Goal: Communication & Community: Answer question/provide support

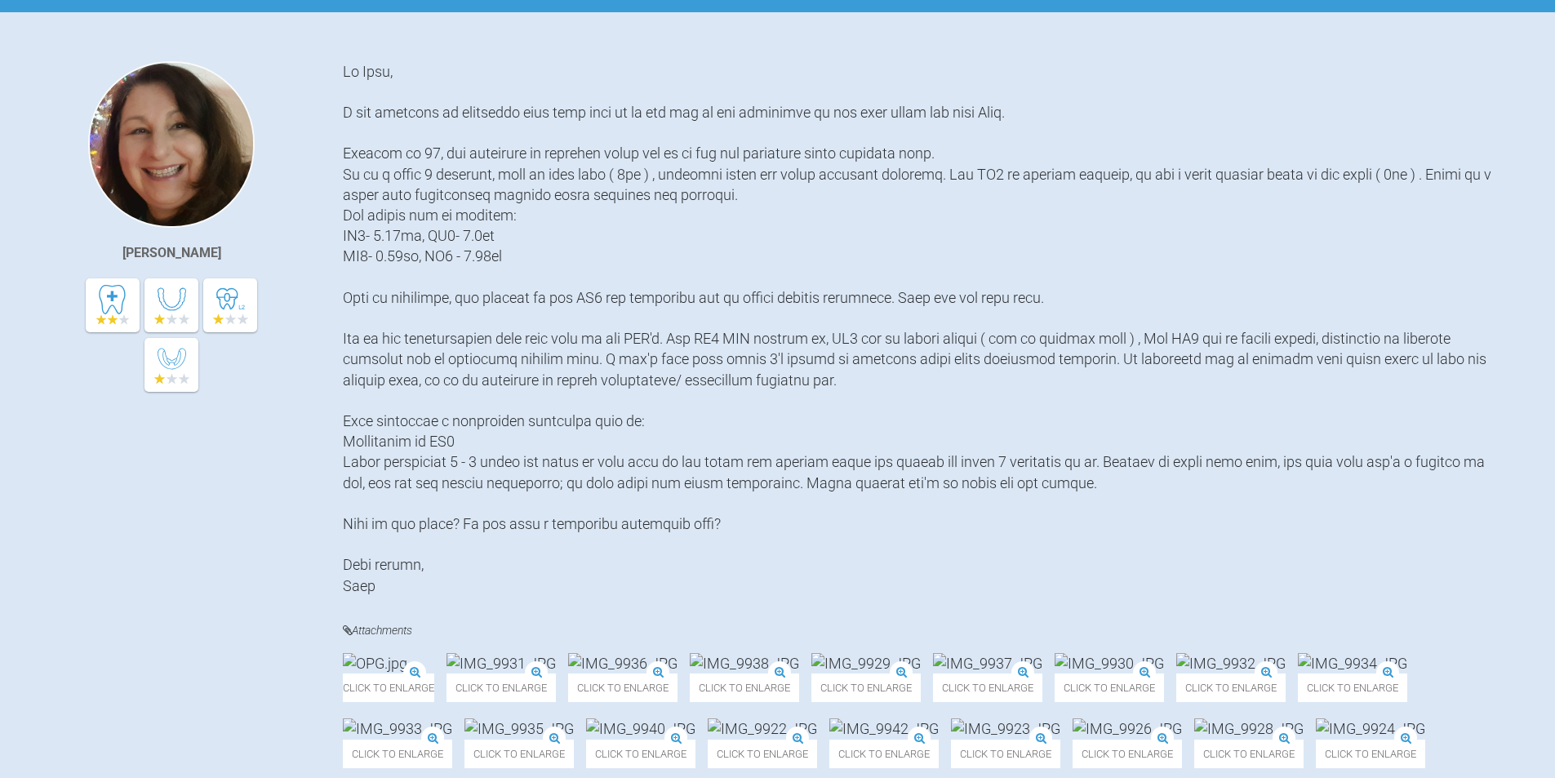
scroll to position [30, 0]
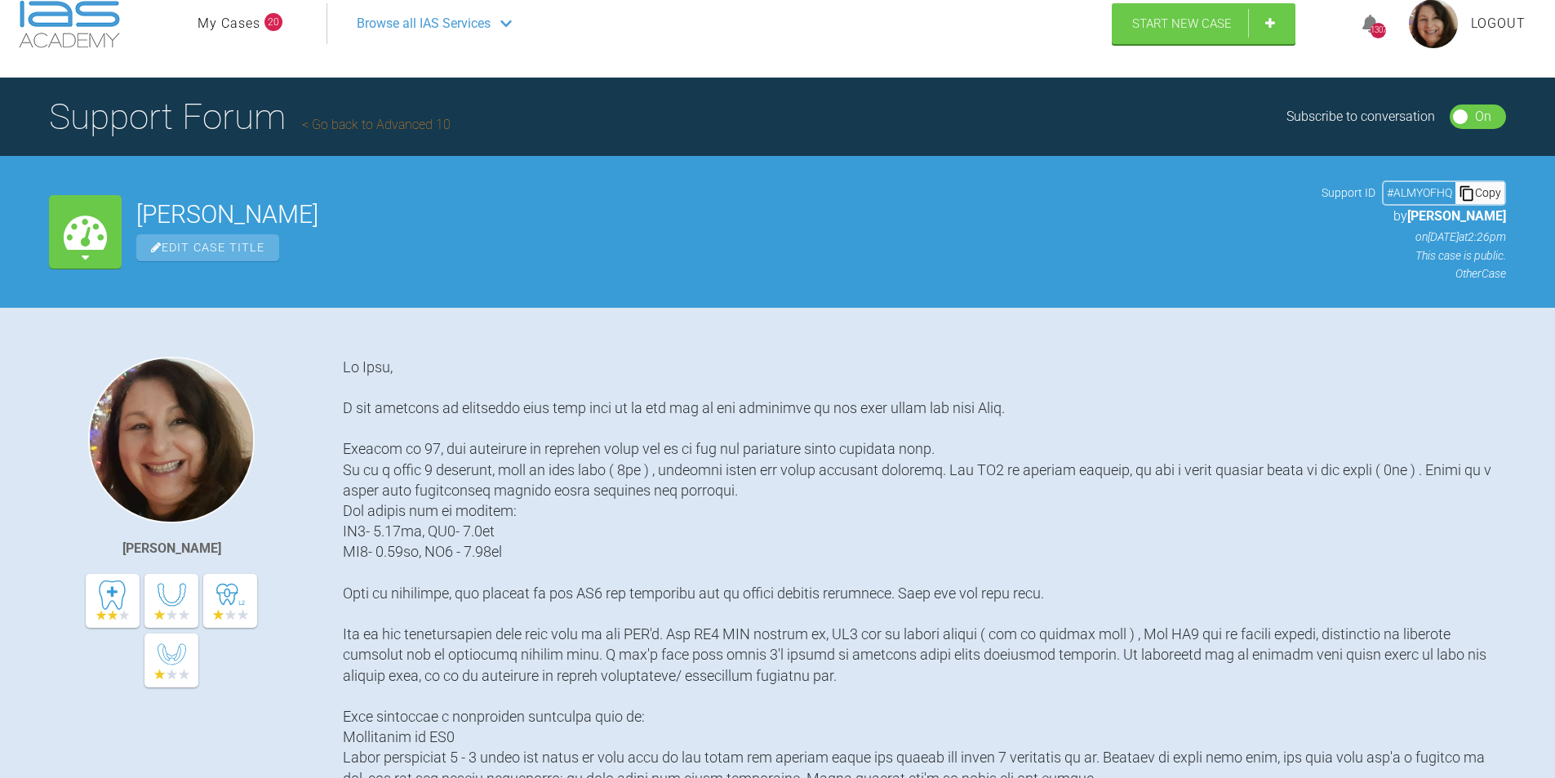
click at [228, 24] on link "My Cases" at bounding box center [229, 23] width 63 height 21
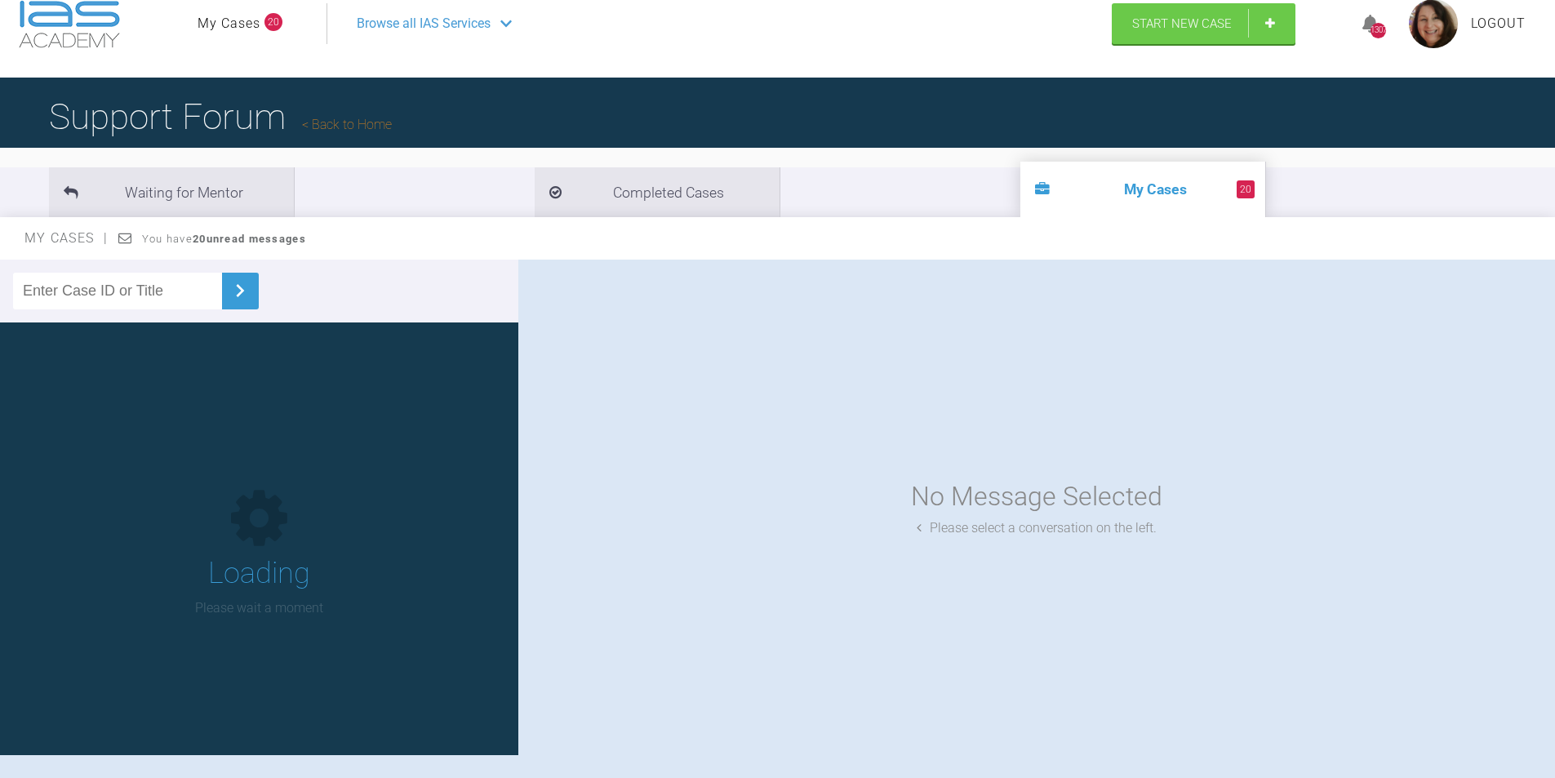
click at [90, 288] on input "text" at bounding box center [117, 291] width 209 height 37
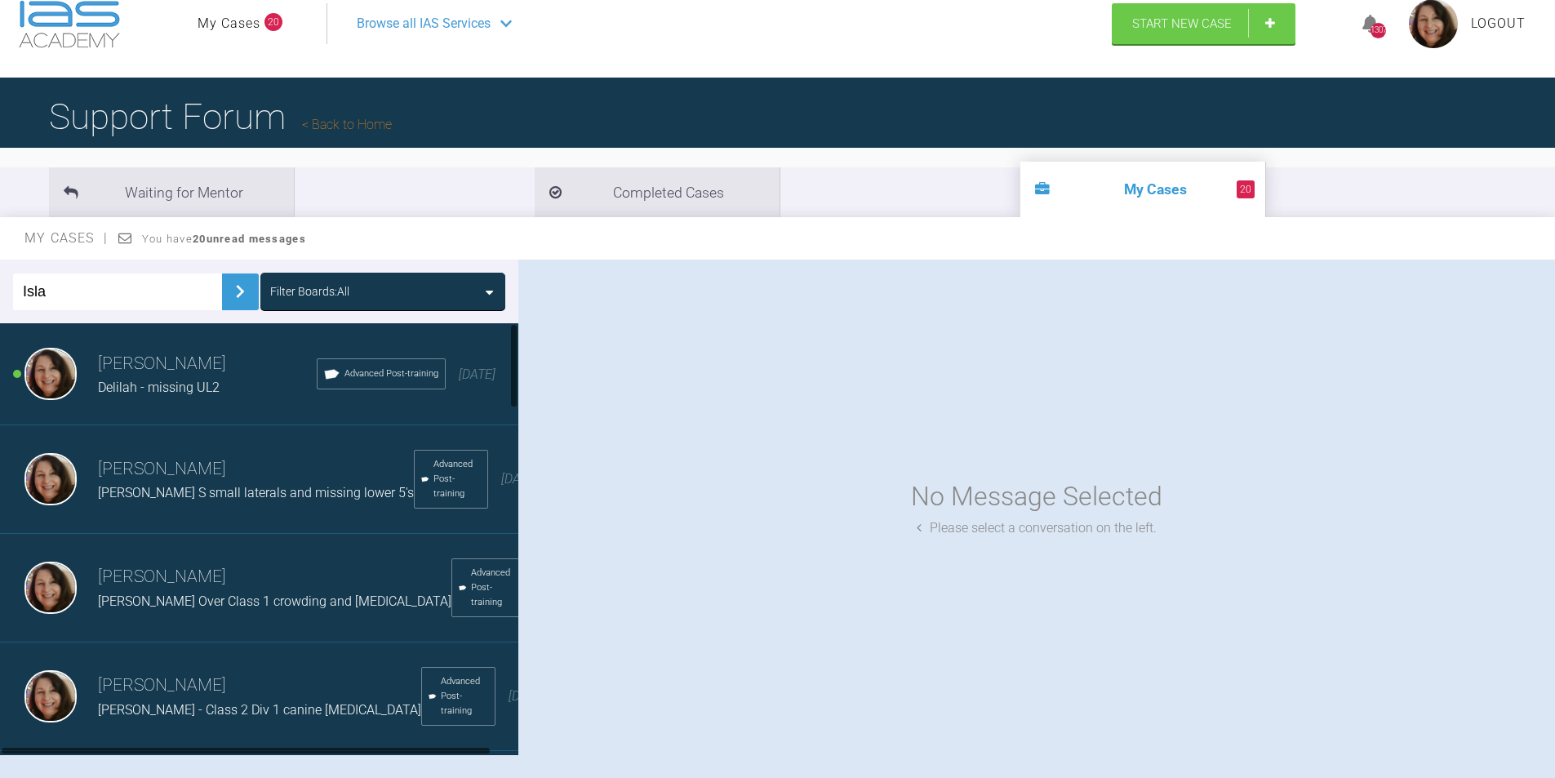
type input "Isla"
click at [227, 278] on button at bounding box center [240, 292] width 37 height 37
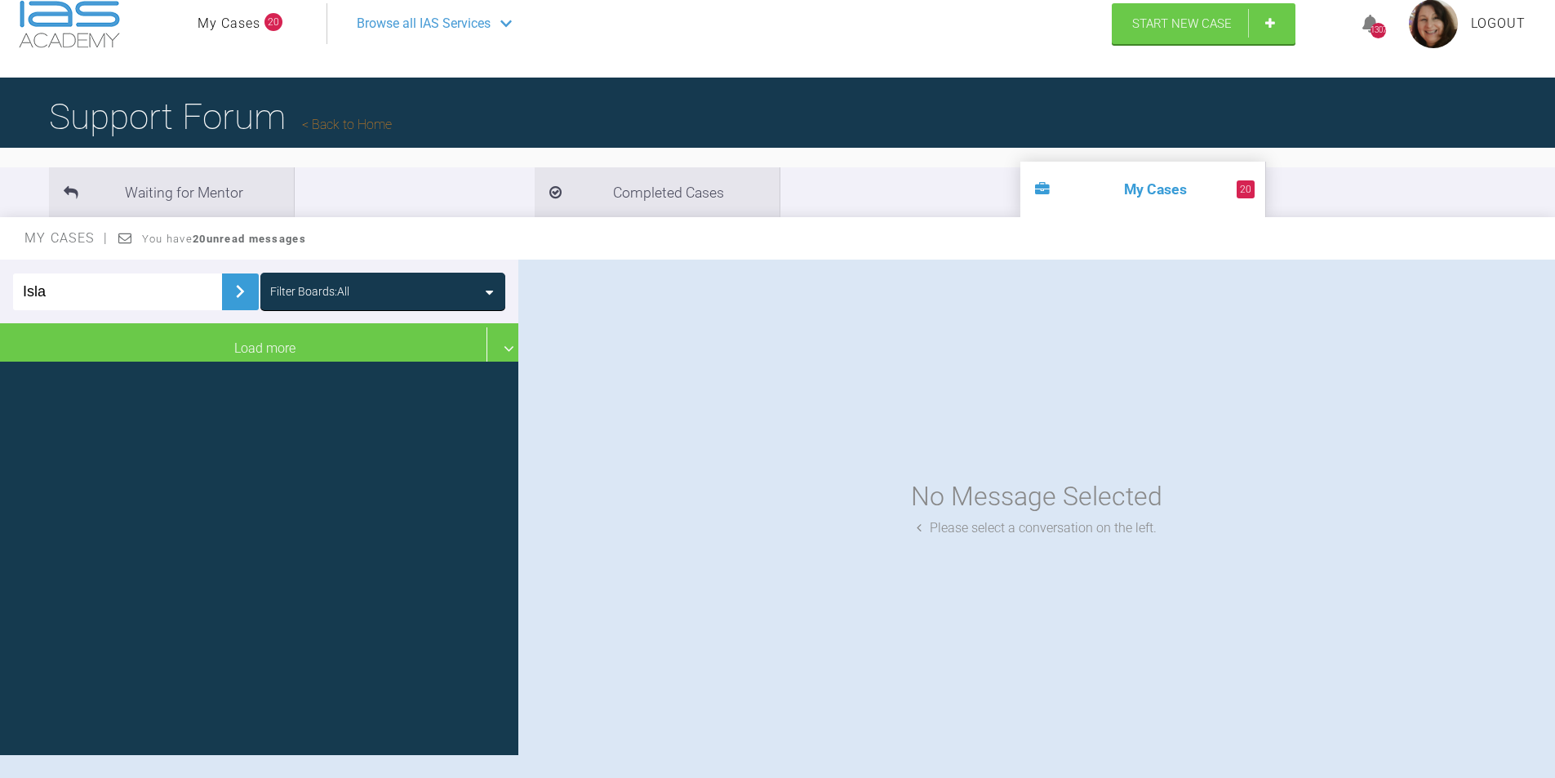
click at [227, 286] on img at bounding box center [240, 291] width 26 height 26
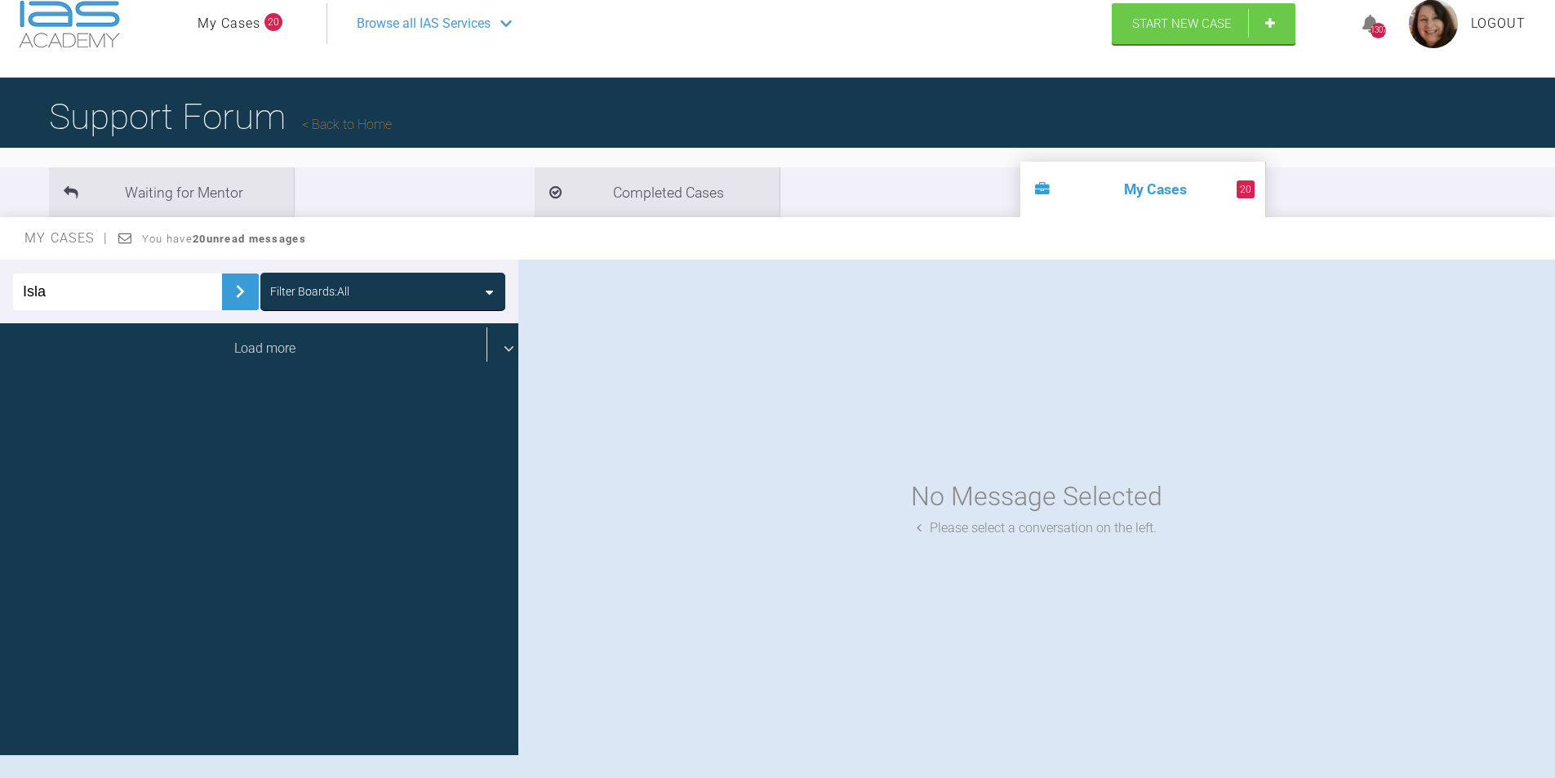
click at [207, 349] on div "Load more" at bounding box center [265, 348] width 531 height 51
click at [496, 341] on div "Load more" at bounding box center [265, 348] width 531 height 51
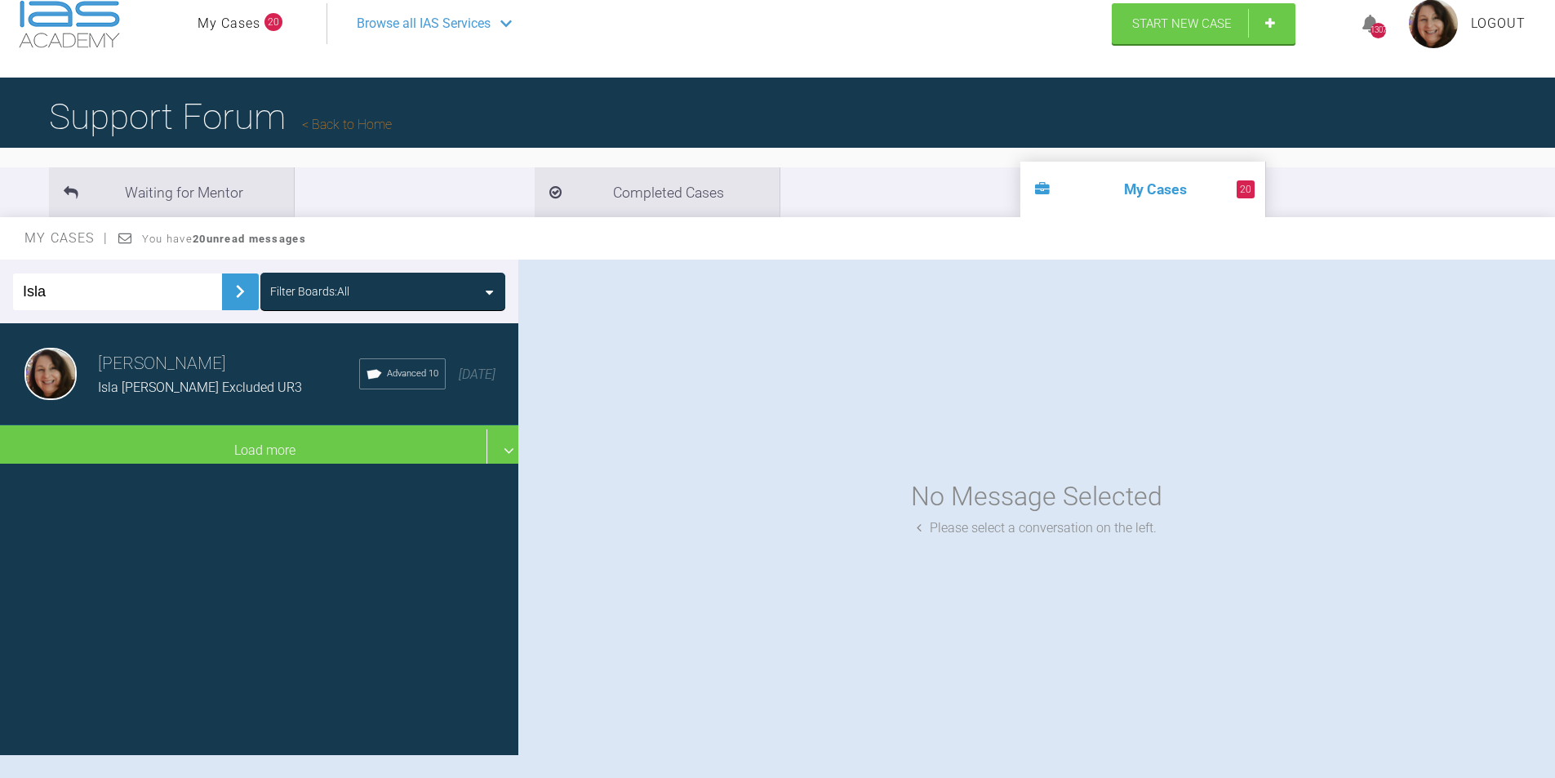
click at [184, 372] on h3 "[PERSON_NAME]" at bounding box center [228, 364] width 261 height 28
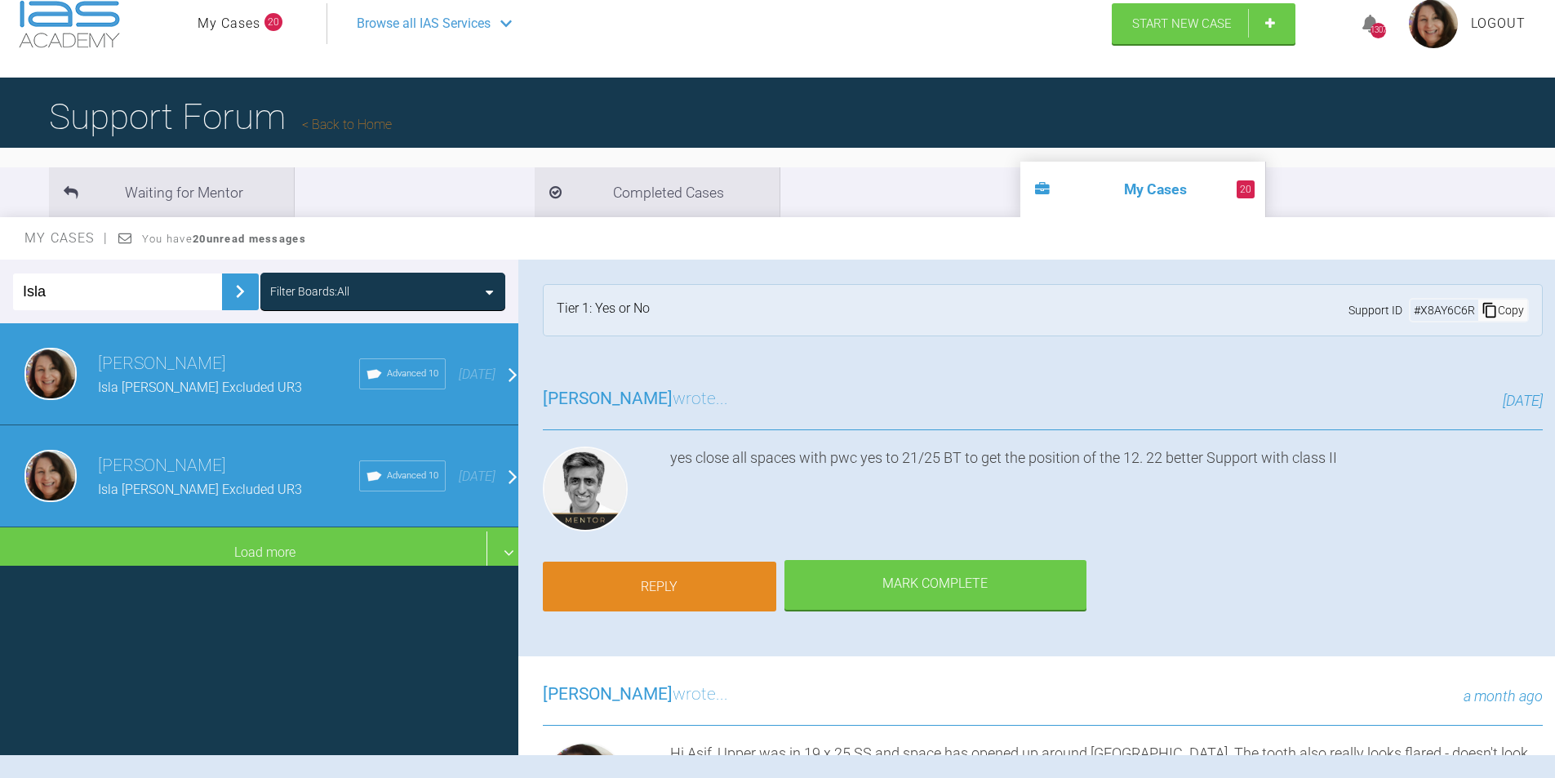
click at [667, 587] on link "Reply" at bounding box center [659, 587] width 233 height 51
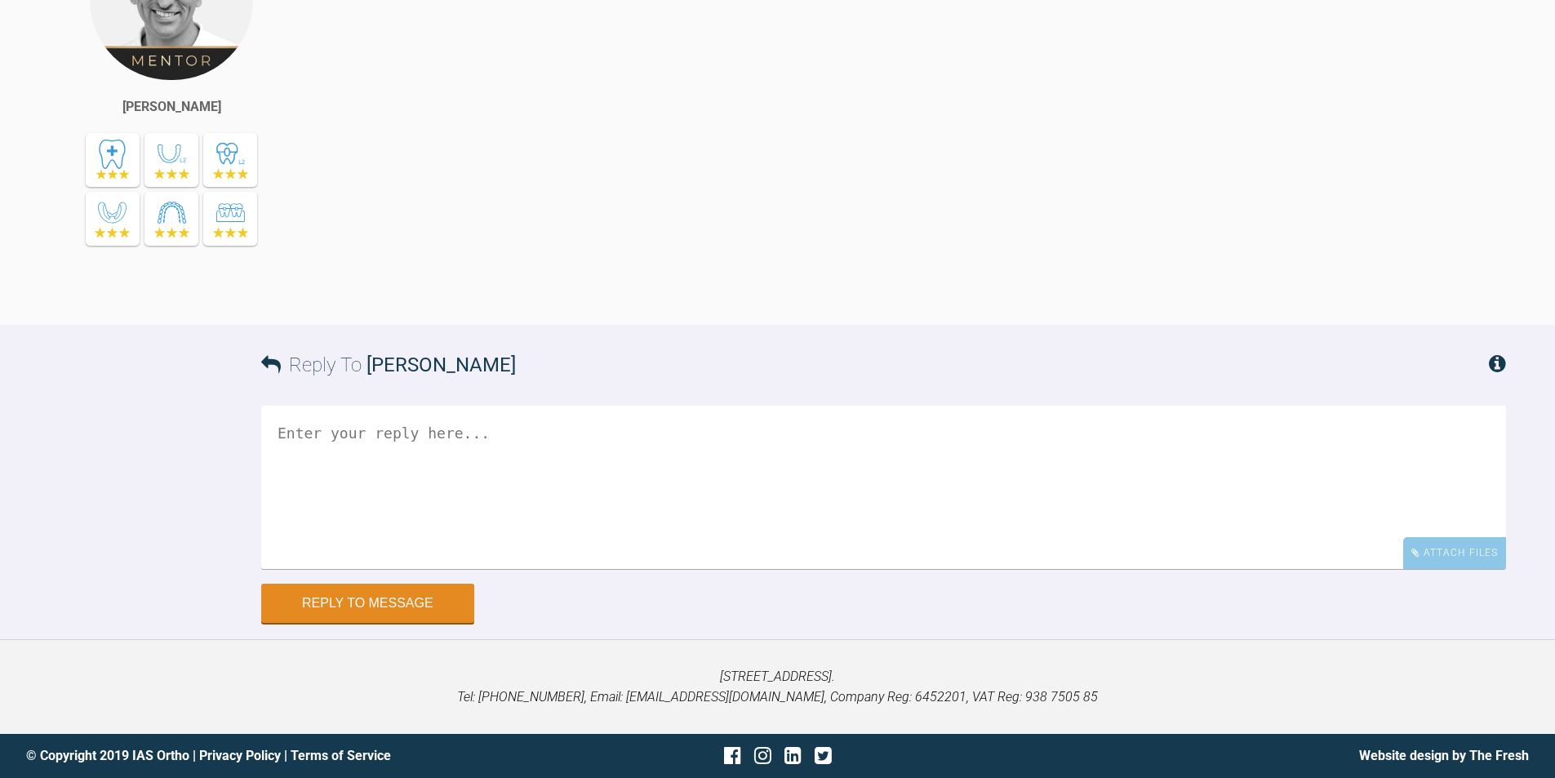
scroll to position [25277, 0]
click at [315, 433] on textarea at bounding box center [883, 487] width 1245 height 163
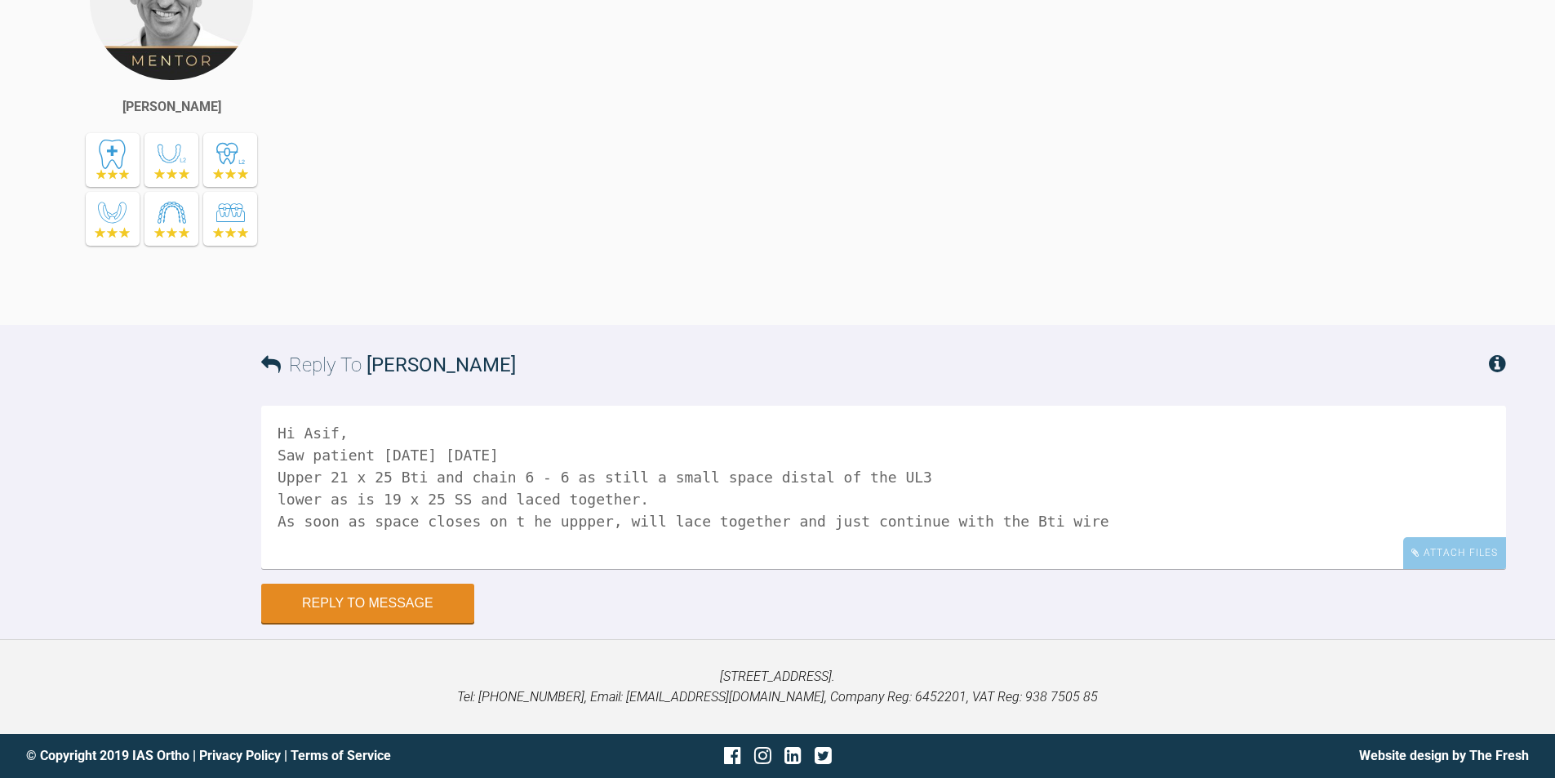
click at [516, 520] on textarea "Hi Asif, Saw patient [DATE] [DATE] Upper 21 x 25 Bti and chain 6 - 6 as still a…" at bounding box center [883, 487] width 1245 height 163
click at [556, 518] on textarea "Hi Asif, Saw patient [DATE] [DATE] Upper 21 x 25 Bti and chain 6 - 6 as still a…" at bounding box center [883, 487] width 1245 height 163
click at [1045, 520] on textarea "Hi Asif, Saw patient [DATE] [DATE] Upper 21 x 25 Bti and chain 6 - 6 as still a…" at bounding box center [883, 487] width 1245 height 163
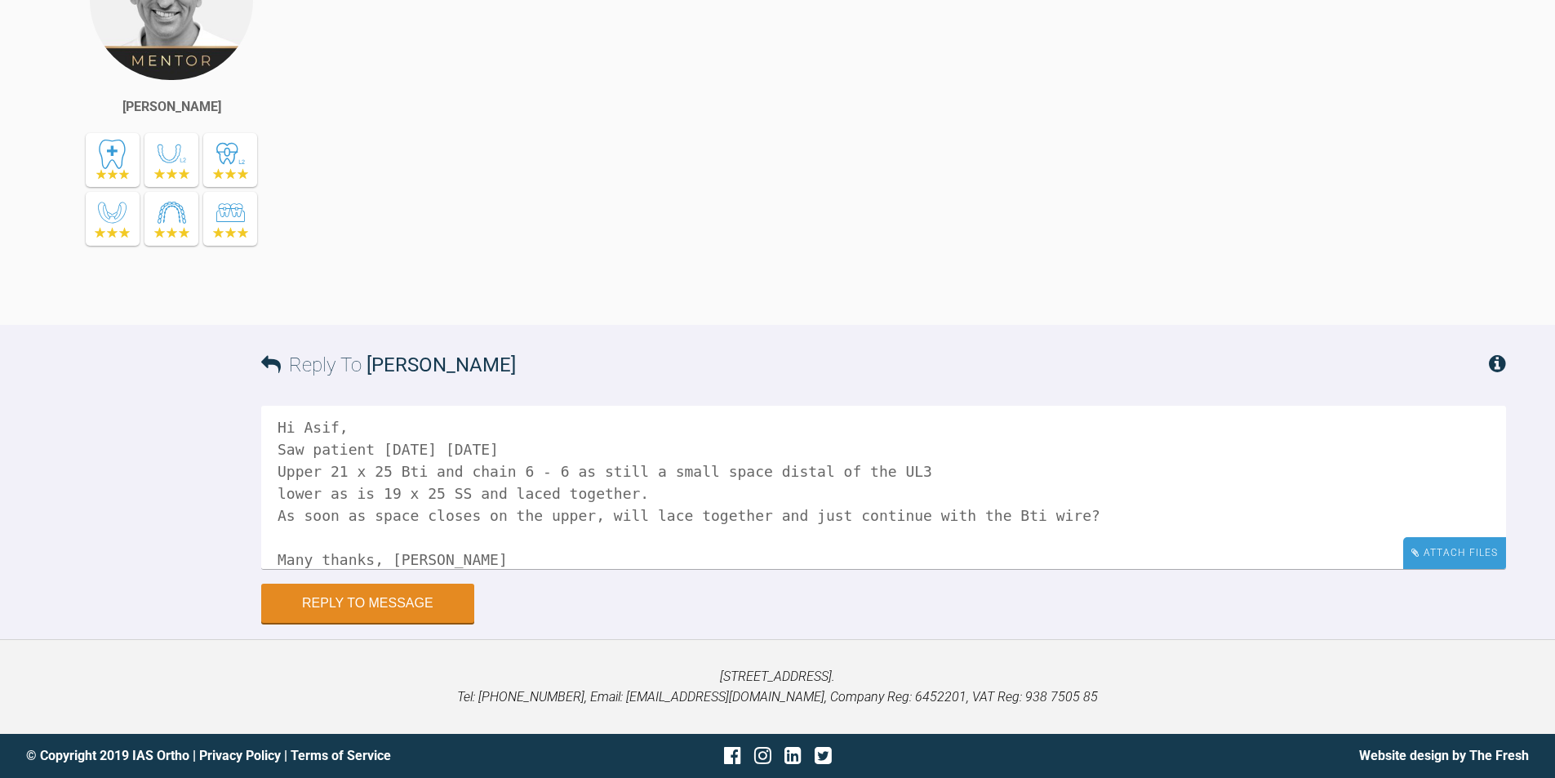
type textarea "Hi Asif, Saw patient [DATE] [DATE] Upper 21 x 25 Bti and chain 6 - 6 as still a…"
click at [1470, 545] on div "Attach Files" at bounding box center [1454, 553] width 103 height 32
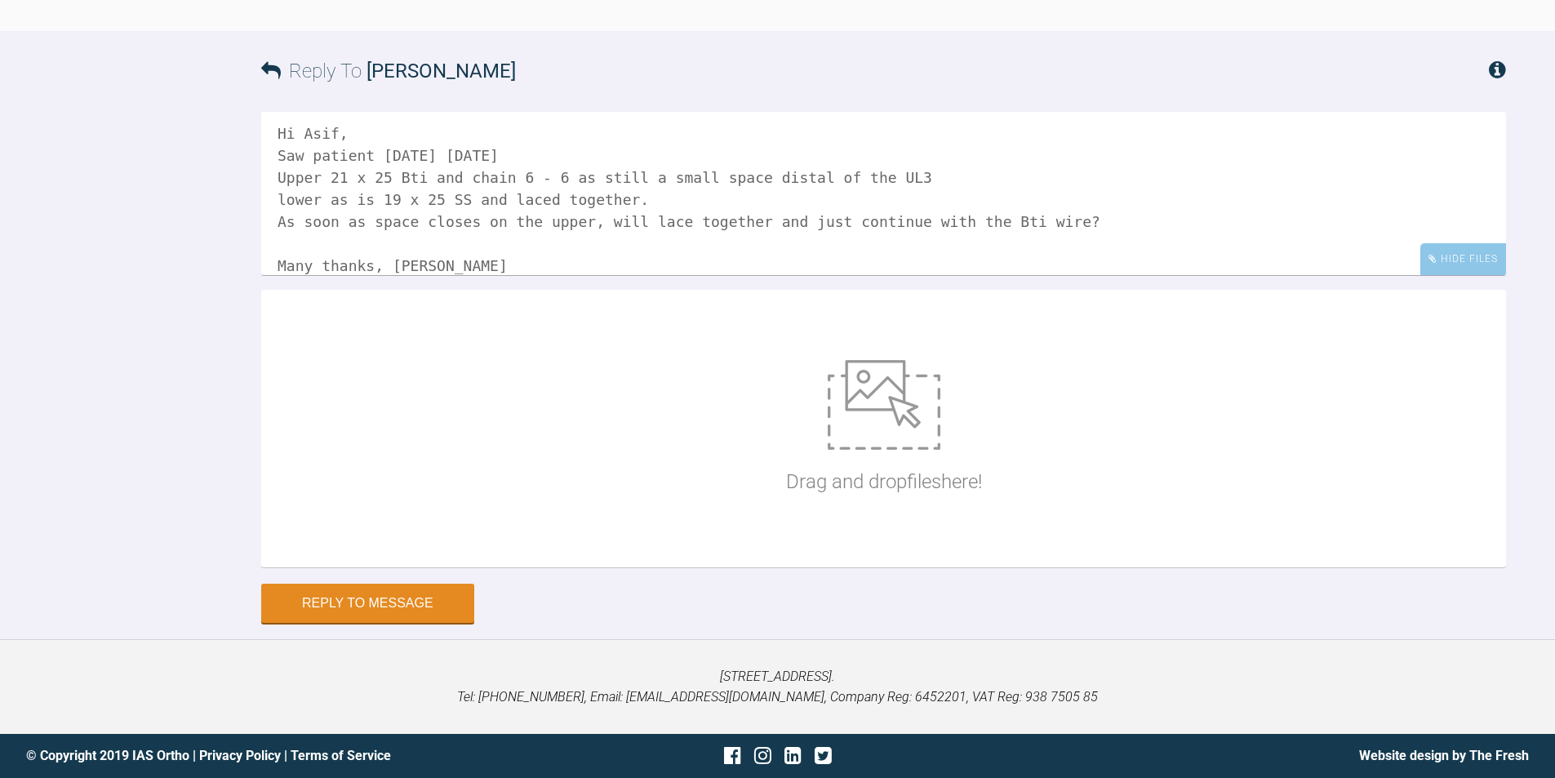
click at [895, 450] on img at bounding box center [884, 405] width 113 height 90
type input "C:\fakepath\IMG_9996.JPG"
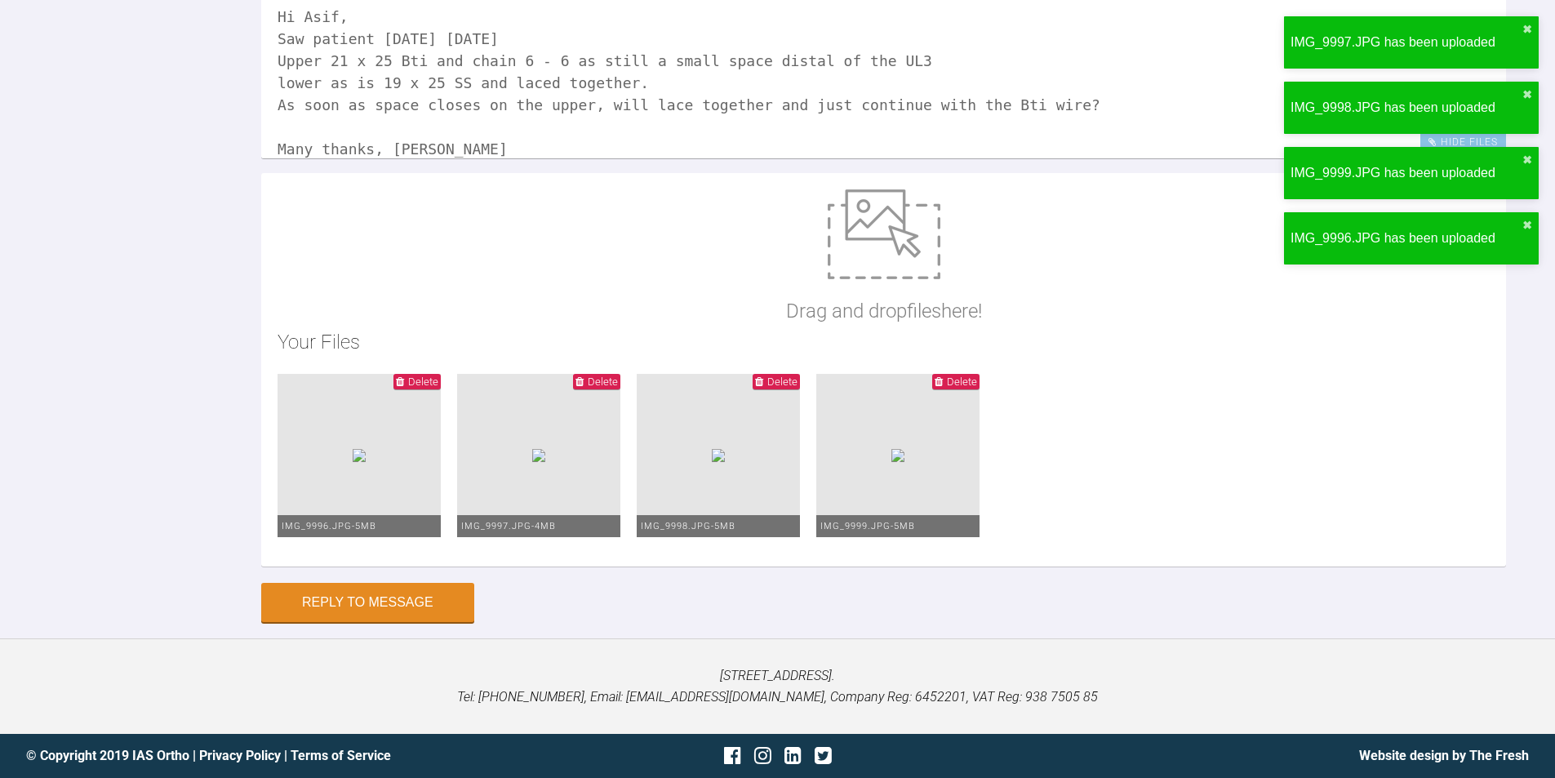
scroll to position [25686, 0]
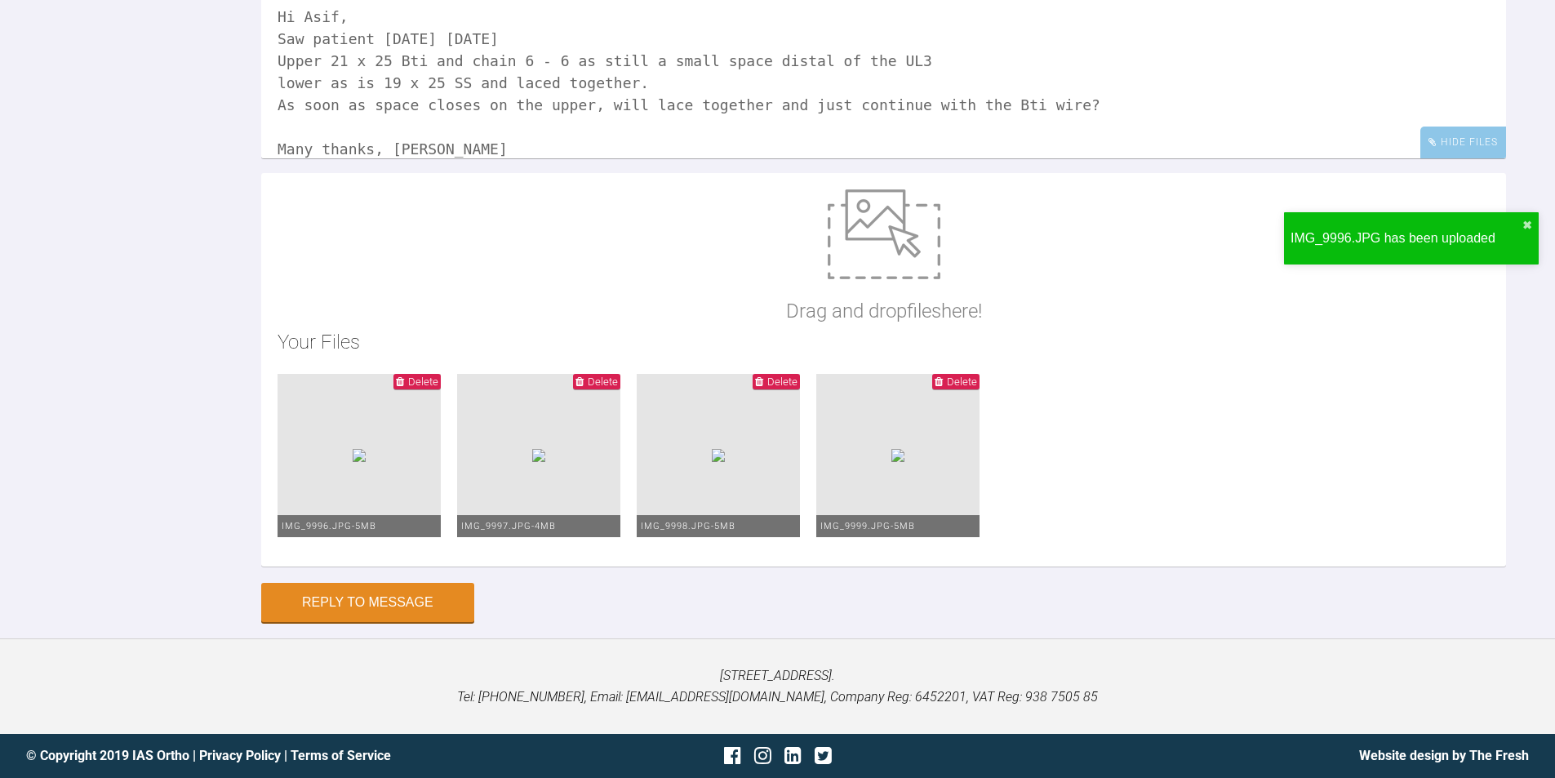
click at [874, 269] on img at bounding box center [884, 234] width 113 height 90
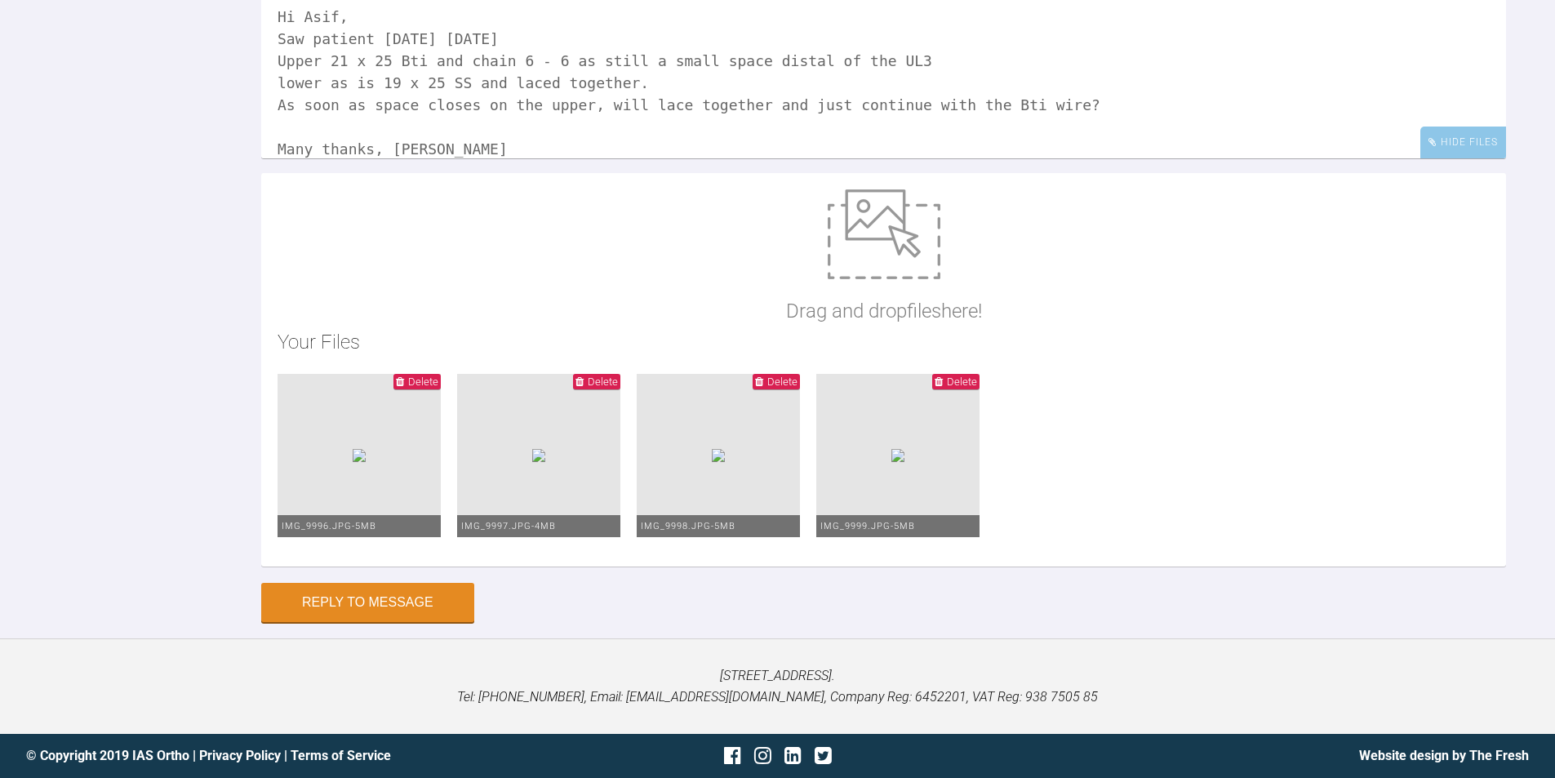
click at [862, 263] on img at bounding box center [884, 234] width 113 height 90
type input "C:\fakepath\IMG_0001.JPG"
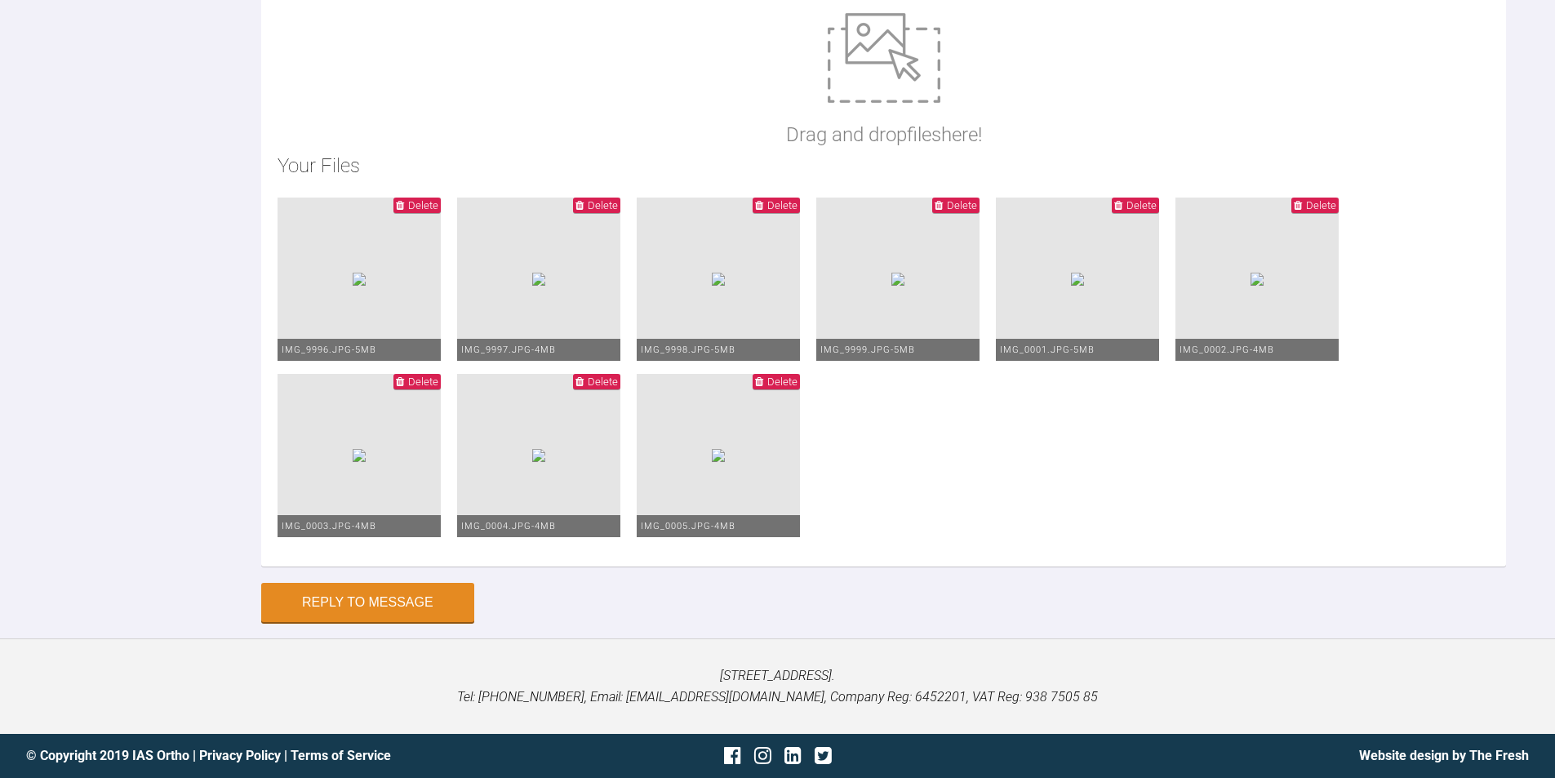
scroll to position [26039, 0]
click at [389, 605] on button "Reply to Message" at bounding box center [367, 604] width 213 height 39
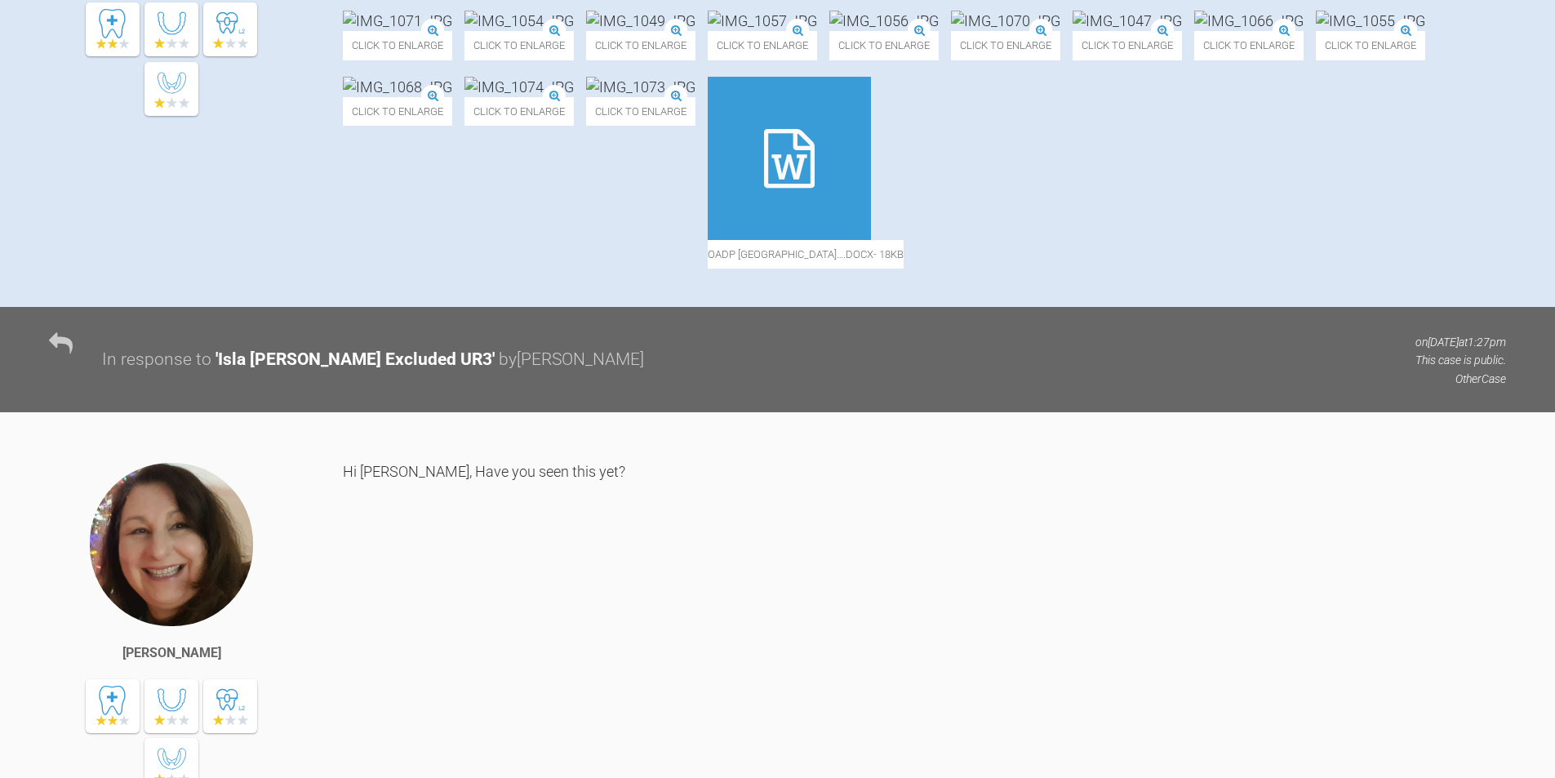
scroll to position [0, 0]
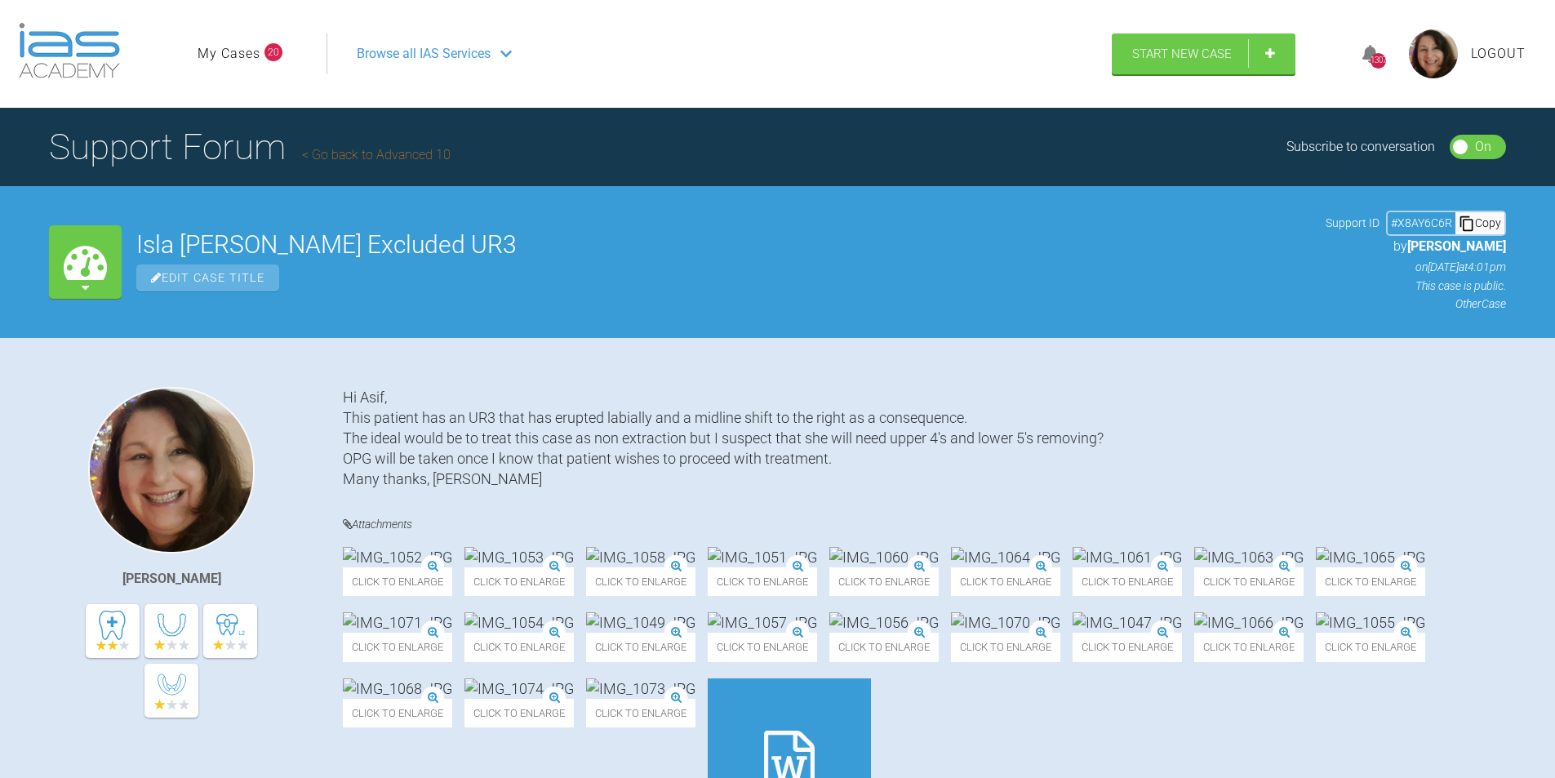
click at [241, 47] on link "My Cases" at bounding box center [229, 53] width 63 height 21
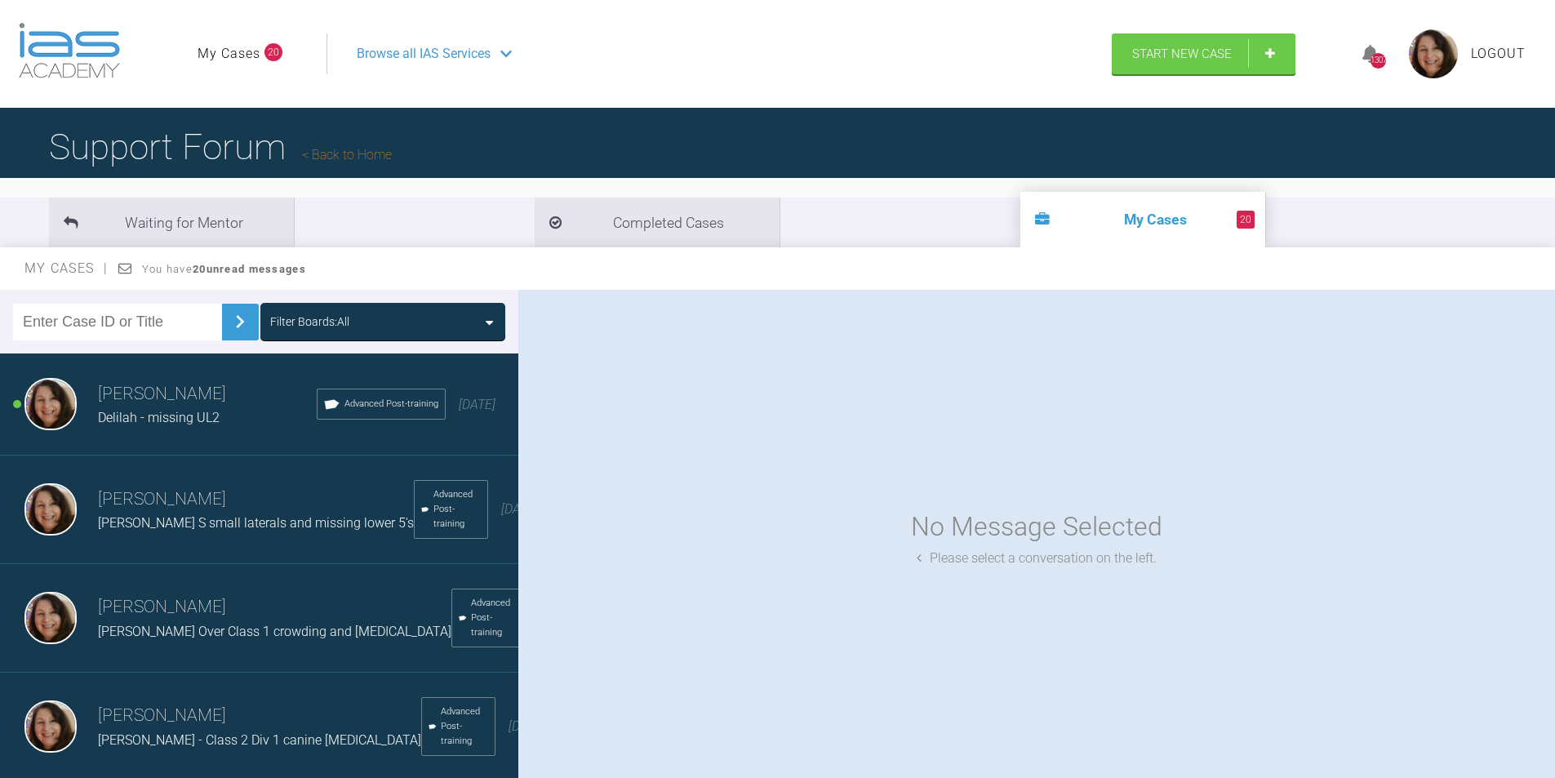
click at [51, 319] on input "text" at bounding box center [117, 322] width 209 height 37
type input "[PERSON_NAME]"
click at [229, 317] on img at bounding box center [240, 322] width 26 height 26
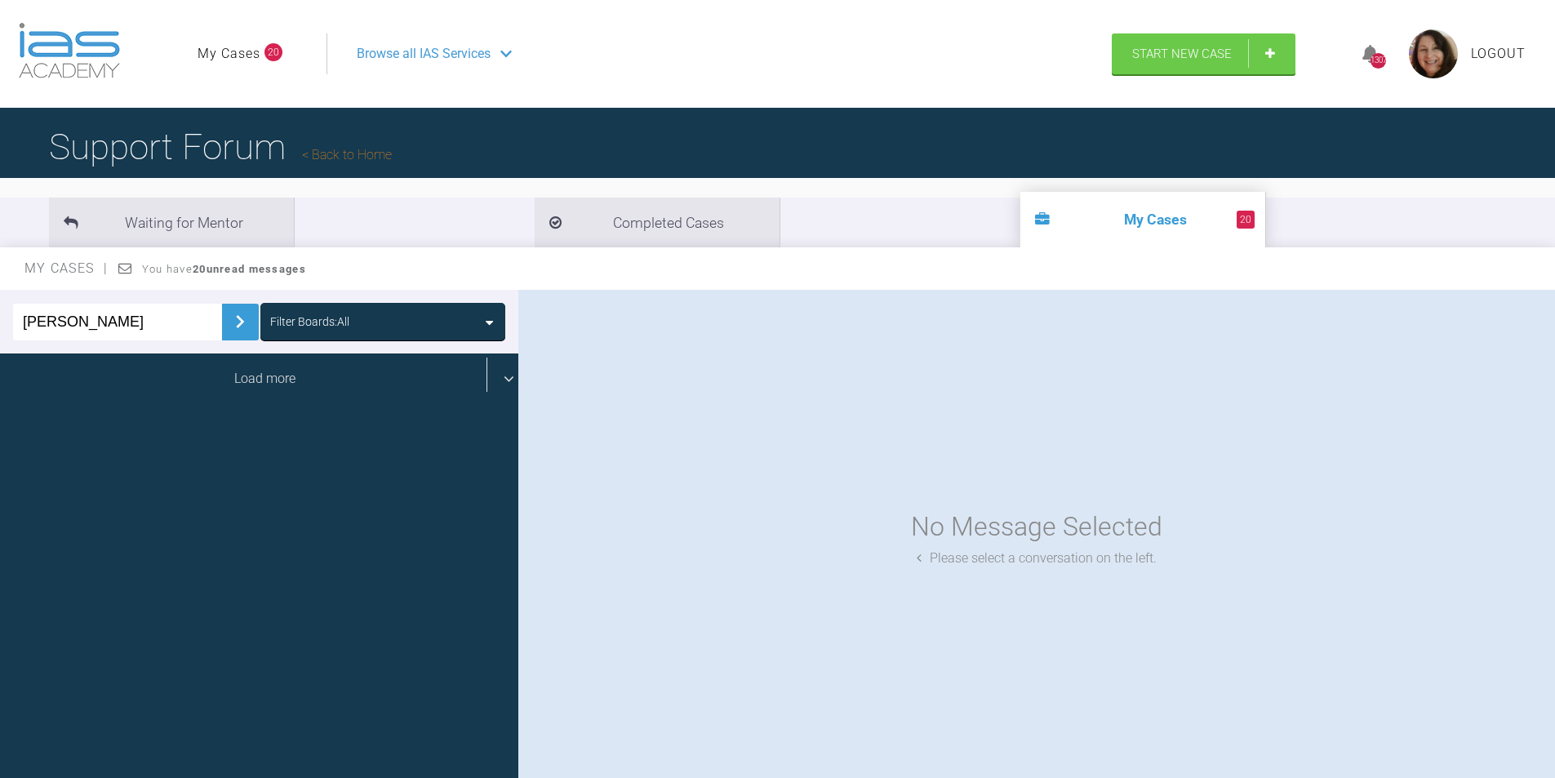
click at [274, 380] on div "Load more" at bounding box center [265, 379] width 531 height 51
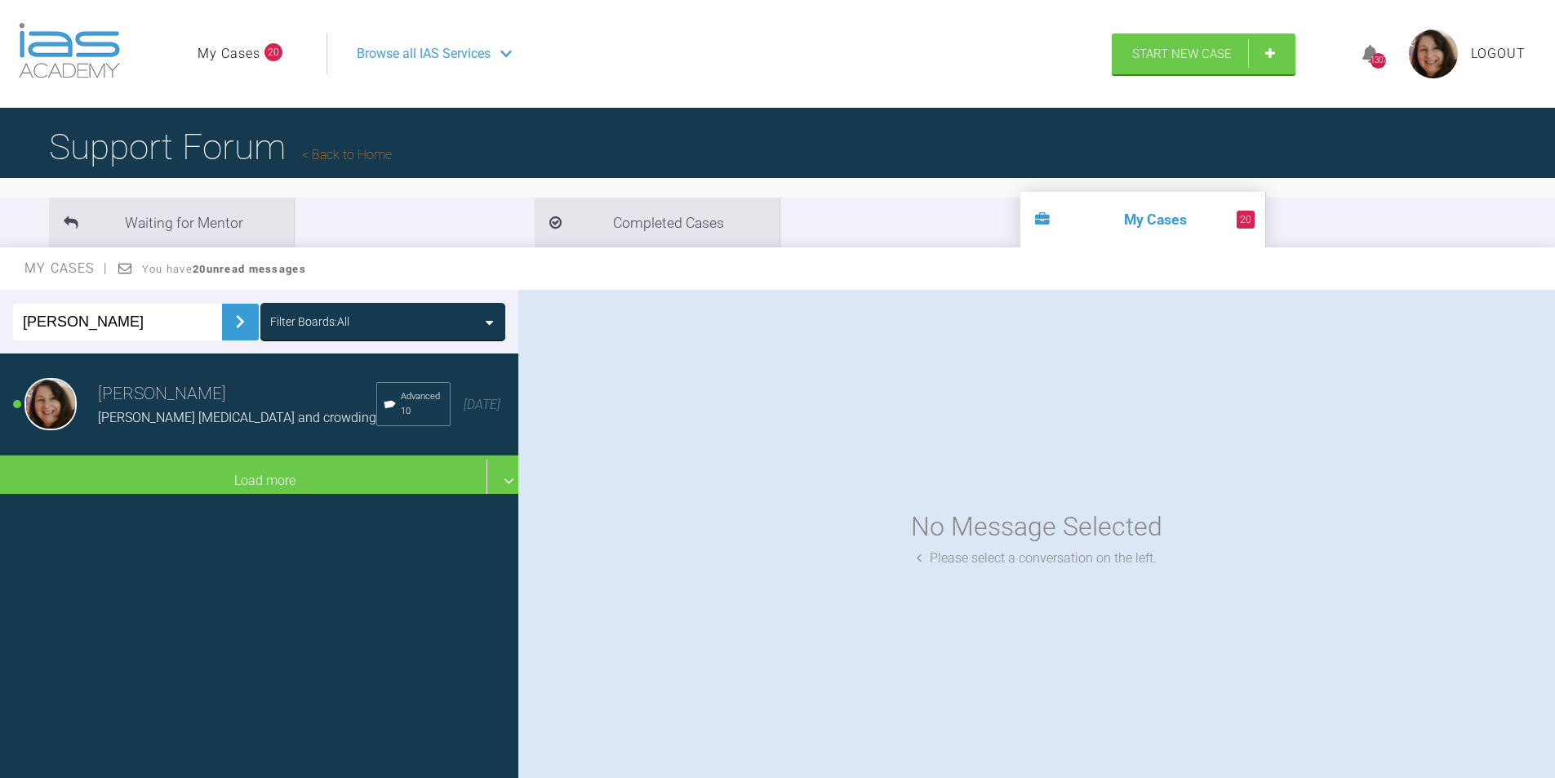
click at [212, 410] on span "[PERSON_NAME] [MEDICAL_DATA] and crowding" at bounding box center [237, 418] width 278 height 16
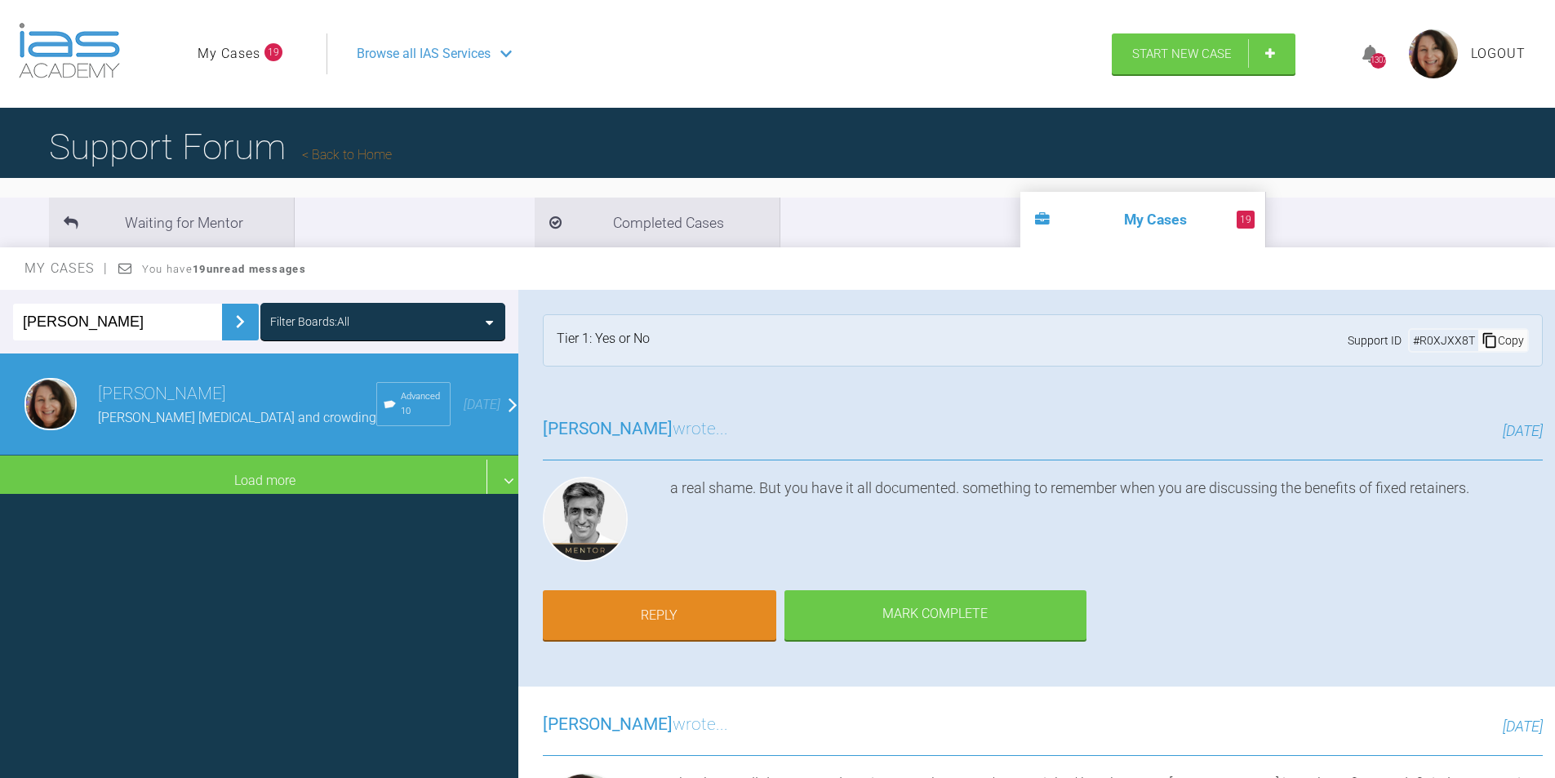
drag, startPoint x: 1550, startPoint y: 300, endPoint x: 1566, endPoint y: 290, distance: 19.5
click at [1554, 290] on html "My Cases 19 Logout Browse all IAS Services Start New Case 1307 Logout Support F…" at bounding box center [777, 474] width 1555 height 948
click at [670, 616] on link "Reply" at bounding box center [659, 617] width 233 height 51
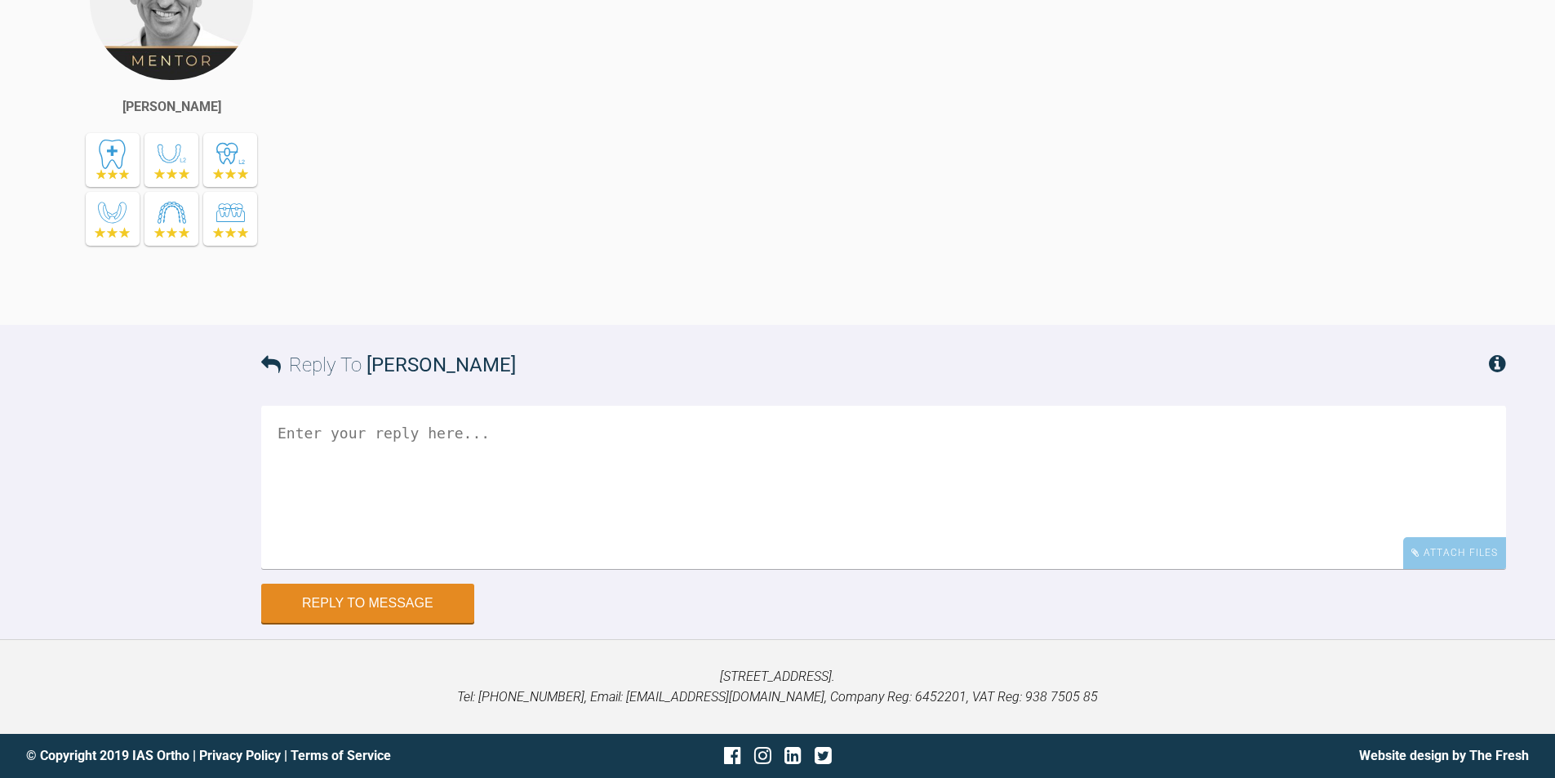
scroll to position [33822, 0]
click at [401, 439] on textarea at bounding box center [883, 486] width 1245 height 163
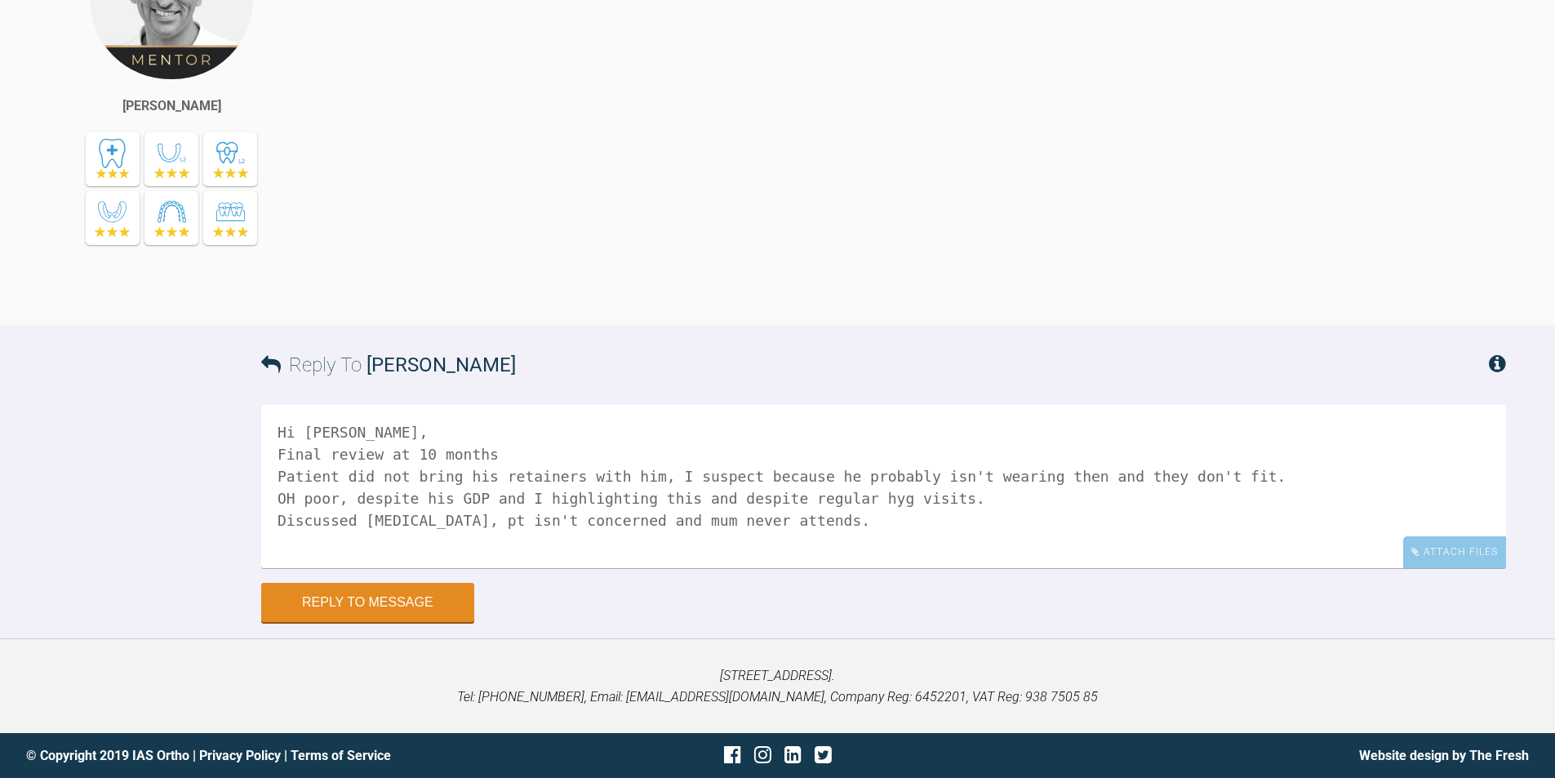
scroll to position [5, 0]
click at [772, 560] on textarea "Hi [PERSON_NAME], Final review at 10 months Patient did not bring his retainers…" at bounding box center [883, 486] width 1245 height 163
click at [967, 559] on textarea "Hi [PERSON_NAME], Final review at 10 months Patient did not bring his retainers…" at bounding box center [883, 486] width 1245 height 163
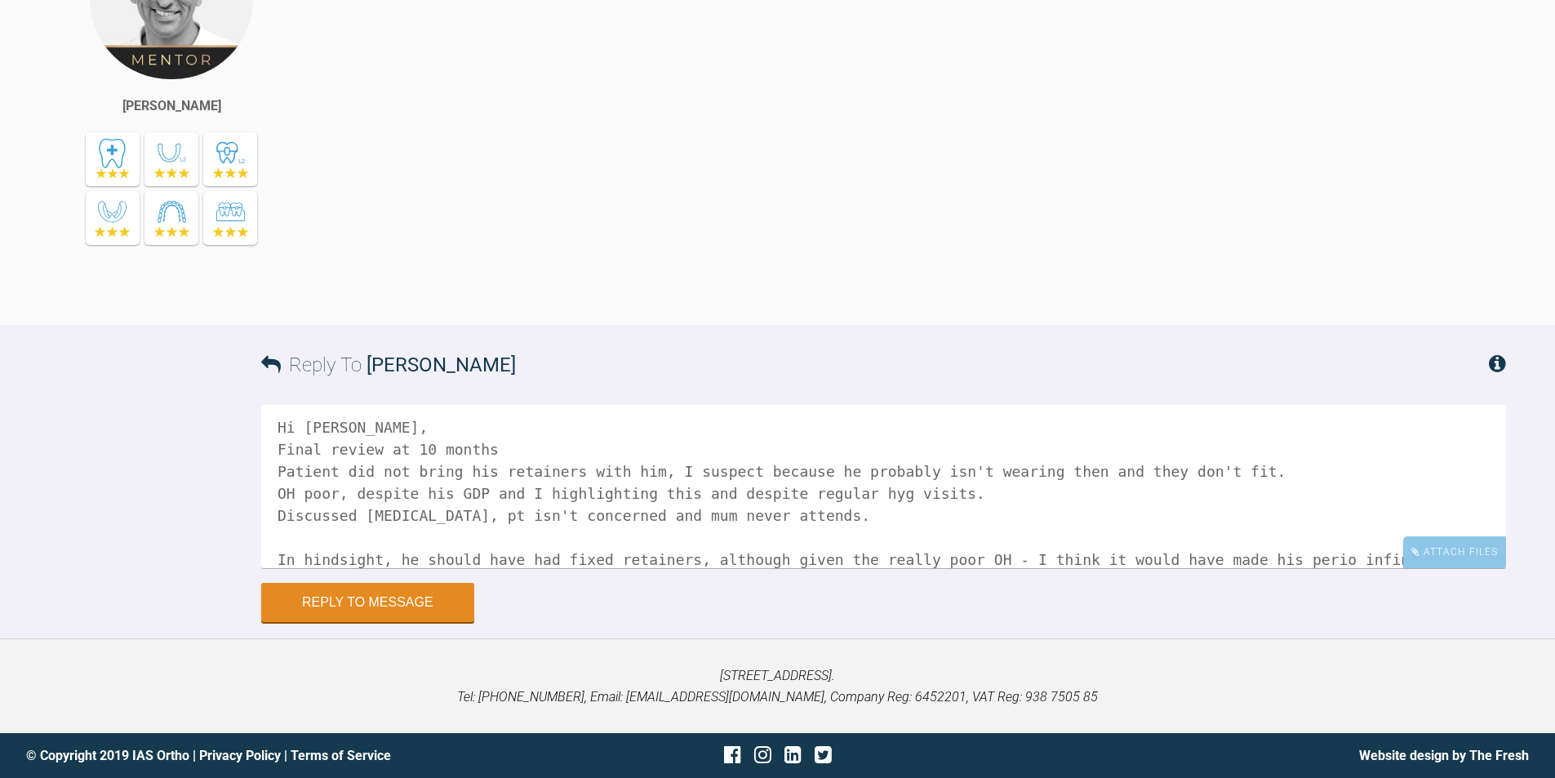
scroll to position [27, 0]
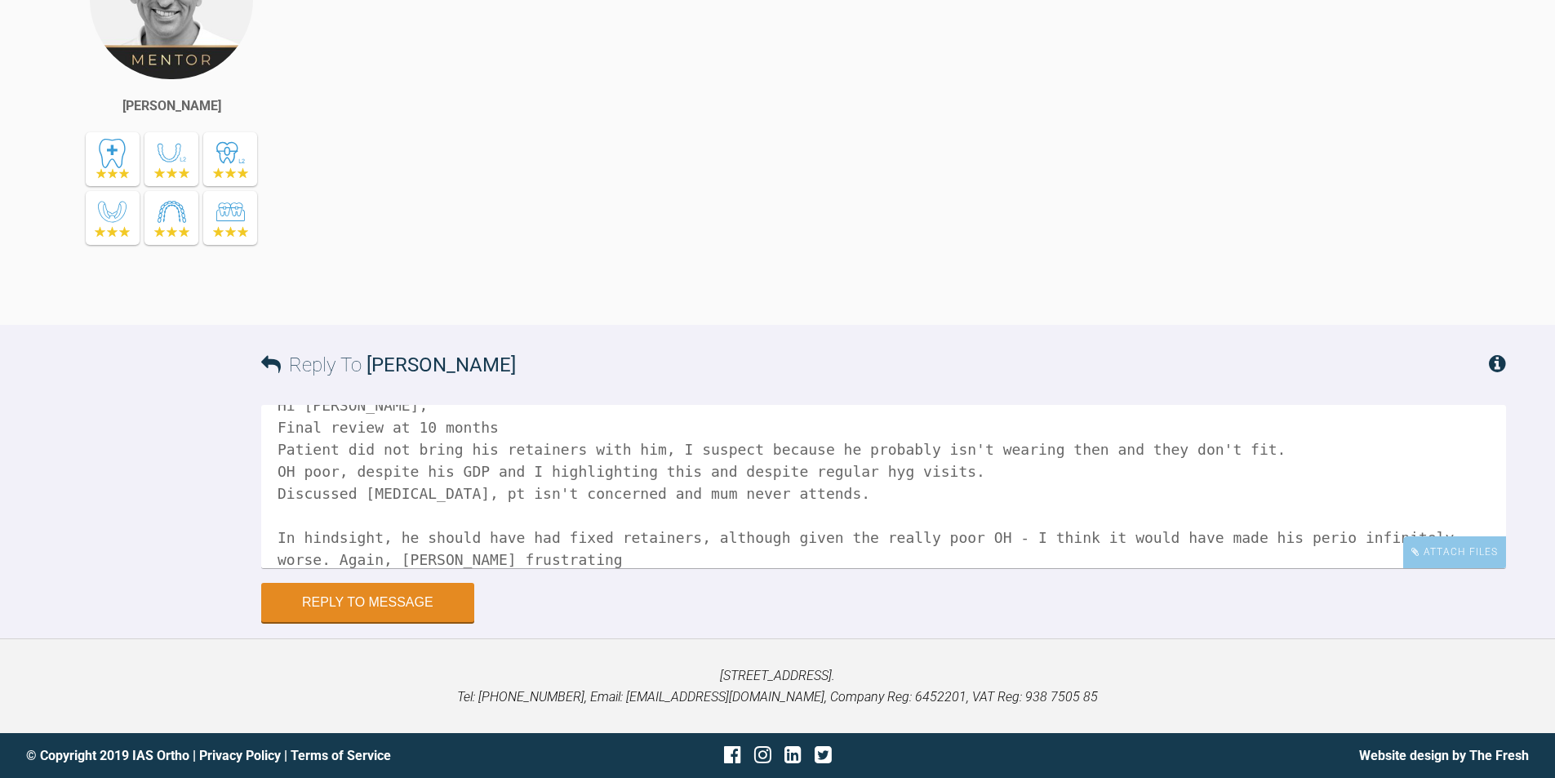
click at [310, 555] on textarea "Hi [PERSON_NAME], Final review at 10 months Patient did not bring his retainers…" at bounding box center [883, 486] width 1245 height 163
click at [451, 554] on textarea "Hi [PERSON_NAME], Final review at 10 months Patient did not bring his retainers…" at bounding box center [883, 486] width 1245 height 163
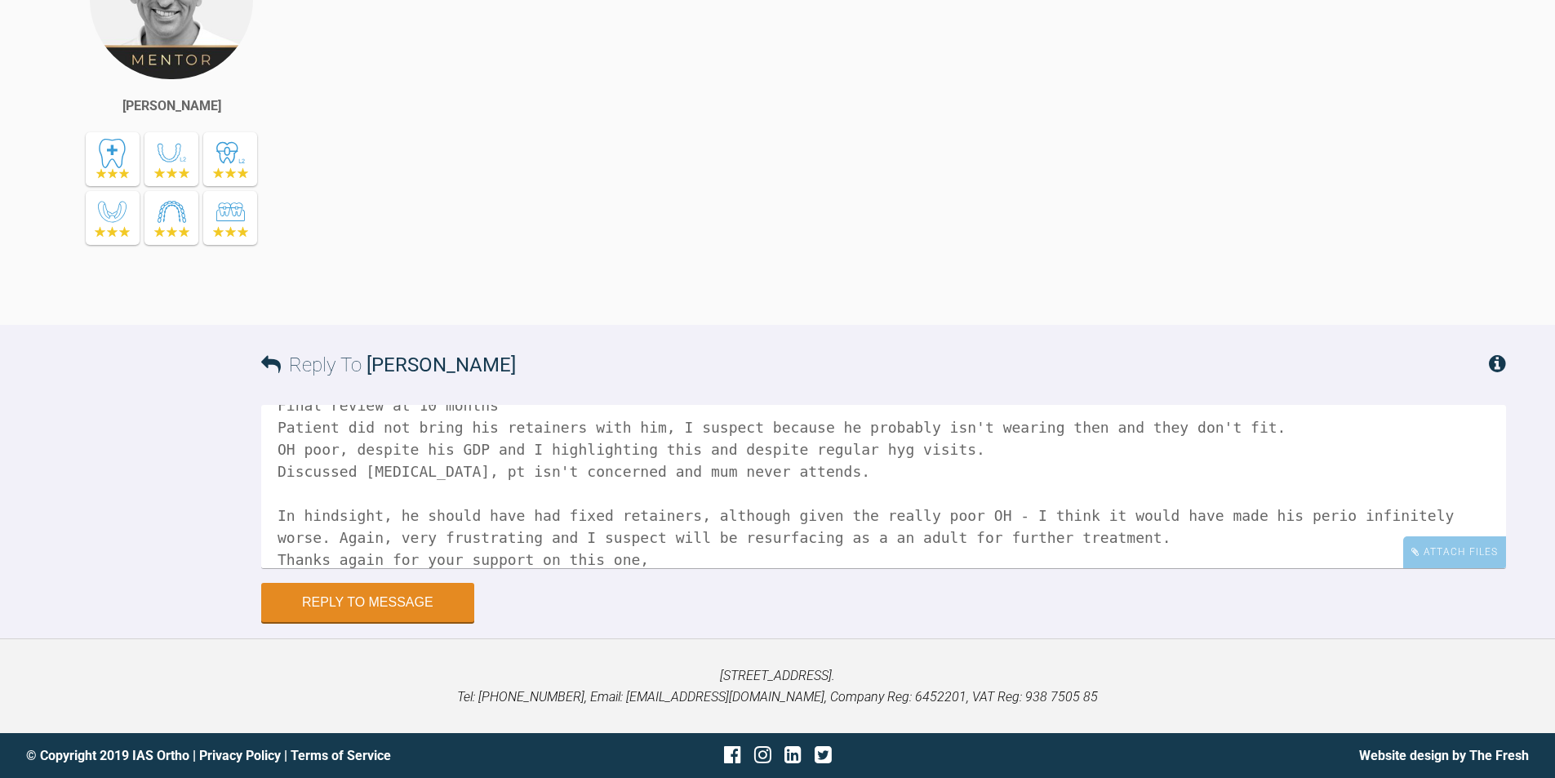
scroll to position [71, 0]
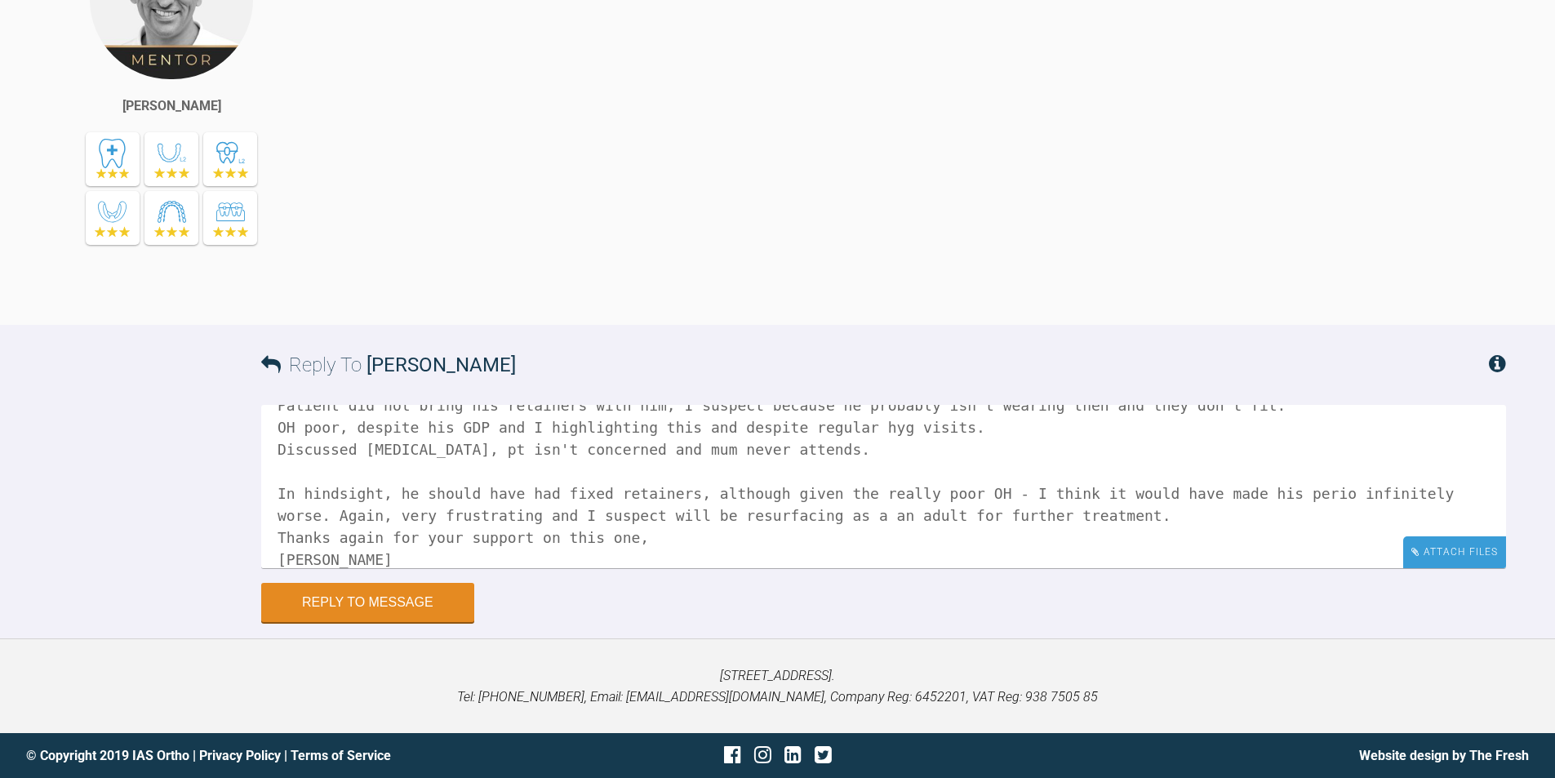
type textarea "Hi [PERSON_NAME], Final review at 10 months Patient did not bring his retainers…"
click at [1443, 559] on div "Attach Files" at bounding box center [1454, 552] width 103 height 32
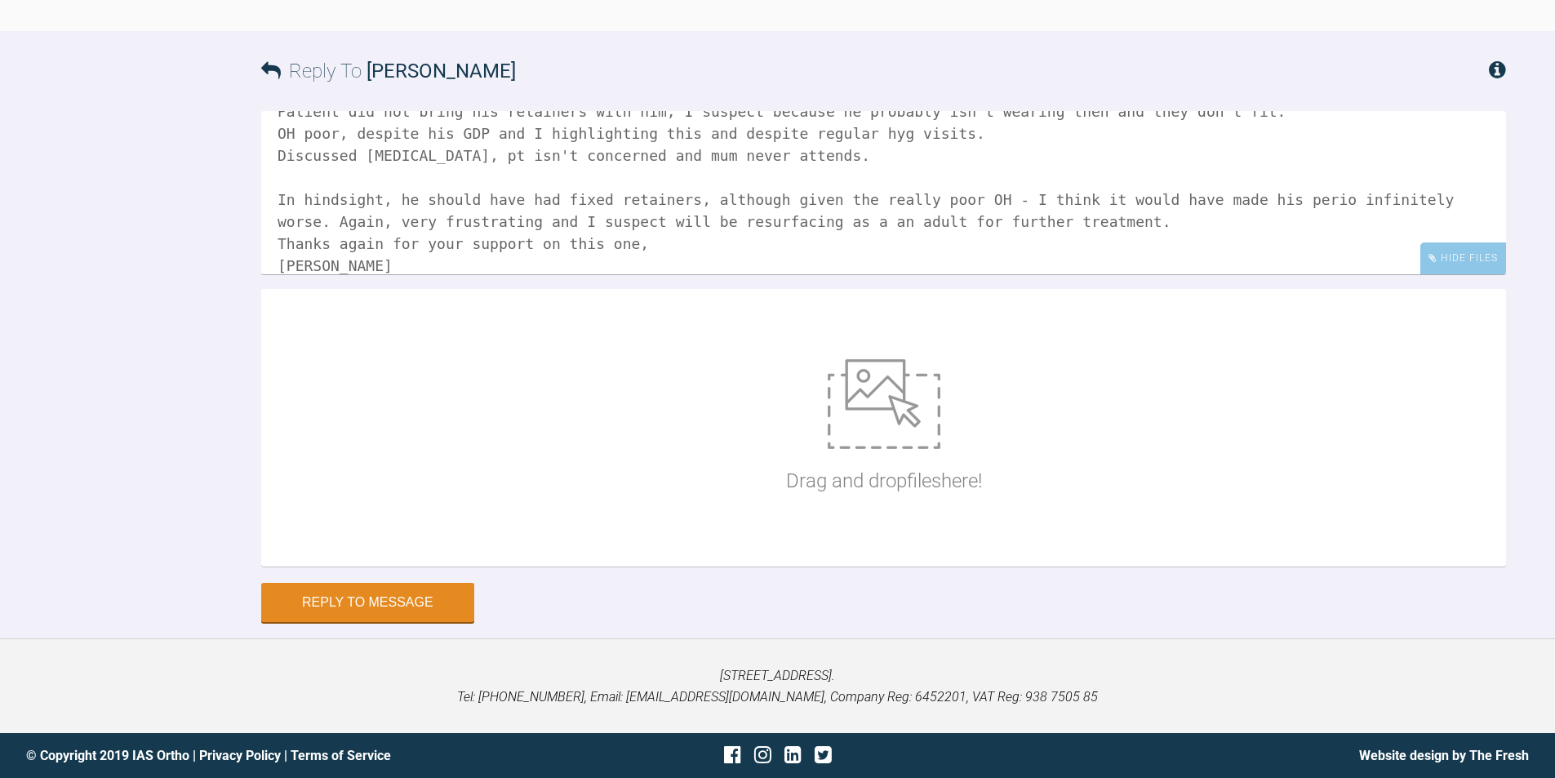
click at [913, 449] on img at bounding box center [884, 404] width 113 height 90
type input "C:\fakepath\IMG_9585.JPG"
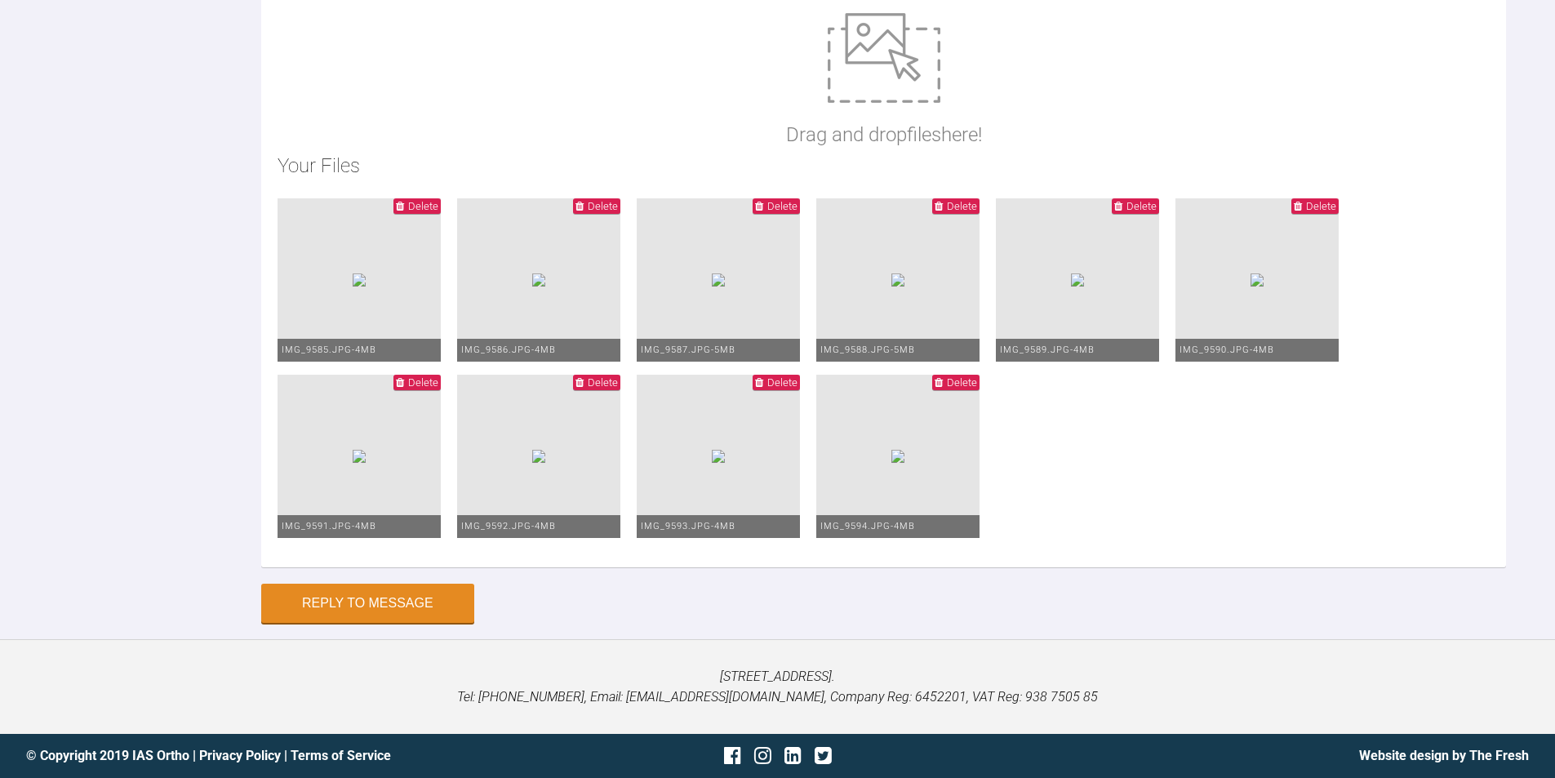
scroll to position [34585, 0]
click at [379, 596] on button "Reply to Message" at bounding box center [367, 604] width 213 height 39
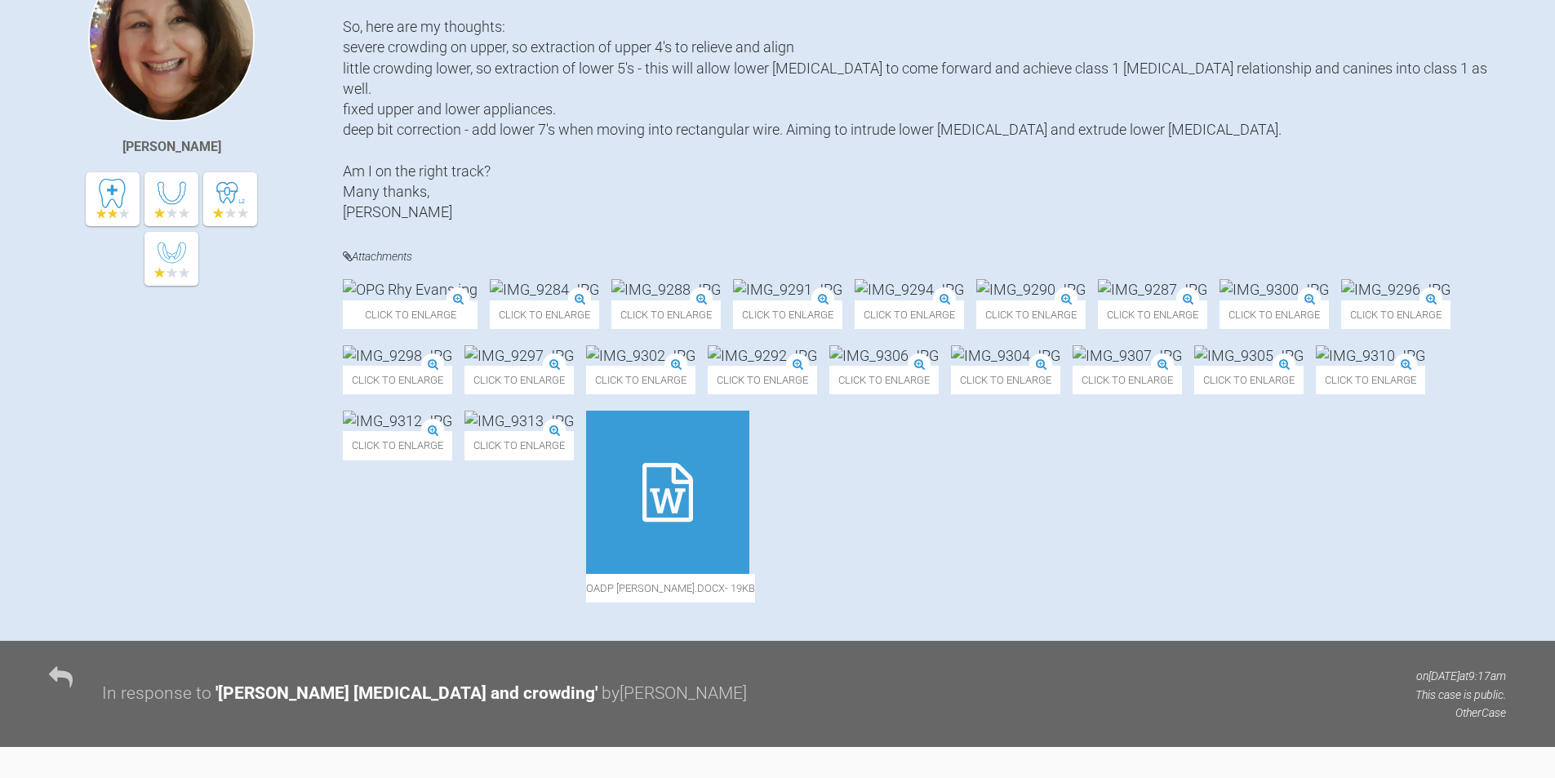
scroll to position [0, 0]
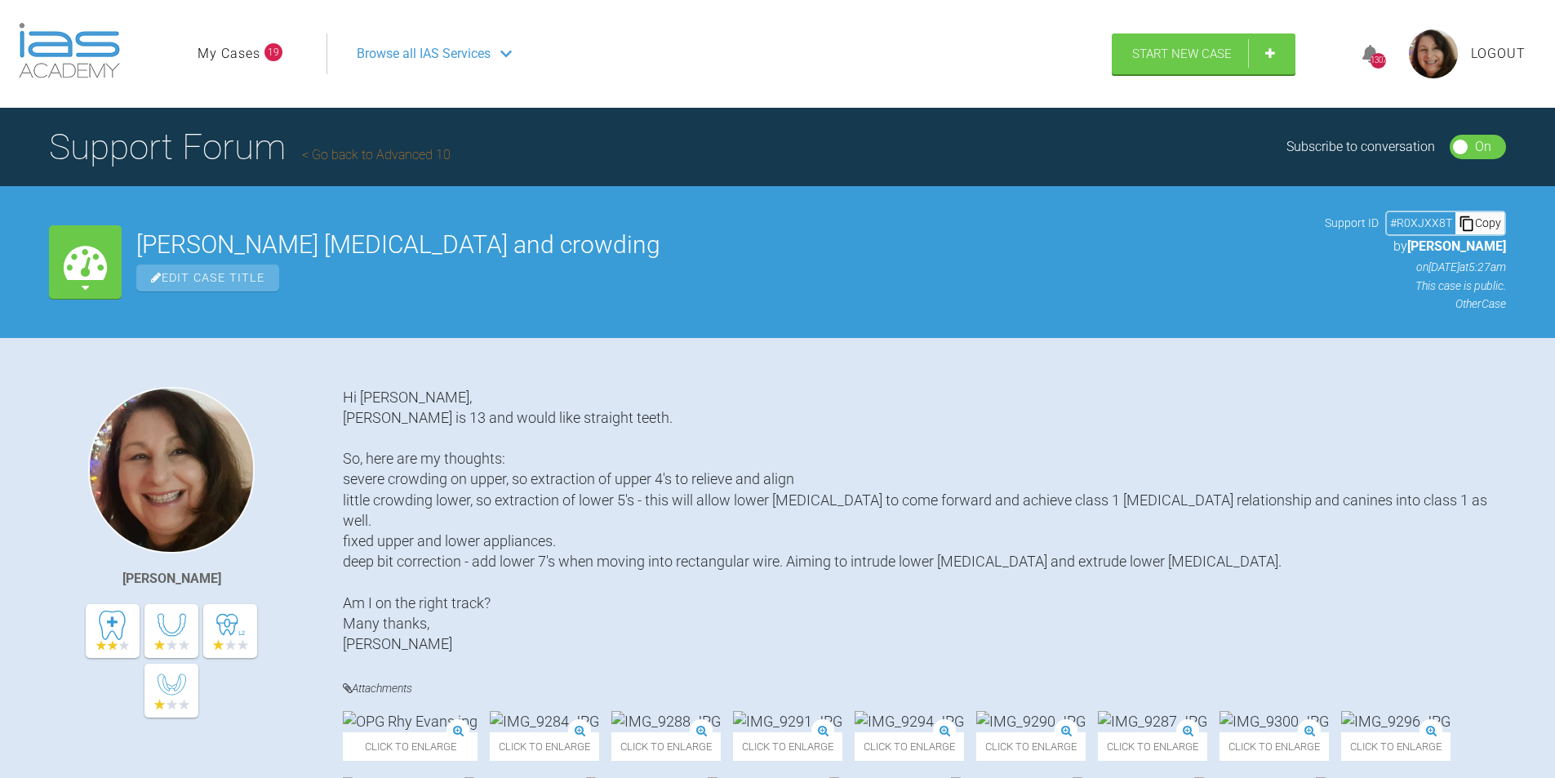
click at [236, 54] on link "My Cases" at bounding box center [229, 53] width 63 height 21
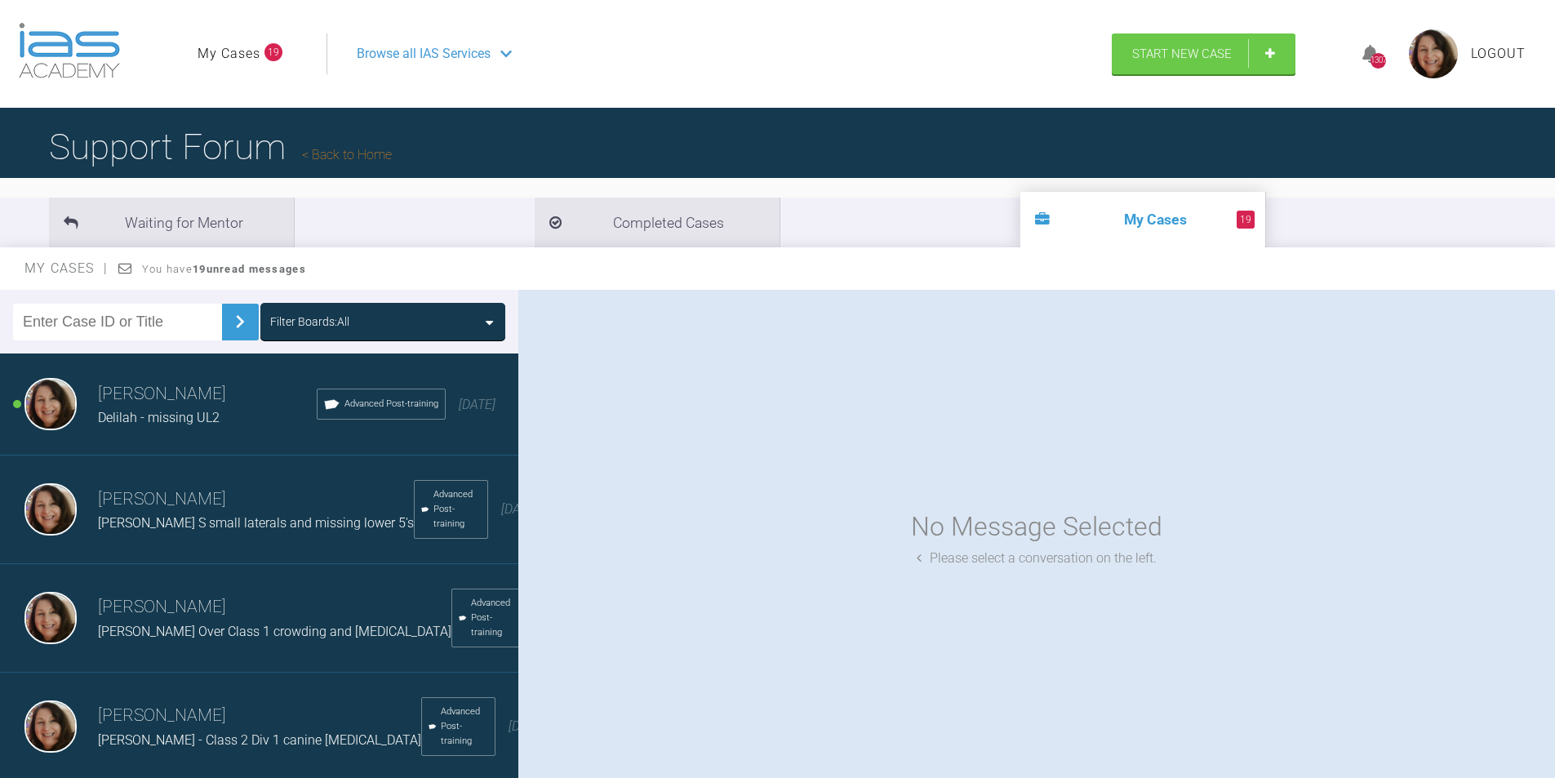
click at [85, 325] on input "text" at bounding box center [117, 322] width 209 height 37
click at [227, 311] on img at bounding box center [240, 322] width 26 height 26
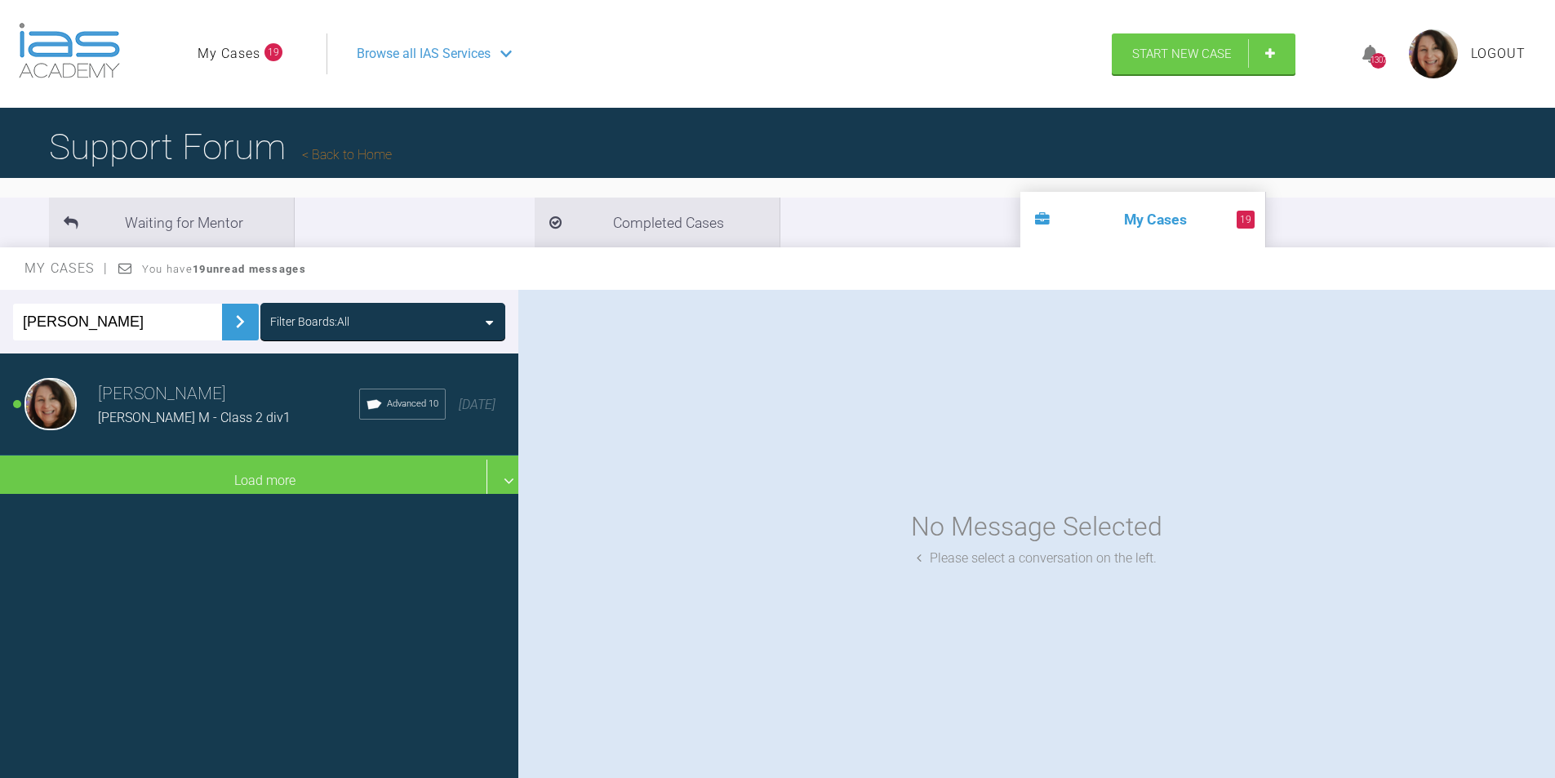
drag, startPoint x: 191, startPoint y: 411, endPoint x: 228, endPoint y: 418, distance: 37.3
click at [189, 411] on span "[PERSON_NAME] M - Class 2 div1" at bounding box center [194, 418] width 193 height 16
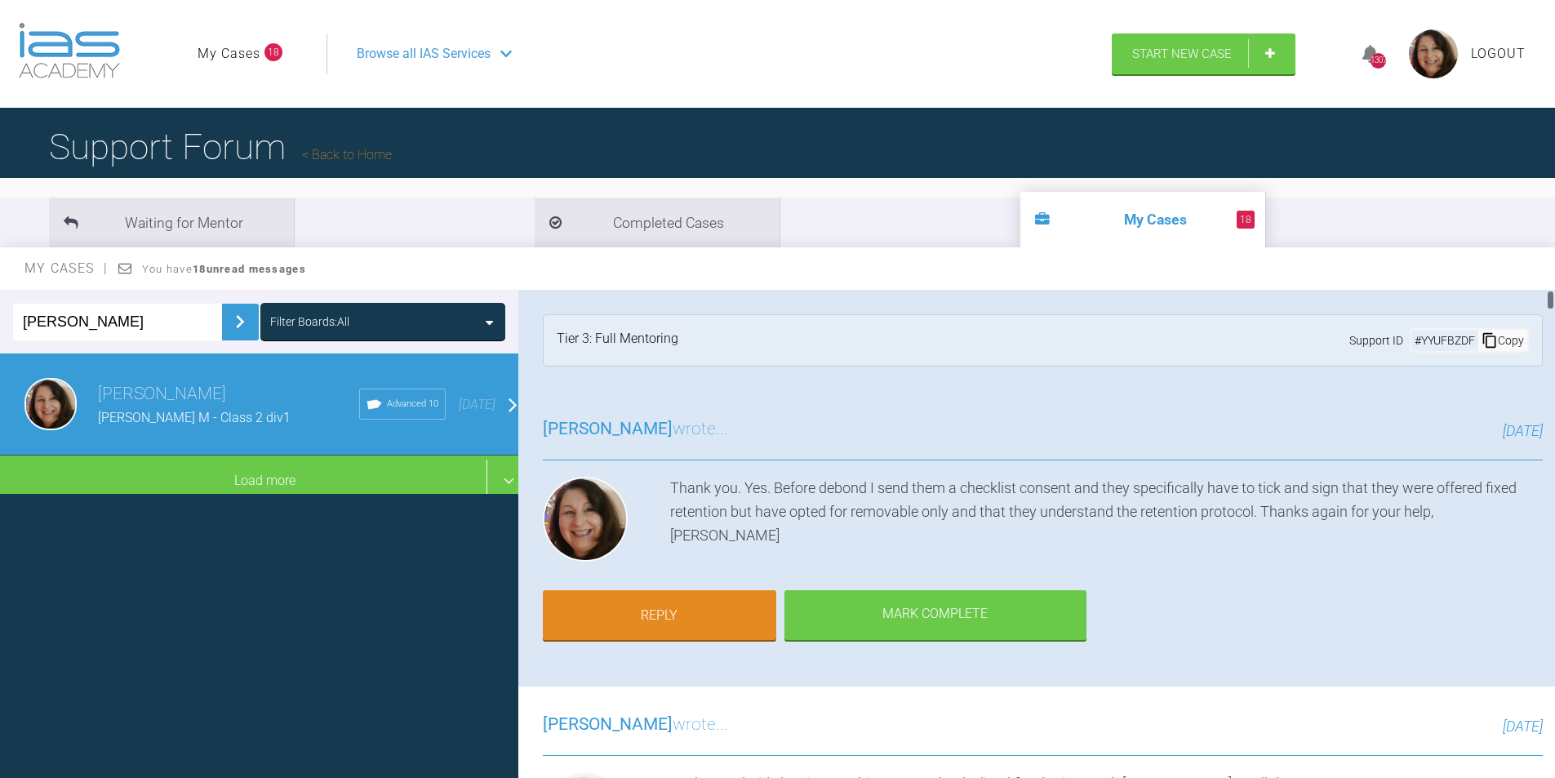
drag, startPoint x: 1550, startPoint y: 296, endPoint x: 761, endPoint y: 421, distance: 799.3
click at [1554, 260] on html "My Cases 18 Logout Browse all IAS Services Start New Case 1307 Logout Support F…" at bounding box center [777, 474] width 1555 height 948
drag, startPoint x: 100, startPoint y: 318, endPoint x: 0, endPoint y: 319, distance: 100.4
click at [0, 319] on div "[PERSON_NAME] Filter Boards: All" at bounding box center [259, 322] width 518 height 64
click at [227, 322] on img at bounding box center [240, 322] width 26 height 26
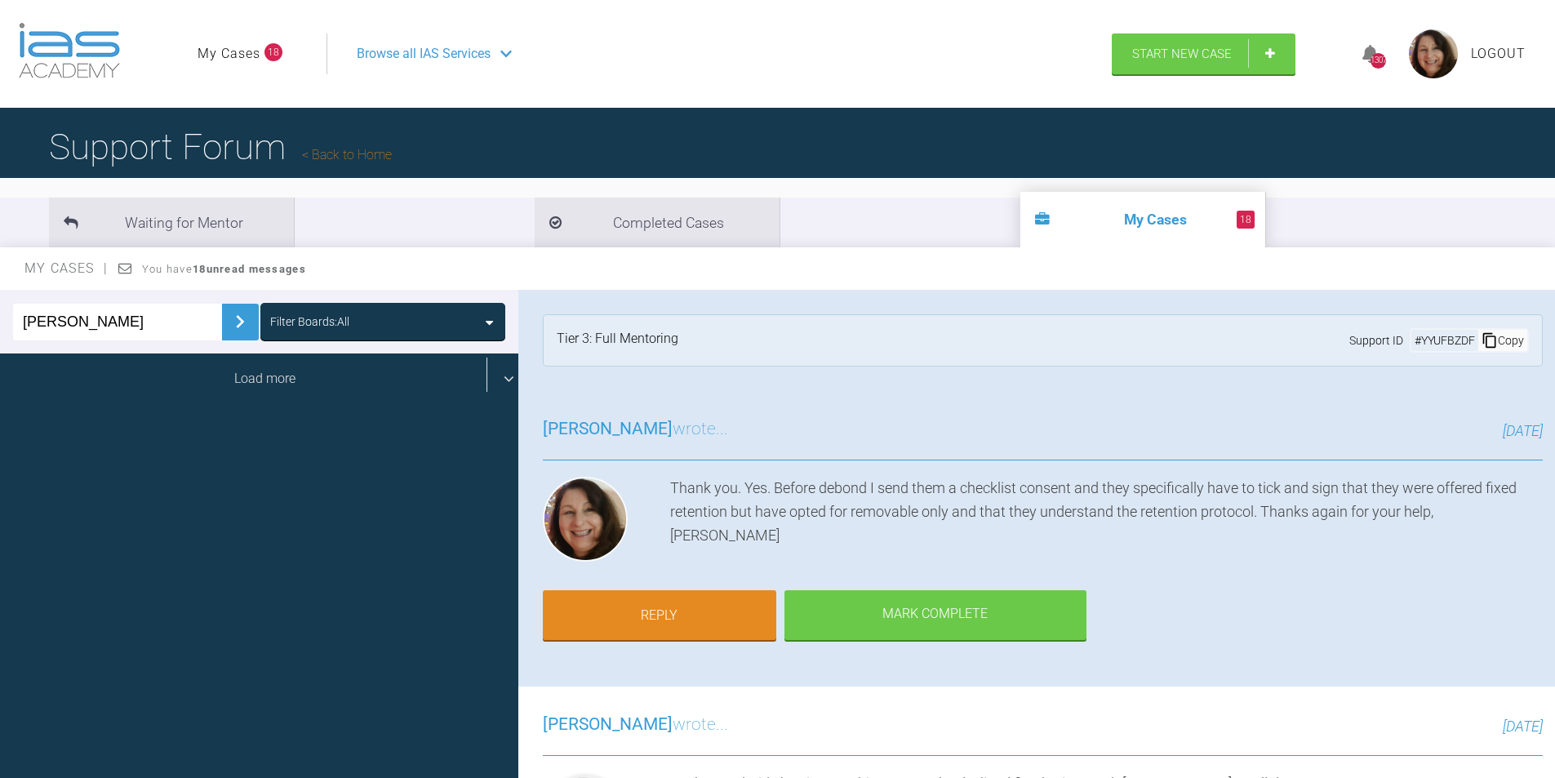
click at [230, 380] on div "Load more" at bounding box center [265, 379] width 531 height 51
click at [247, 380] on div "Load more" at bounding box center [265, 379] width 531 height 51
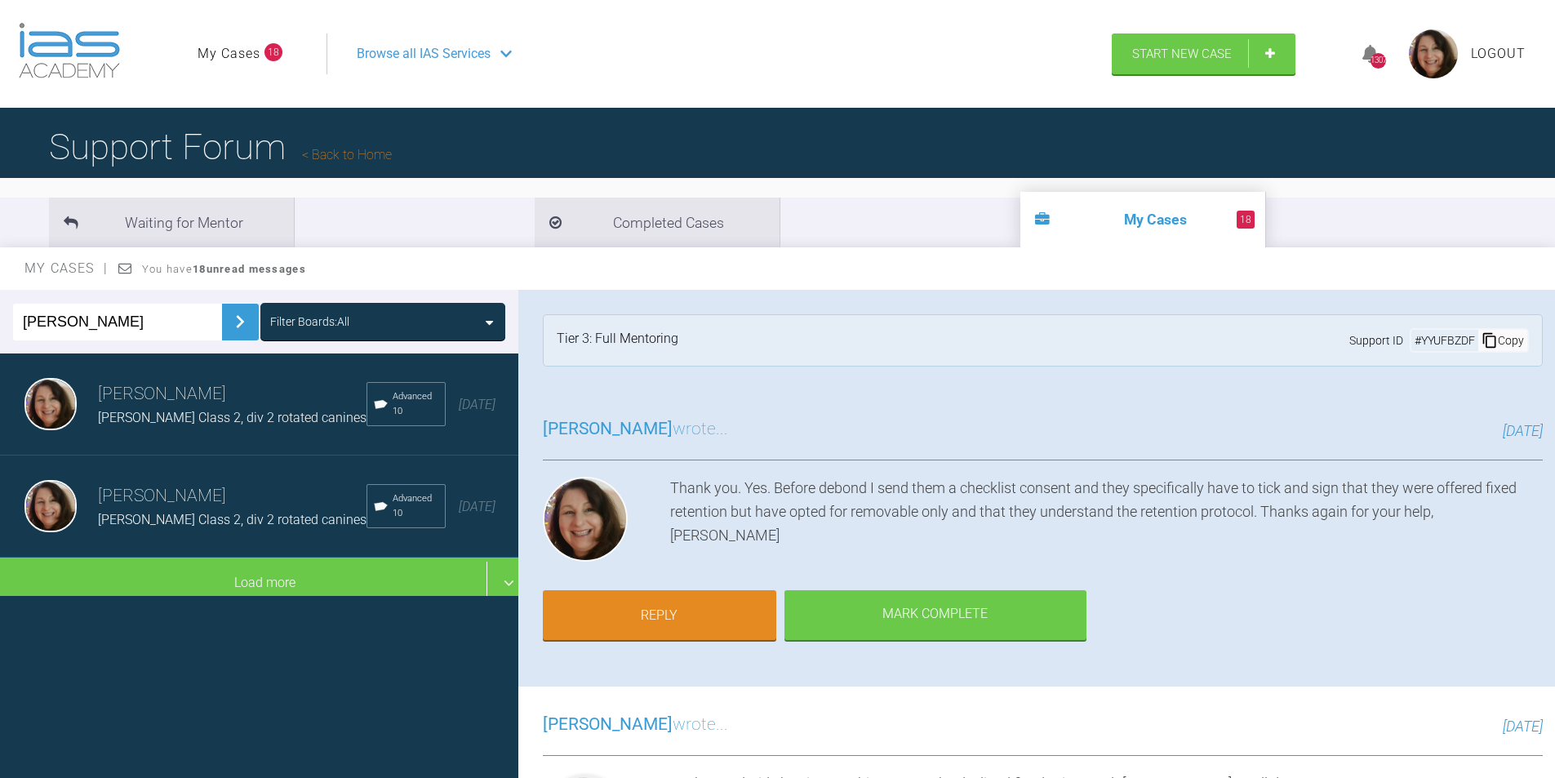
click at [178, 416] on span "[PERSON_NAME] Class 2, div 2 rotated canines" at bounding box center [232, 418] width 269 height 16
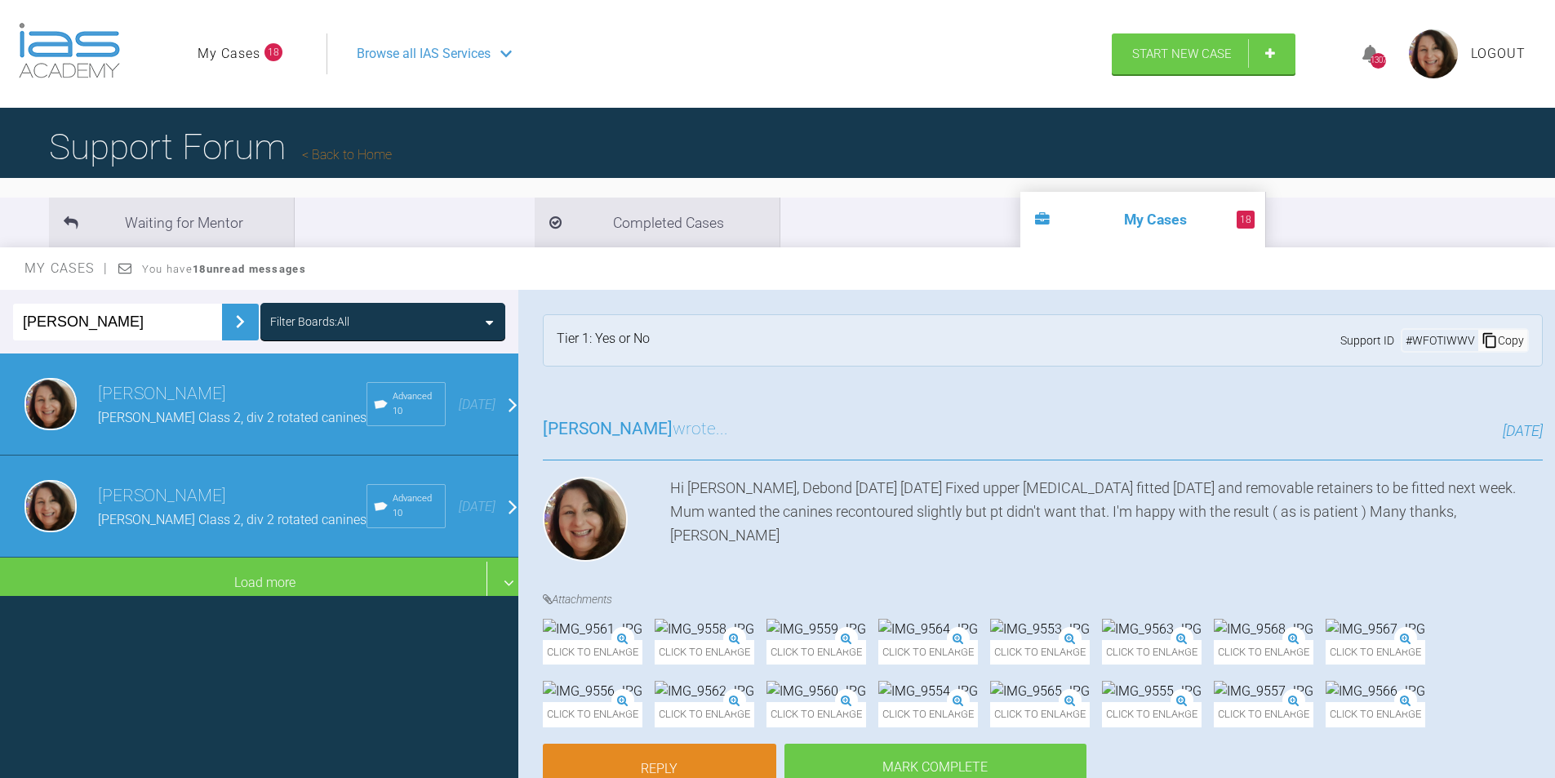
drag, startPoint x: 91, startPoint y: 318, endPoint x: 0, endPoint y: 318, distance: 90.6
click at [0, 318] on div "[PERSON_NAME] Filter Boards: All" at bounding box center [259, 322] width 518 height 64
type input "[PERSON_NAME]"
click at [227, 318] on img at bounding box center [240, 322] width 26 height 26
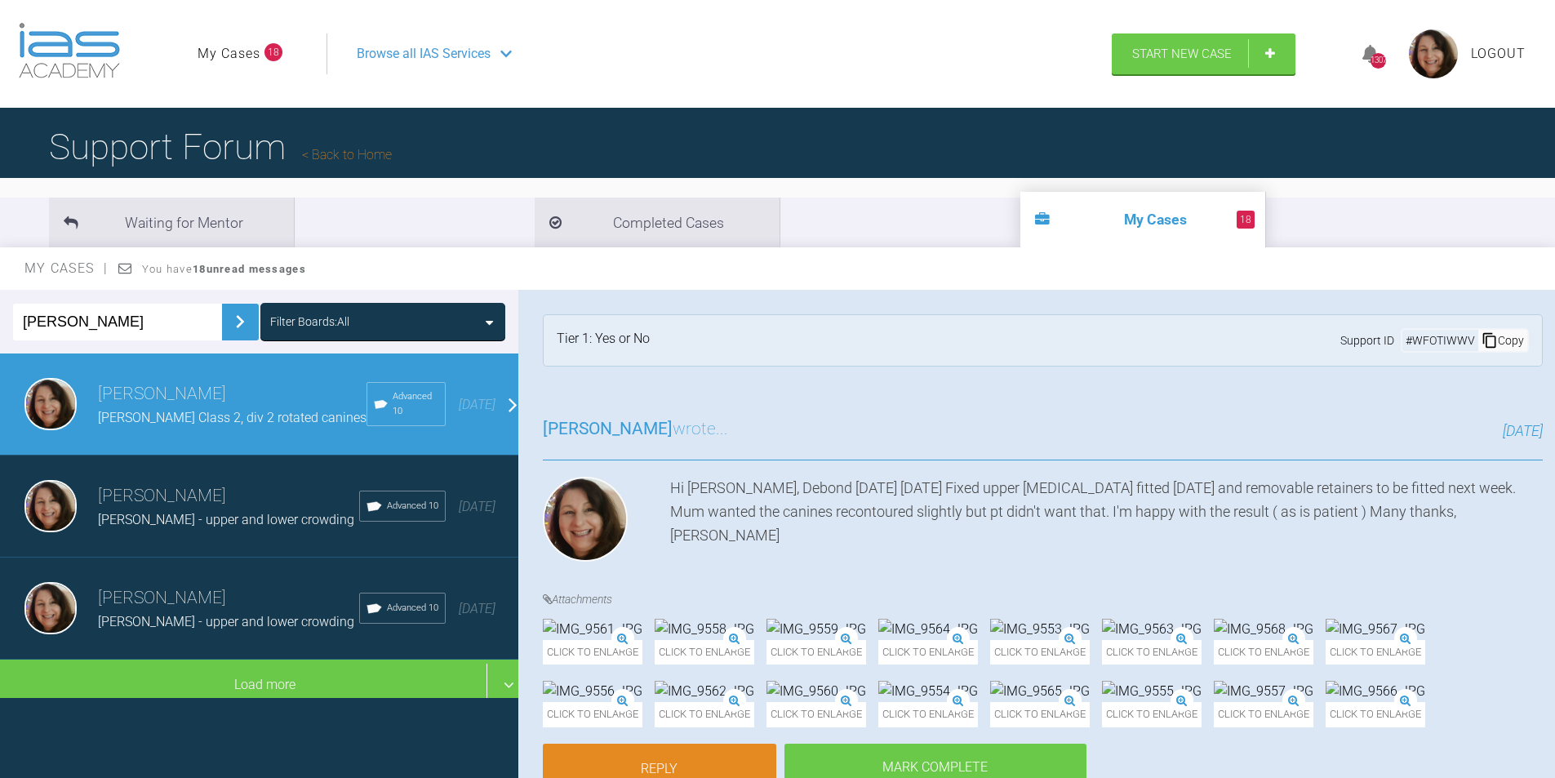
click at [171, 522] on div "[PERSON_NAME] - upper and lower crowding" at bounding box center [228, 519] width 261 height 21
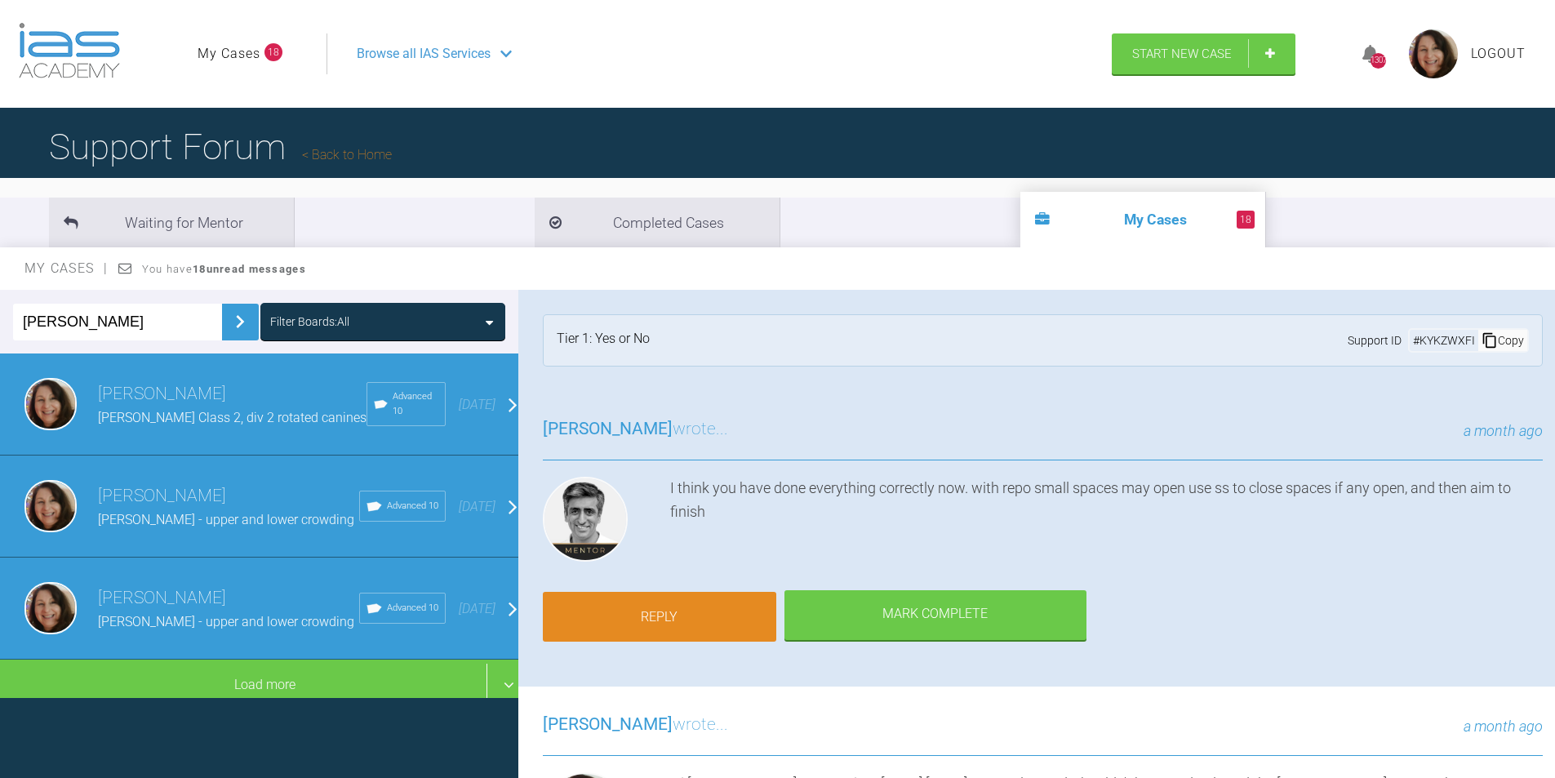
click at [654, 613] on link "Reply" at bounding box center [659, 617] width 233 height 51
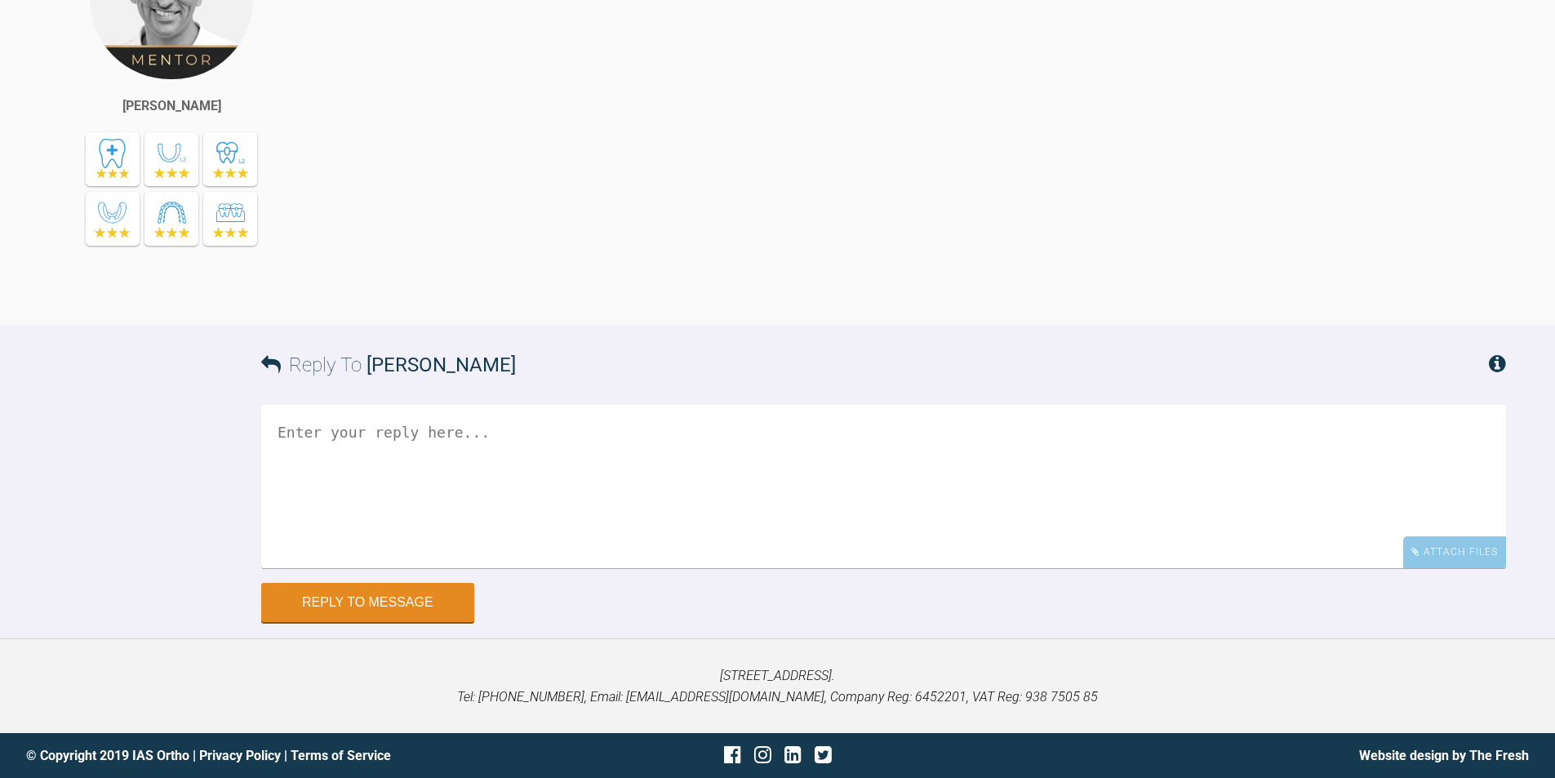
scroll to position [21207, 0]
click at [361, 443] on textarea at bounding box center [883, 486] width 1245 height 163
type textarea "Hi Asif, Saw patient [DATE]"
click at [1435, 549] on div "Attach Files" at bounding box center [1454, 552] width 103 height 32
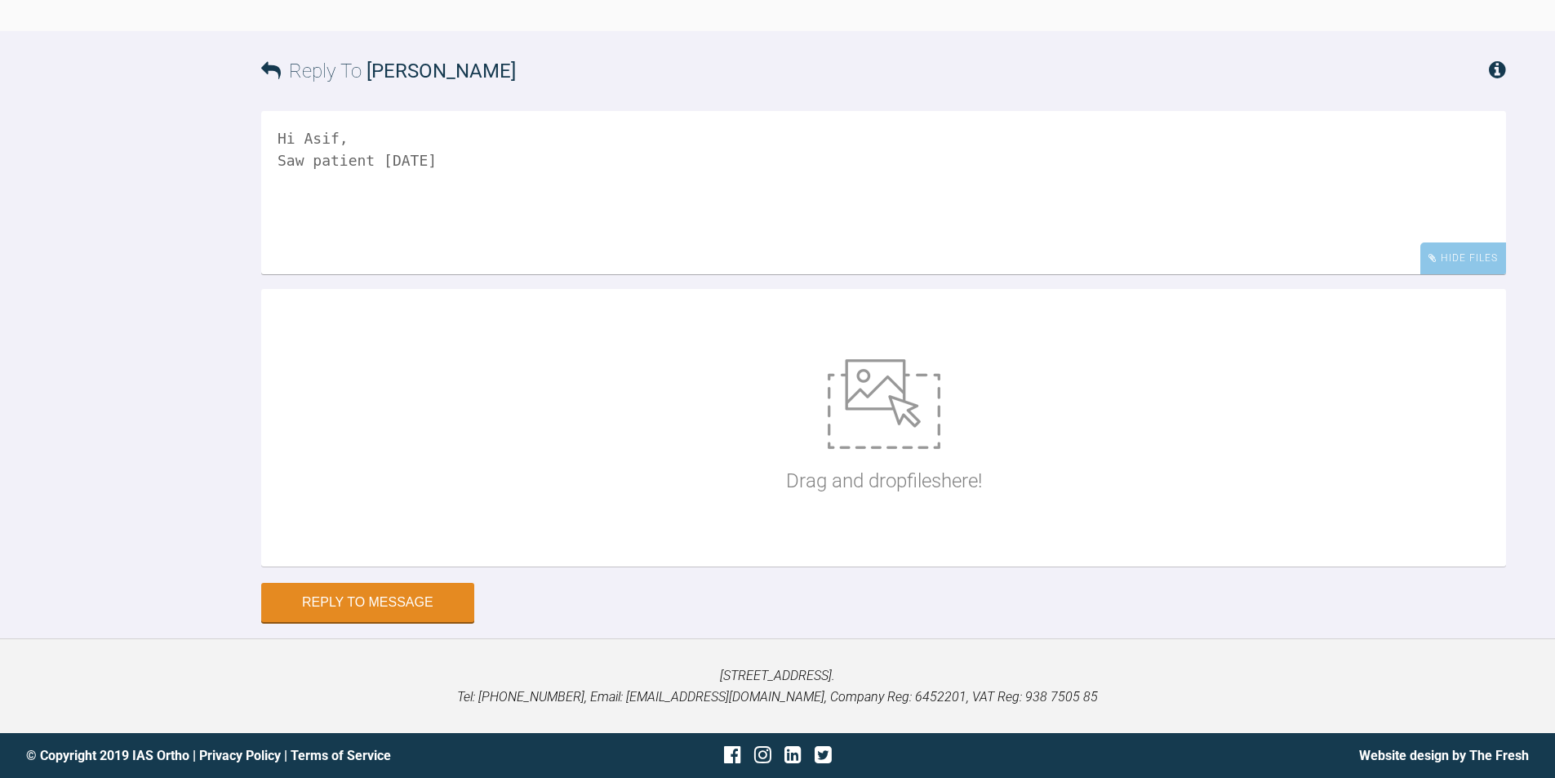
scroll to position [21501, 0]
click at [908, 482] on p "Drag and drop files here!" at bounding box center [884, 480] width 196 height 31
type input "C:\fakepath\IMG_9535.JPG"
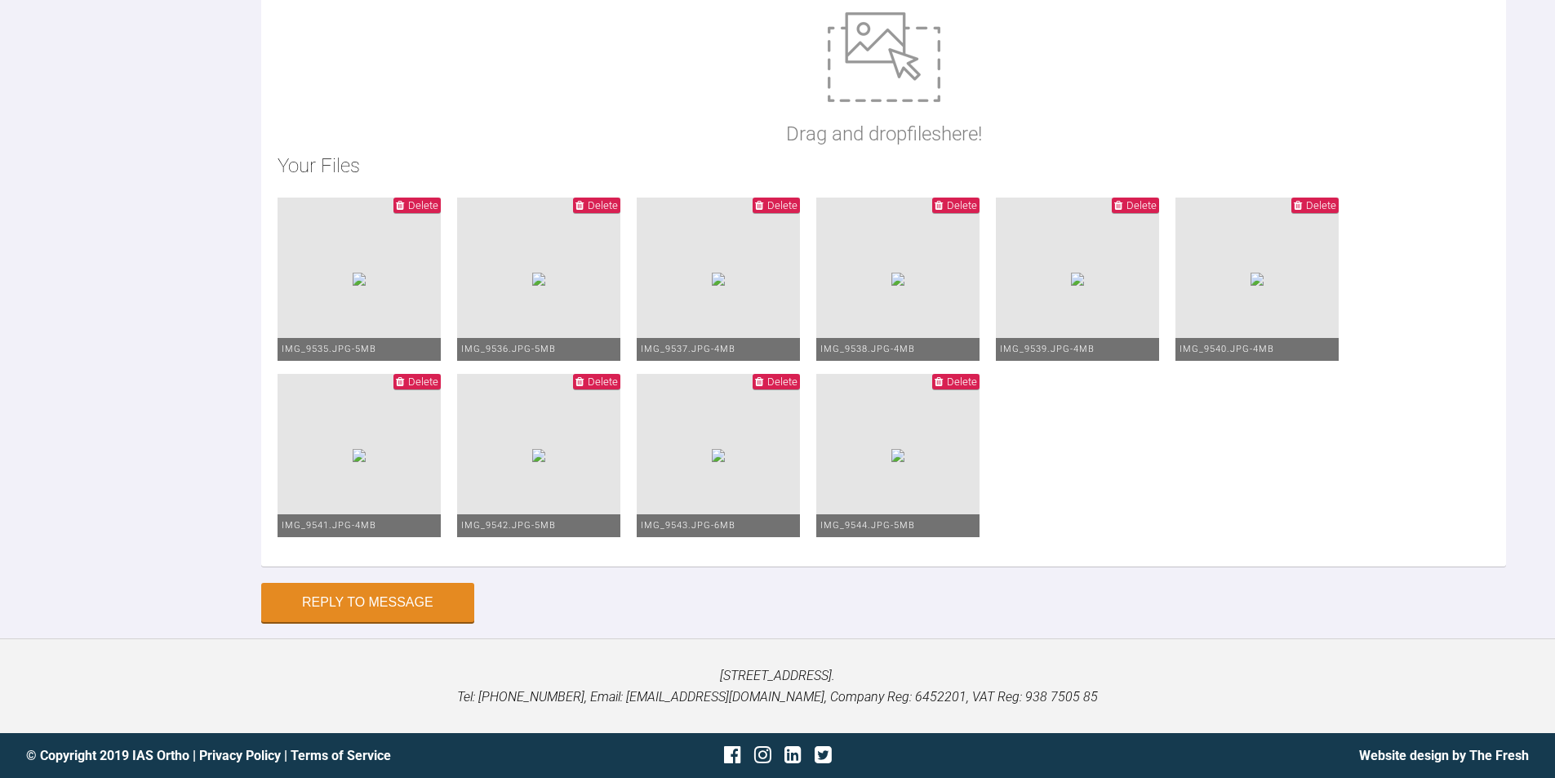
scroll to position [21525, 0]
paste textarea "Upper: stayed in 19 x 25 SS Lower: Stayed in 0.18 Niti wire and tied in lower a…"
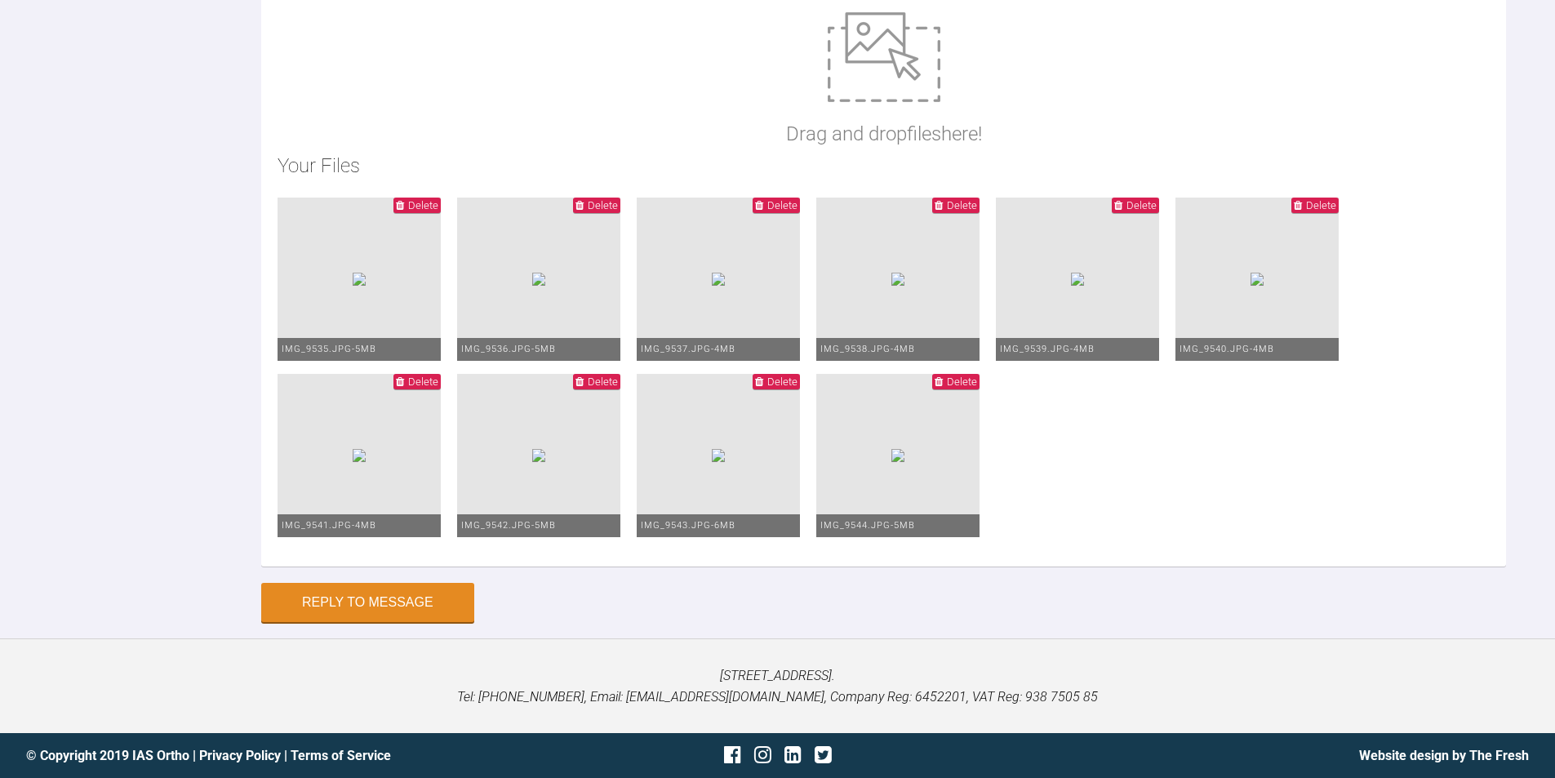
drag, startPoint x: 287, startPoint y: 195, endPoint x: 445, endPoint y: 213, distance: 158.6
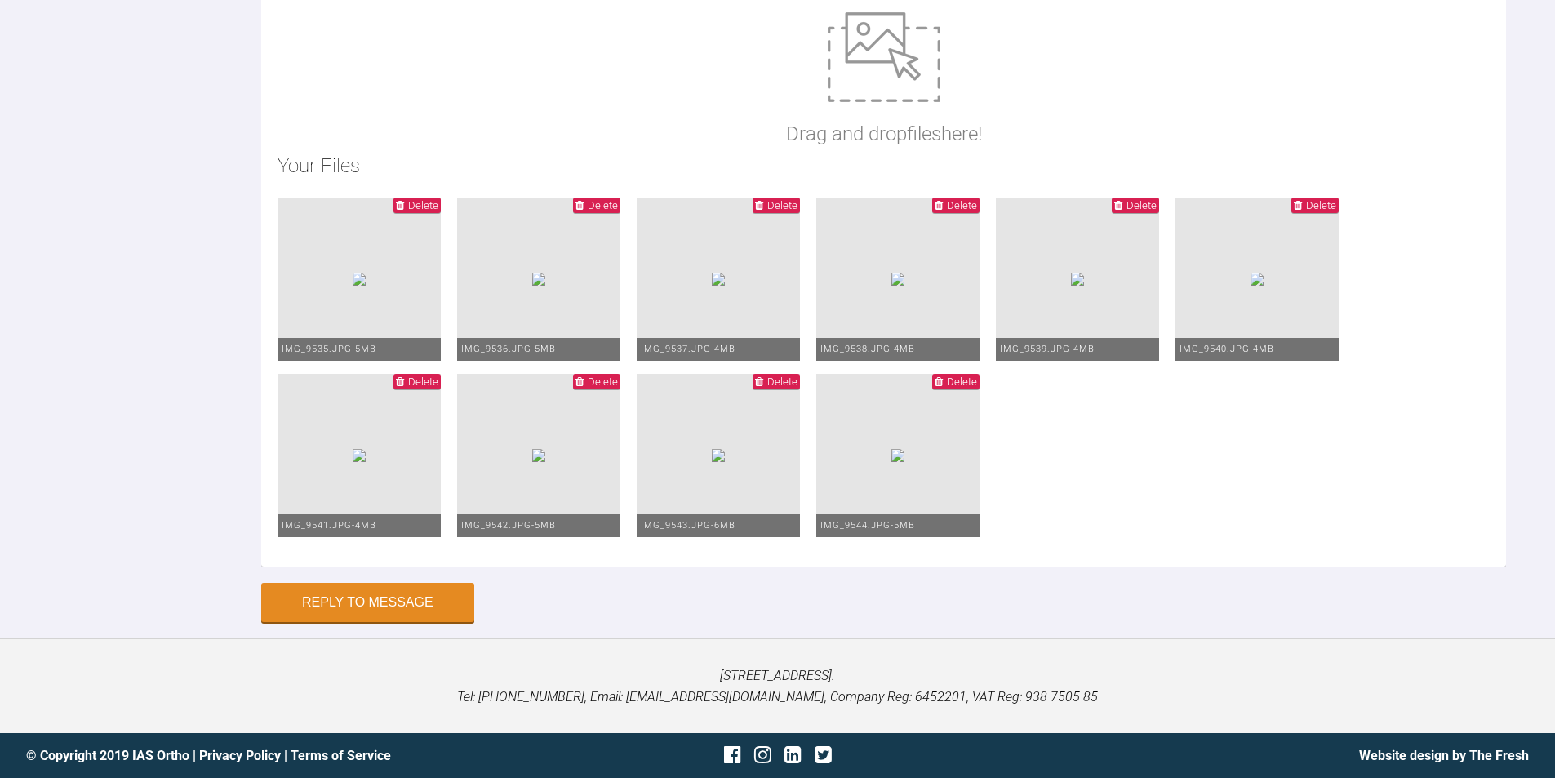
scroll to position [46, 0]
drag, startPoint x: 583, startPoint y: 238, endPoint x: 271, endPoint y: 242, distance: 311.9
type textarea "Hi Asif, Saw patient [DATE] Upper stayed in 19 x 25 SS Lower Stayed in 0.18 Nit…"
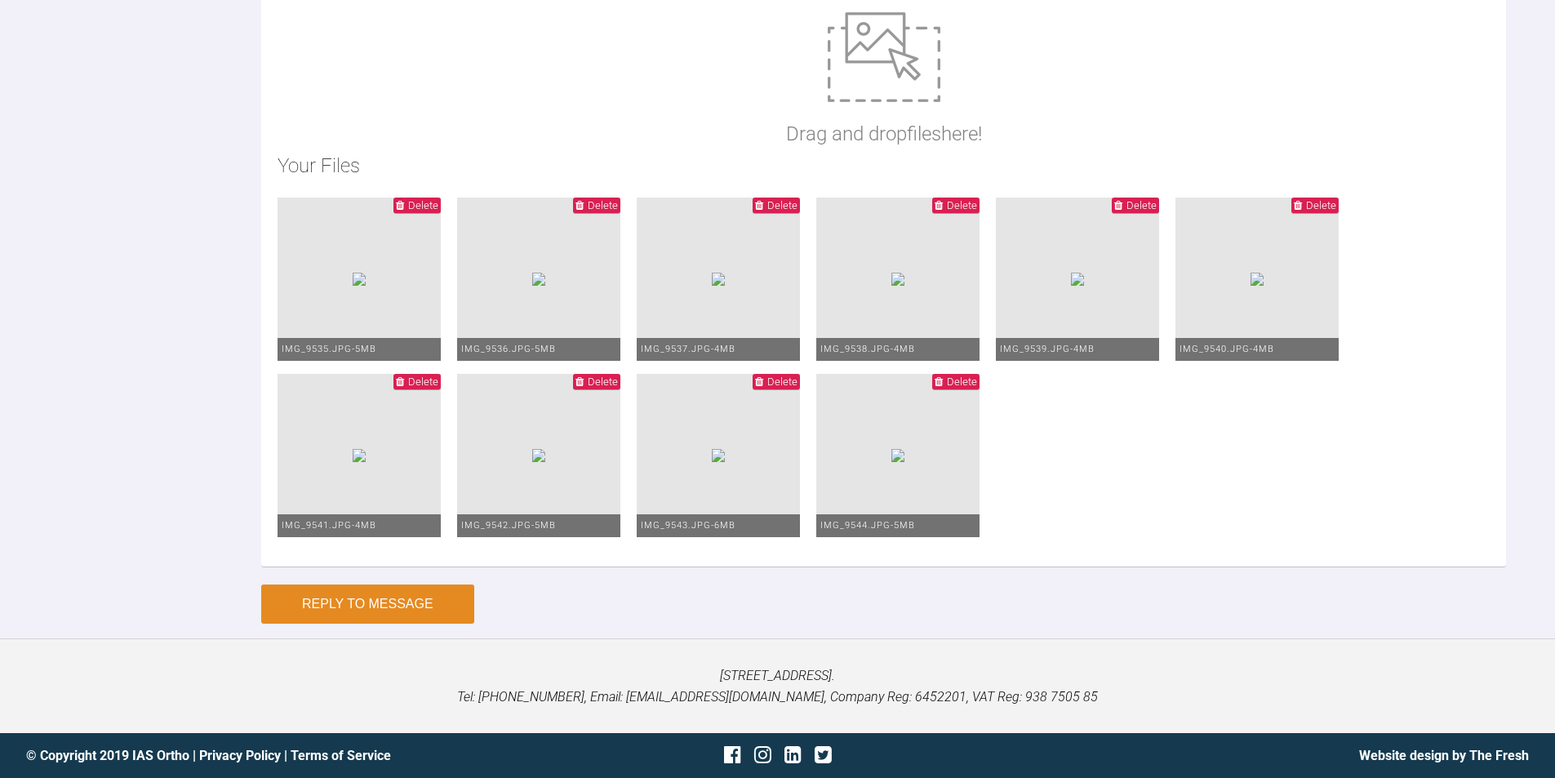
click at [409, 600] on button "Reply to Message" at bounding box center [367, 604] width 213 height 39
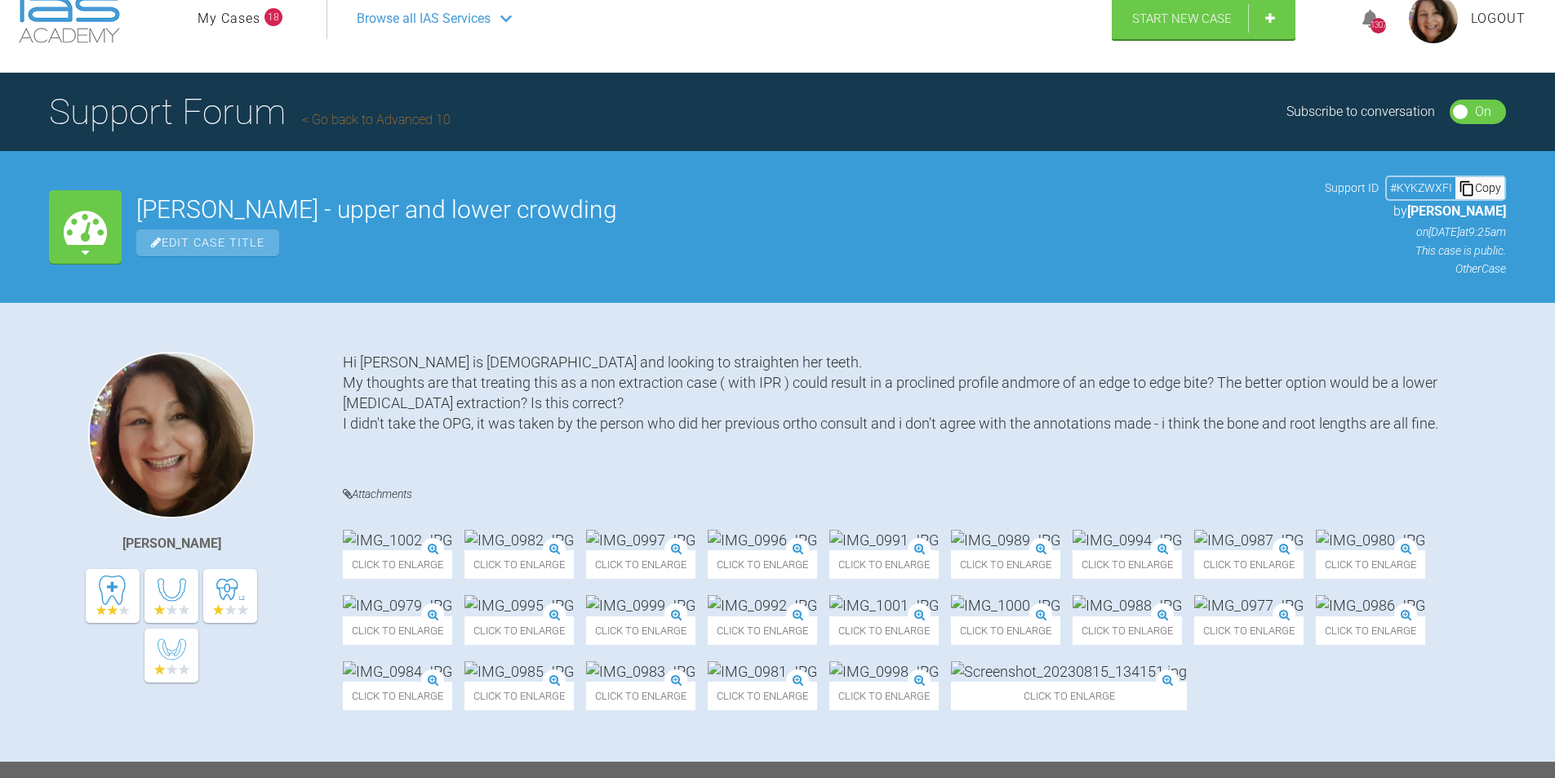
scroll to position [0, 0]
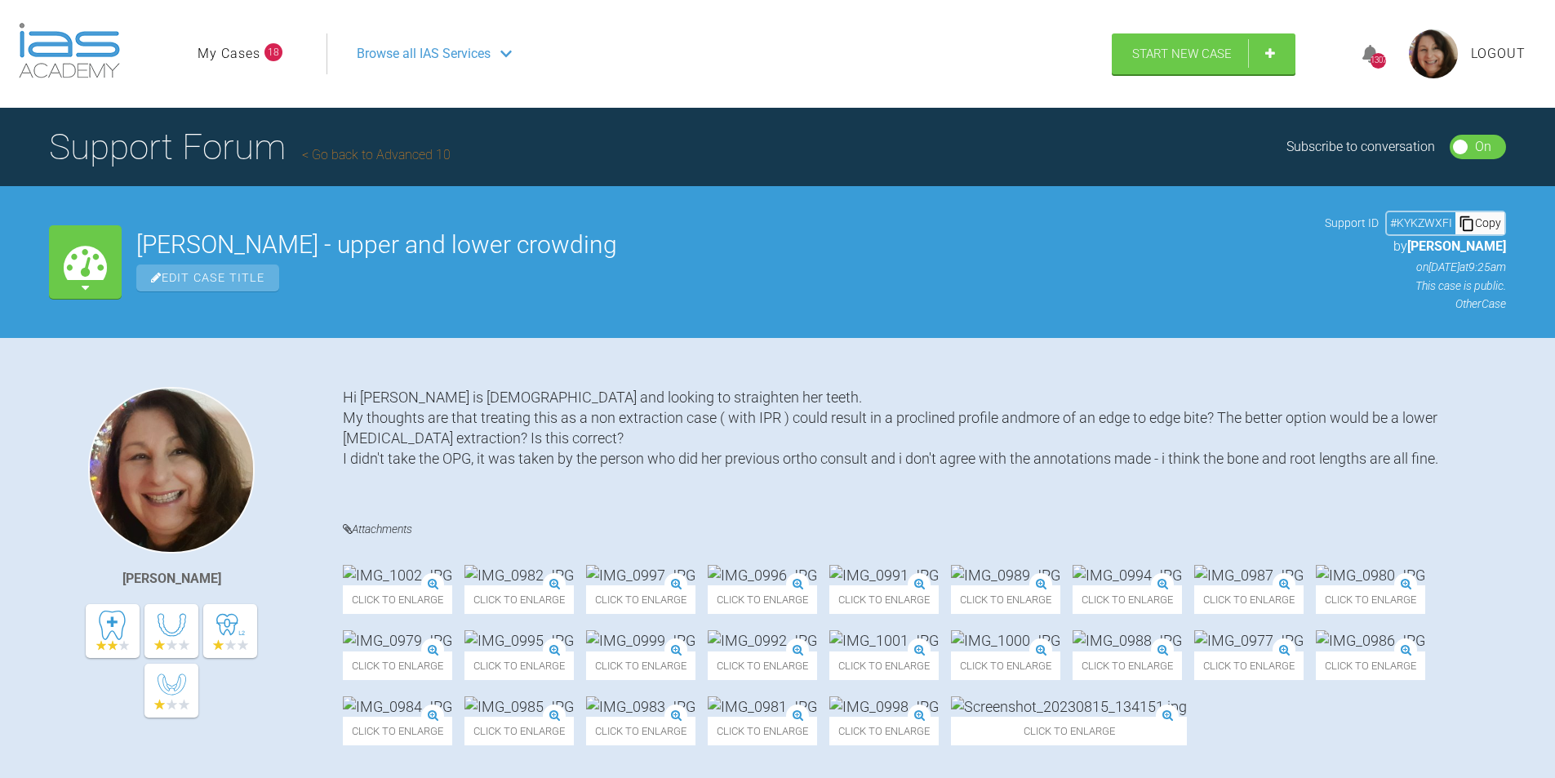
click at [238, 55] on link "My Cases" at bounding box center [229, 53] width 63 height 21
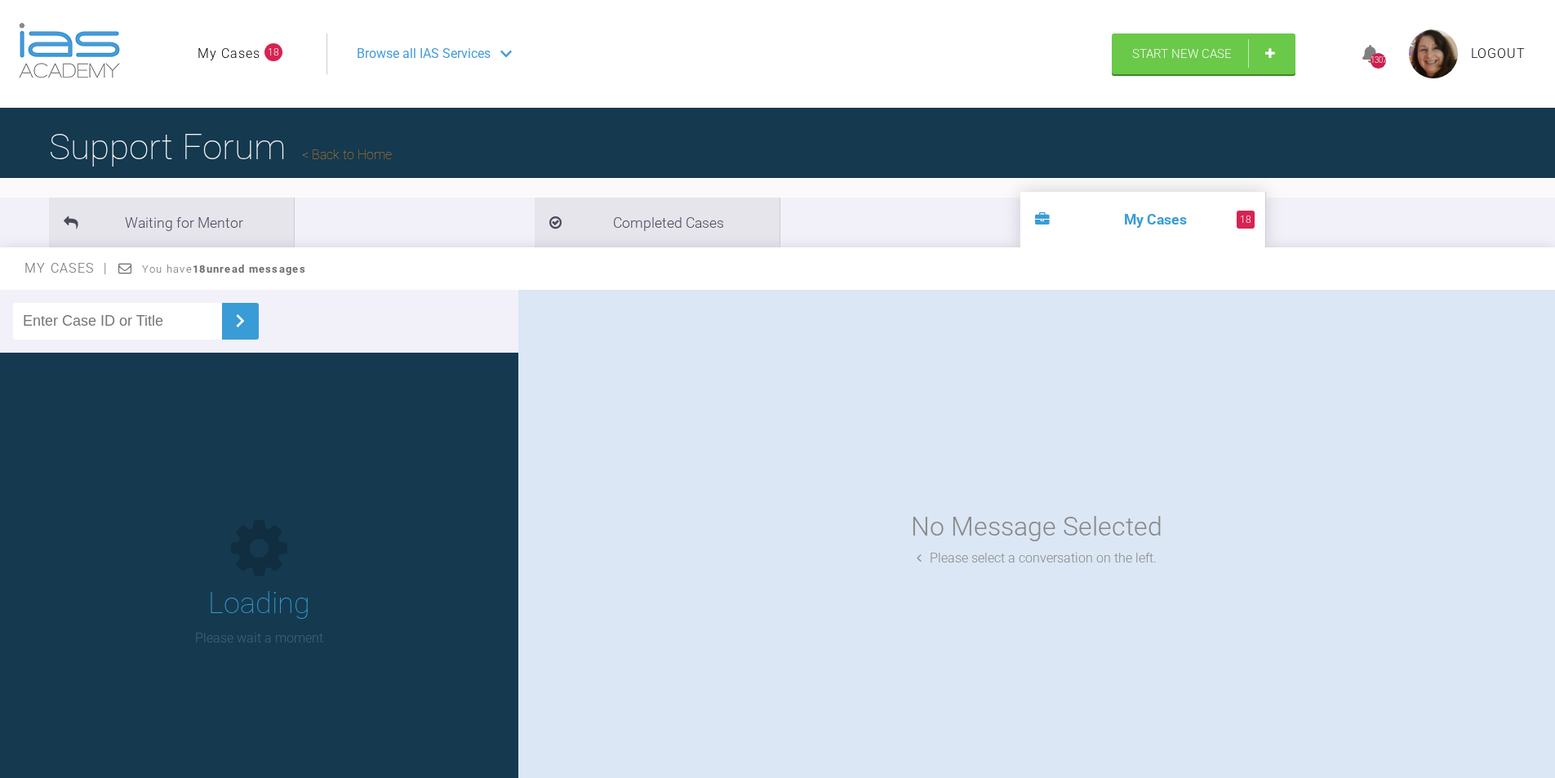
click at [129, 319] on input "text" at bounding box center [117, 321] width 209 height 37
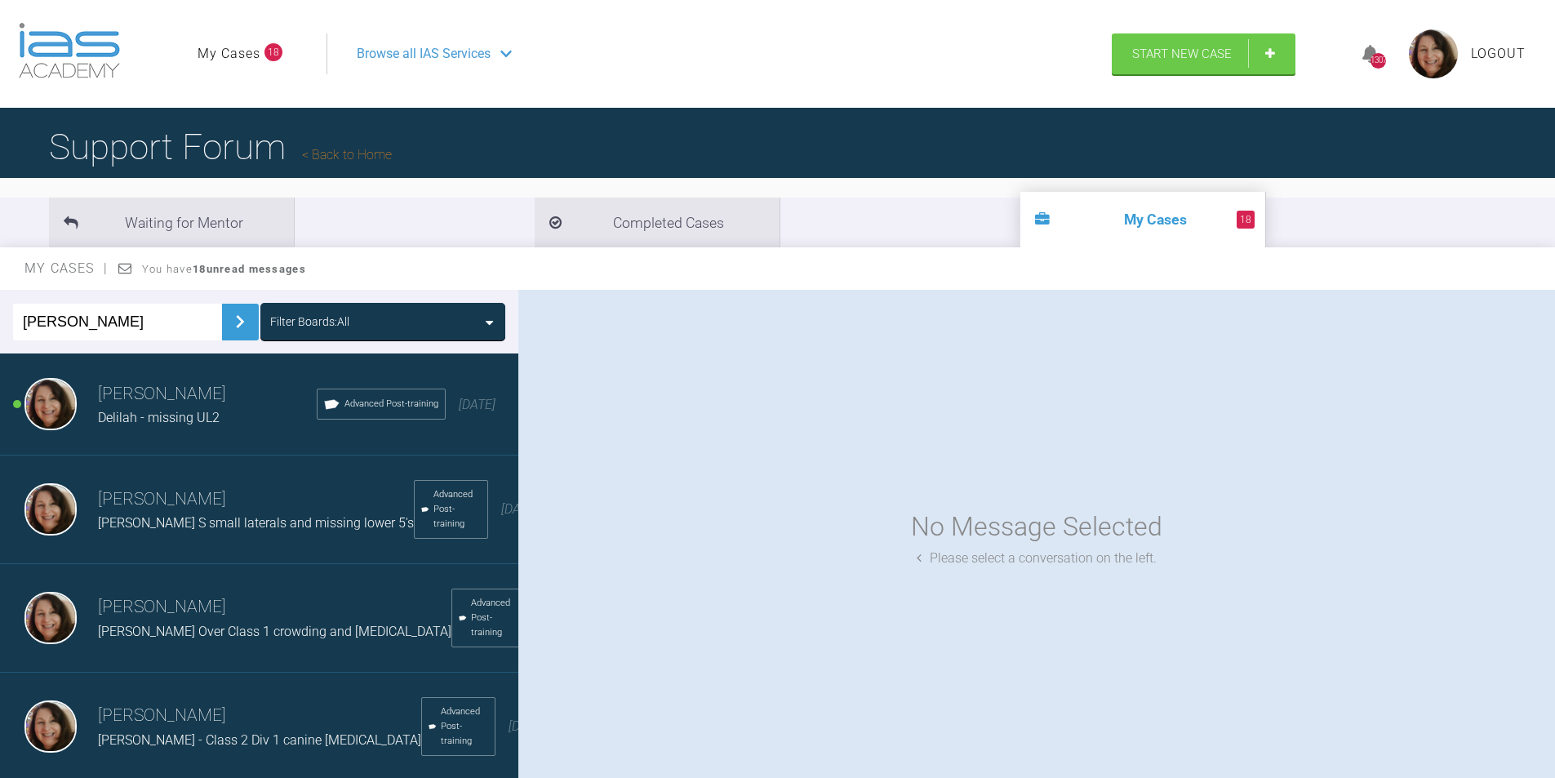
type input "[PERSON_NAME]"
click at [227, 312] on img at bounding box center [240, 322] width 26 height 26
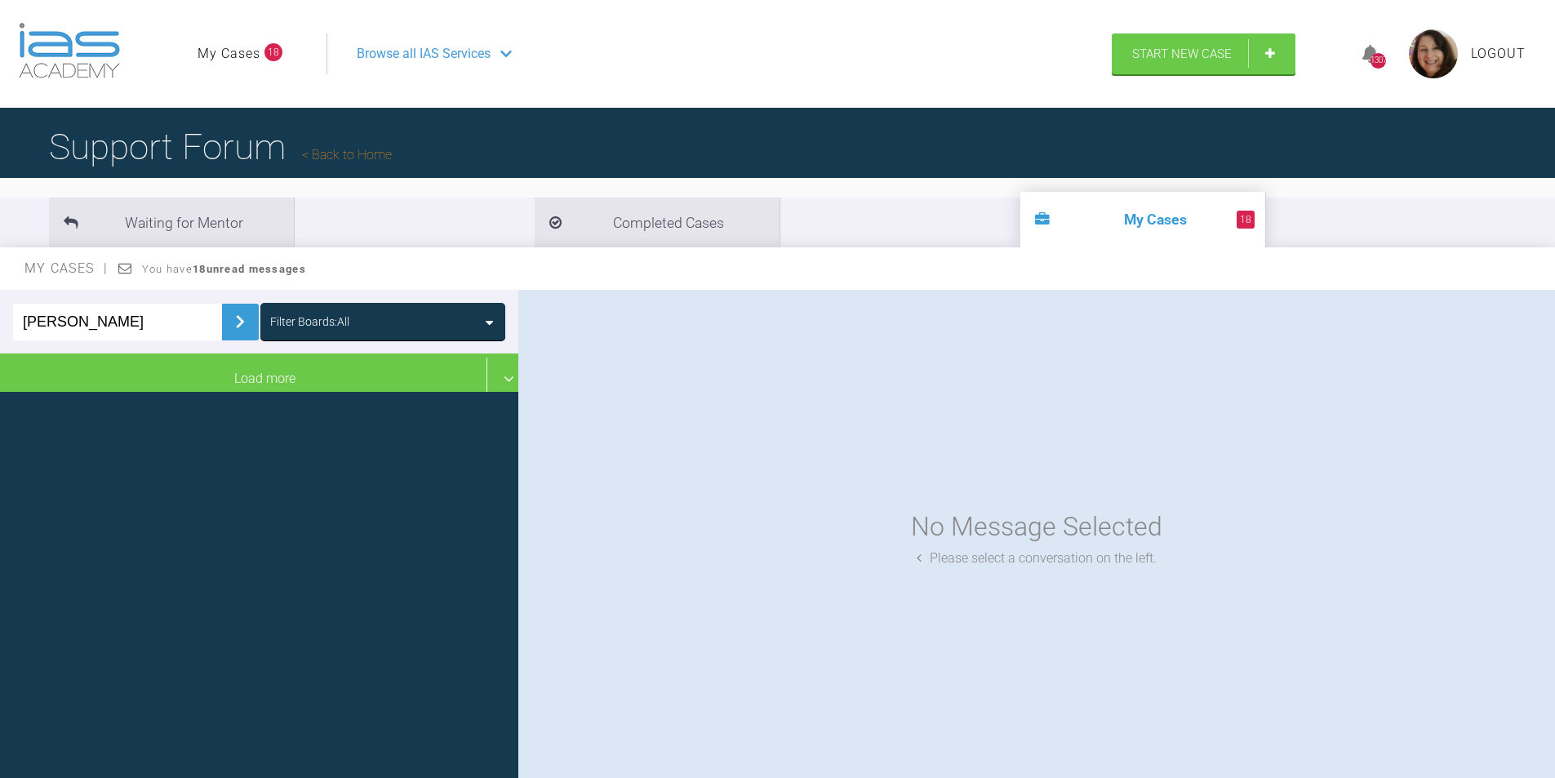
click at [227, 317] on img at bounding box center [240, 322] width 26 height 26
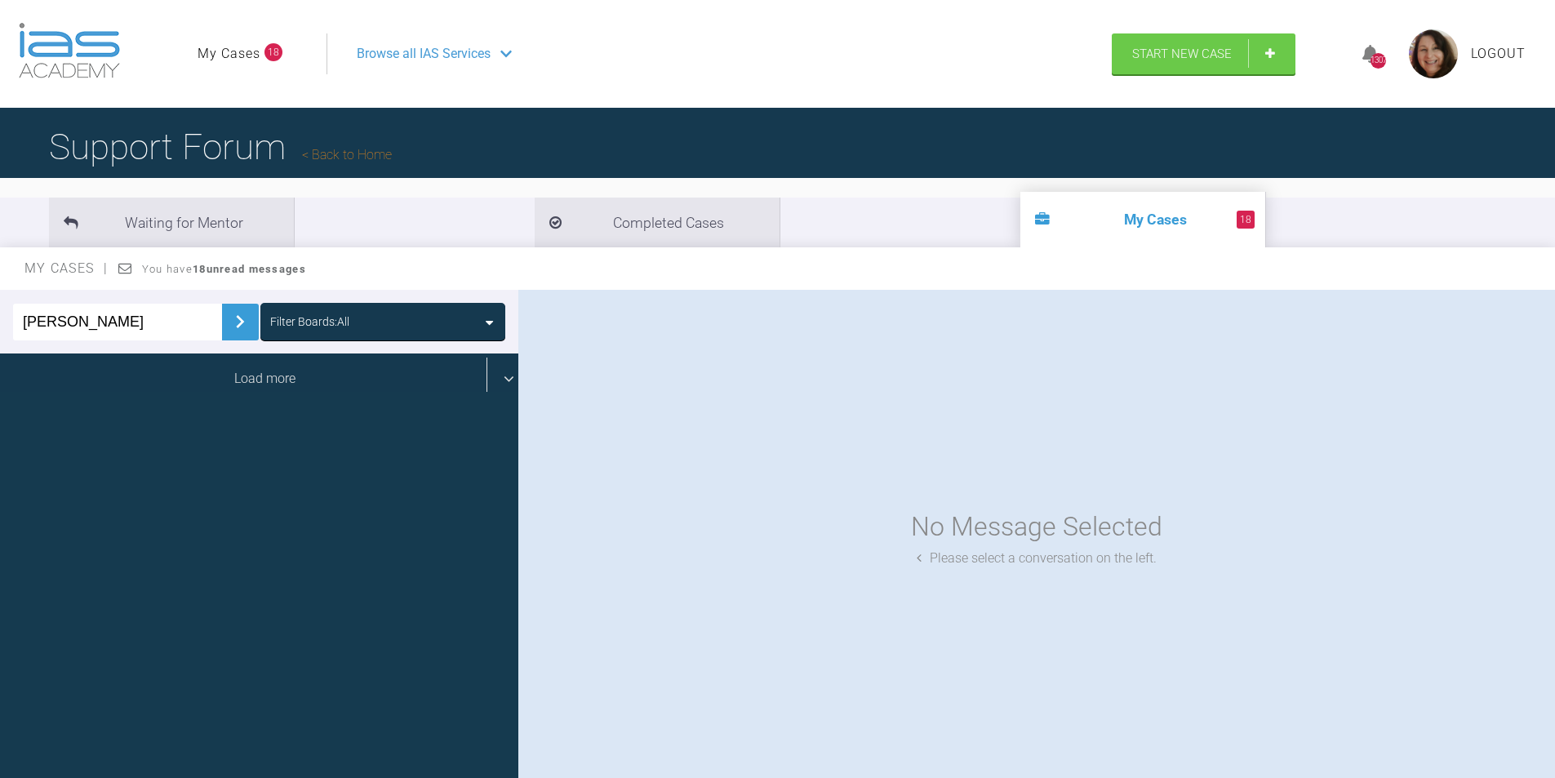
click at [245, 371] on div "Load more" at bounding box center [265, 379] width 531 height 51
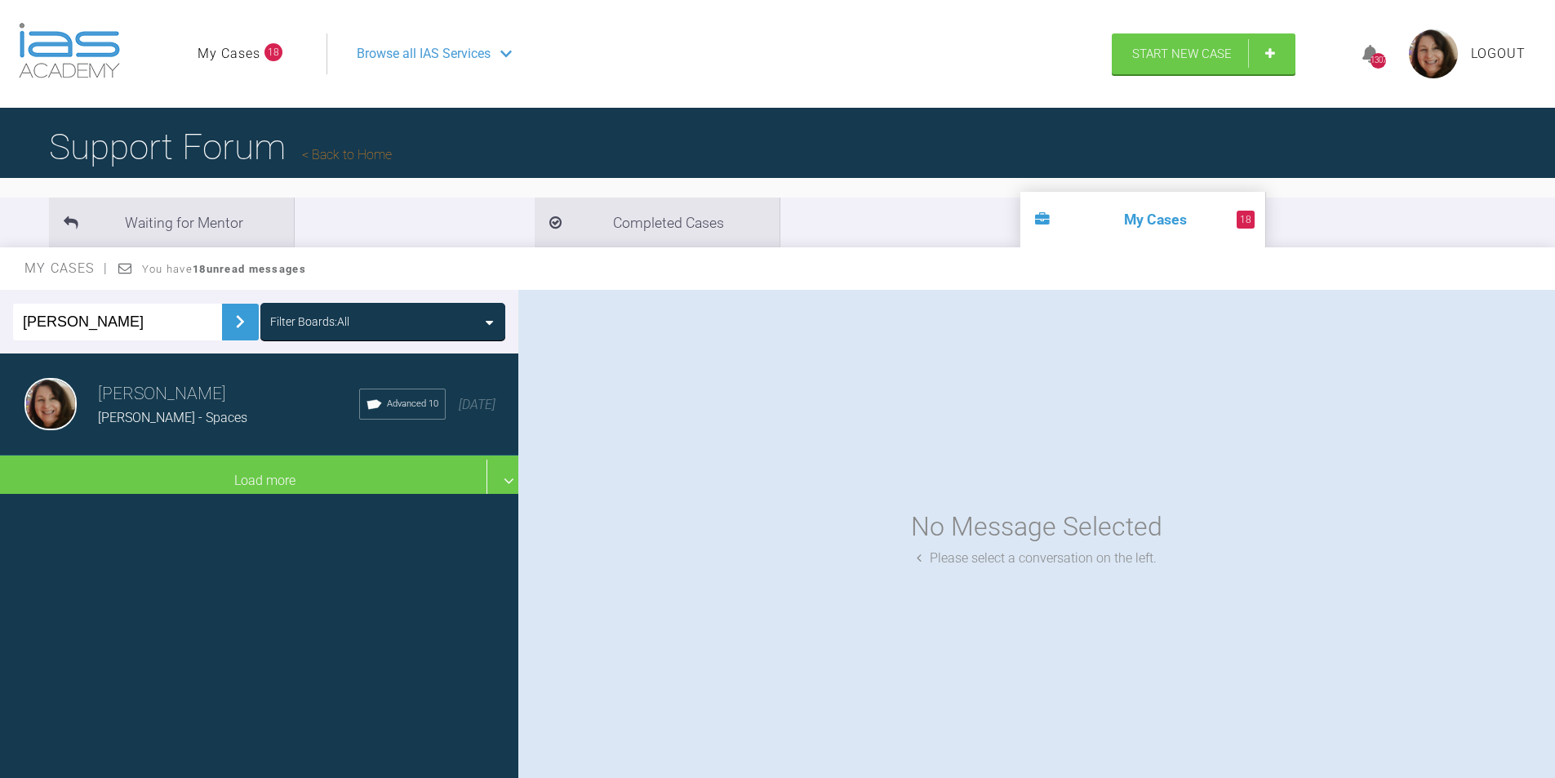
click at [167, 407] on h3 "[PERSON_NAME]" at bounding box center [228, 394] width 261 height 28
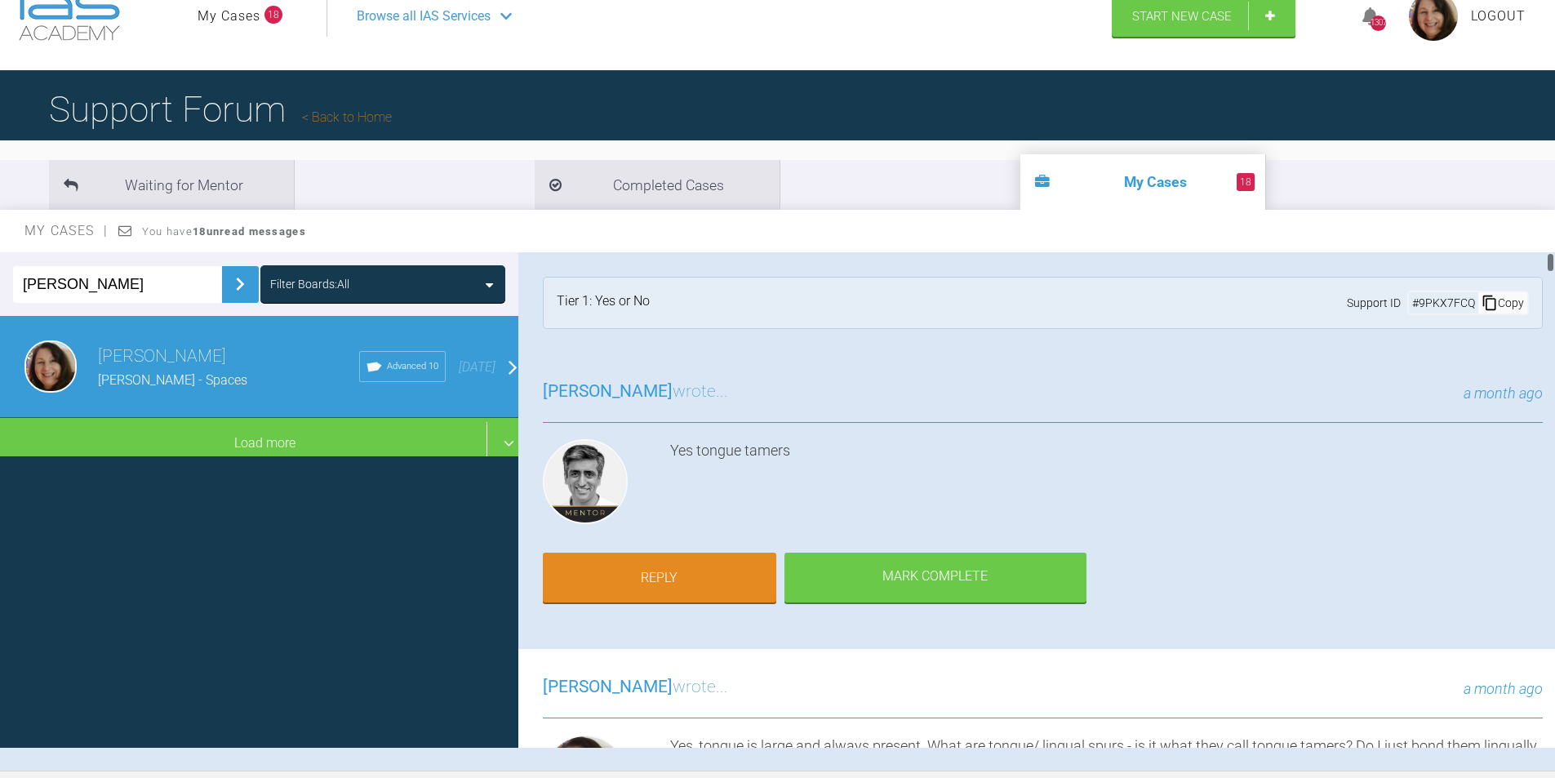
drag, startPoint x: 1550, startPoint y: 260, endPoint x: 1567, endPoint y: 257, distance: 17.5
click at [1554, 257] on html "My Cases 18 Logout Browse all IAS Services Start New Case 1307 Logout Support F…" at bounding box center [777, 436] width 1555 height 948
click at [703, 576] on link "Reply" at bounding box center [659, 579] width 233 height 51
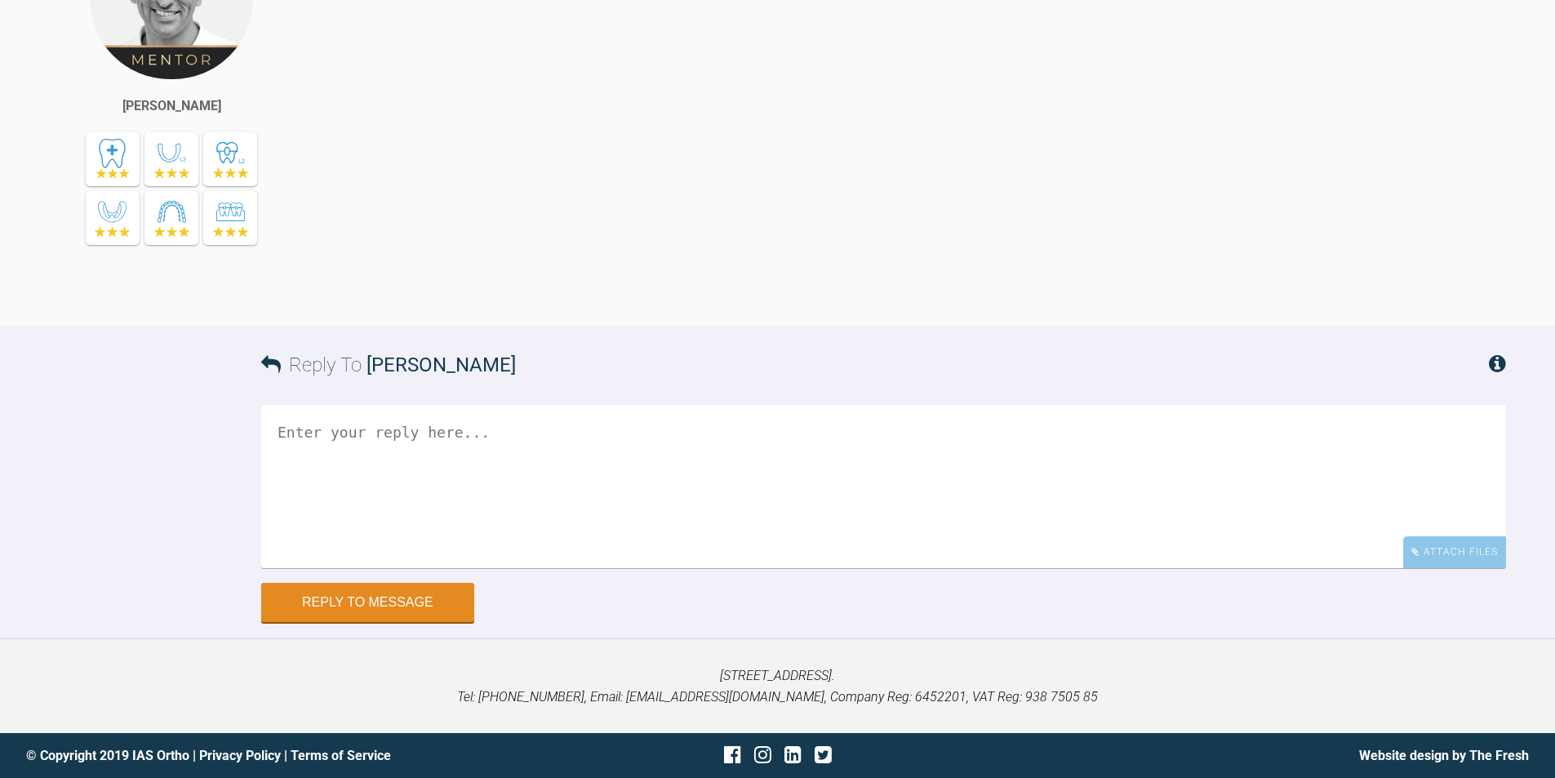
scroll to position [26711, 0]
click at [398, 444] on textarea at bounding box center [883, 486] width 1245 height 163
type textarea "Hi [PERSON_NAME], Saw patient [DATE]"
click at [1452, 556] on div "Attach Files" at bounding box center [1454, 552] width 103 height 32
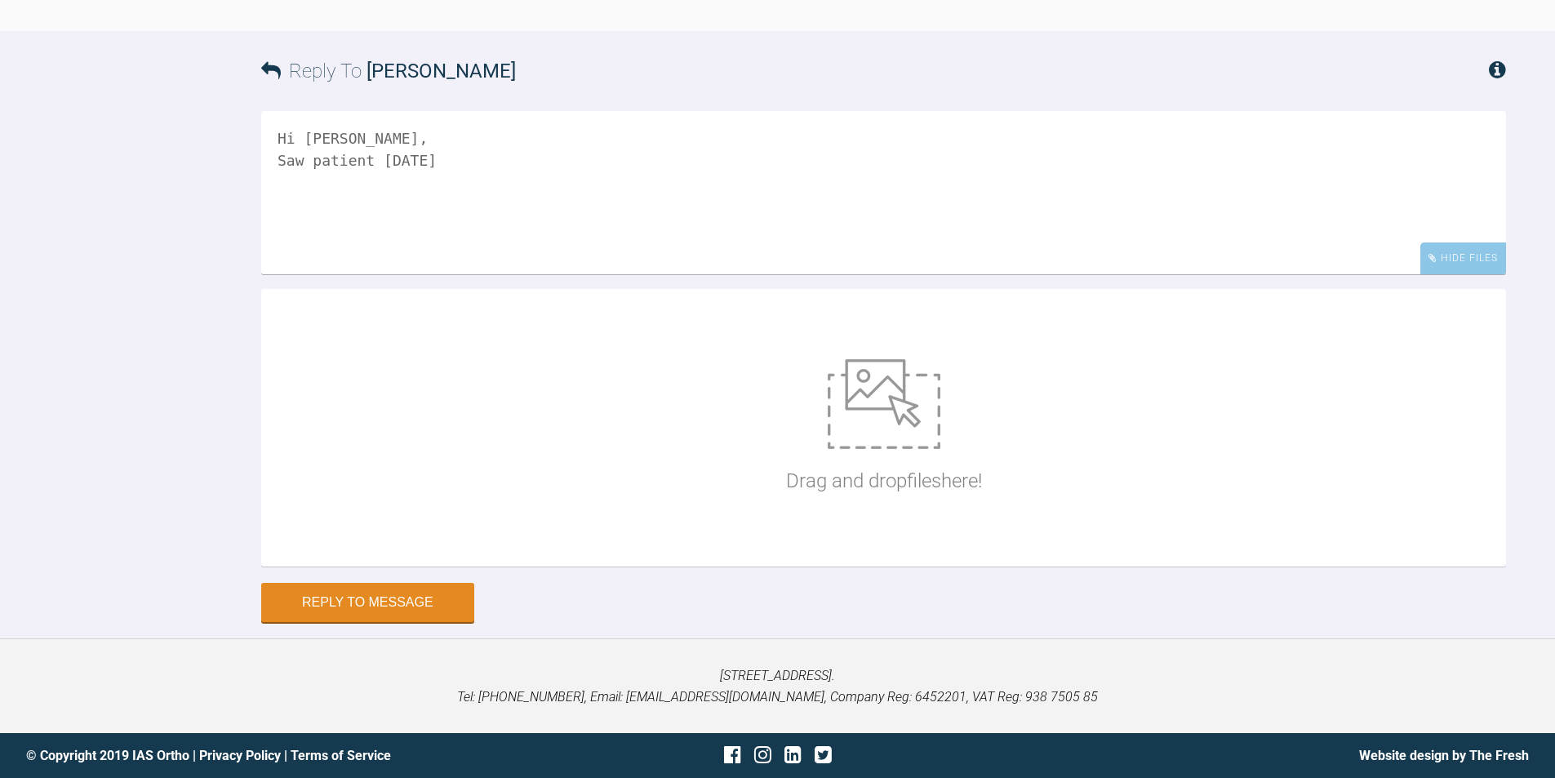
click at [848, 449] on img at bounding box center [884, 404] width 113 height 90
type input "C:\fakepath\IMG_9523.JPG"
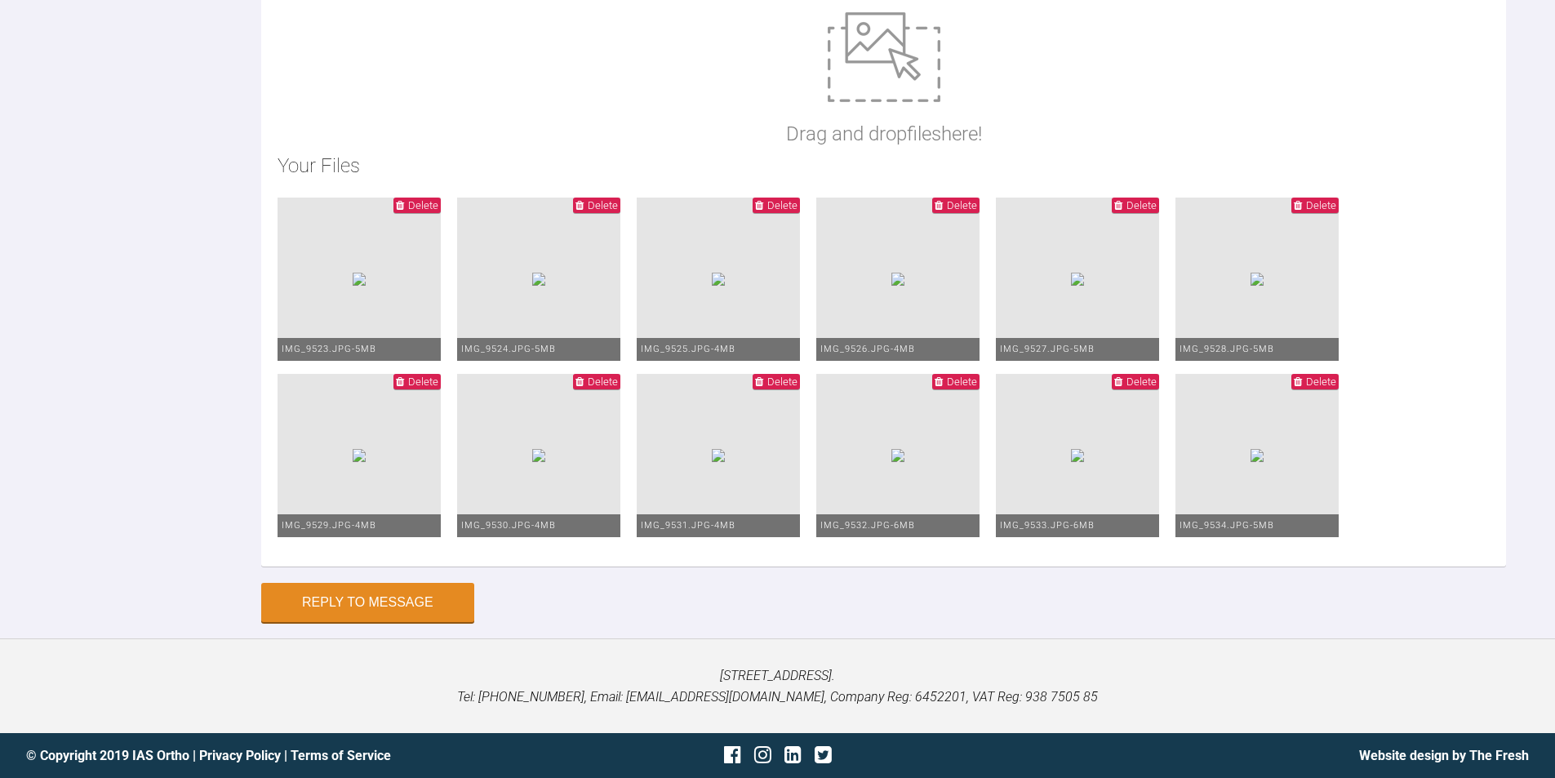
scroll to position [26642, 0]
paste textarea "Upper: stayed 19 x 25 SS Lower: 19 x 25 SS and chain below and above wire Elast…"
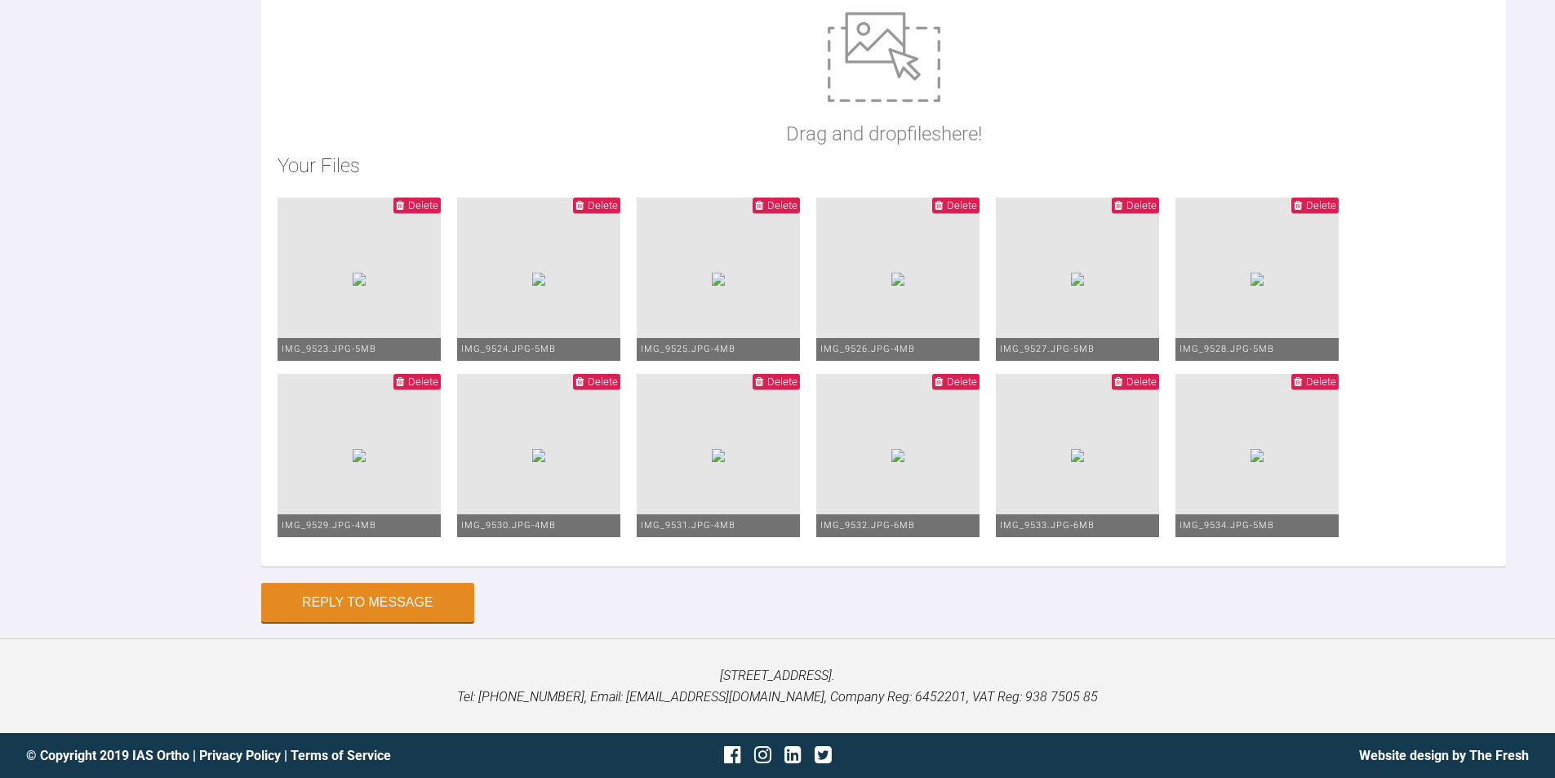
scroll to position [27474, 0]
type textarea "Hi [PERSON_NAME], Saw patient [DATE] OH not ideal - this has been discussed Upp…"
click at [371, 600] on button "Reply to Message" at bounding box center [367, 604] width 213 height 39
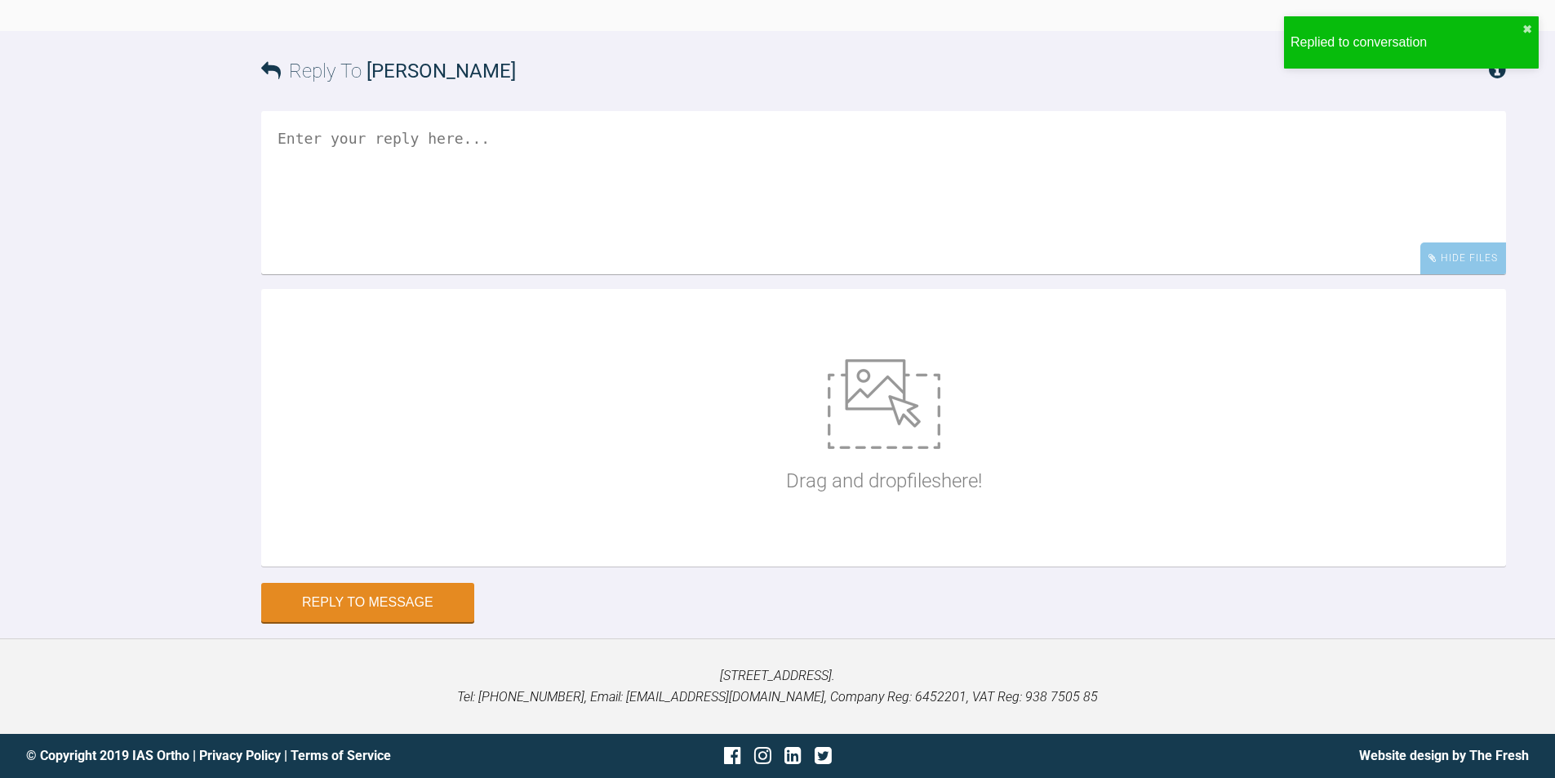
scroll to position [27463, 0]
